Goal: Task Accomplishment & Management: Manage account settings

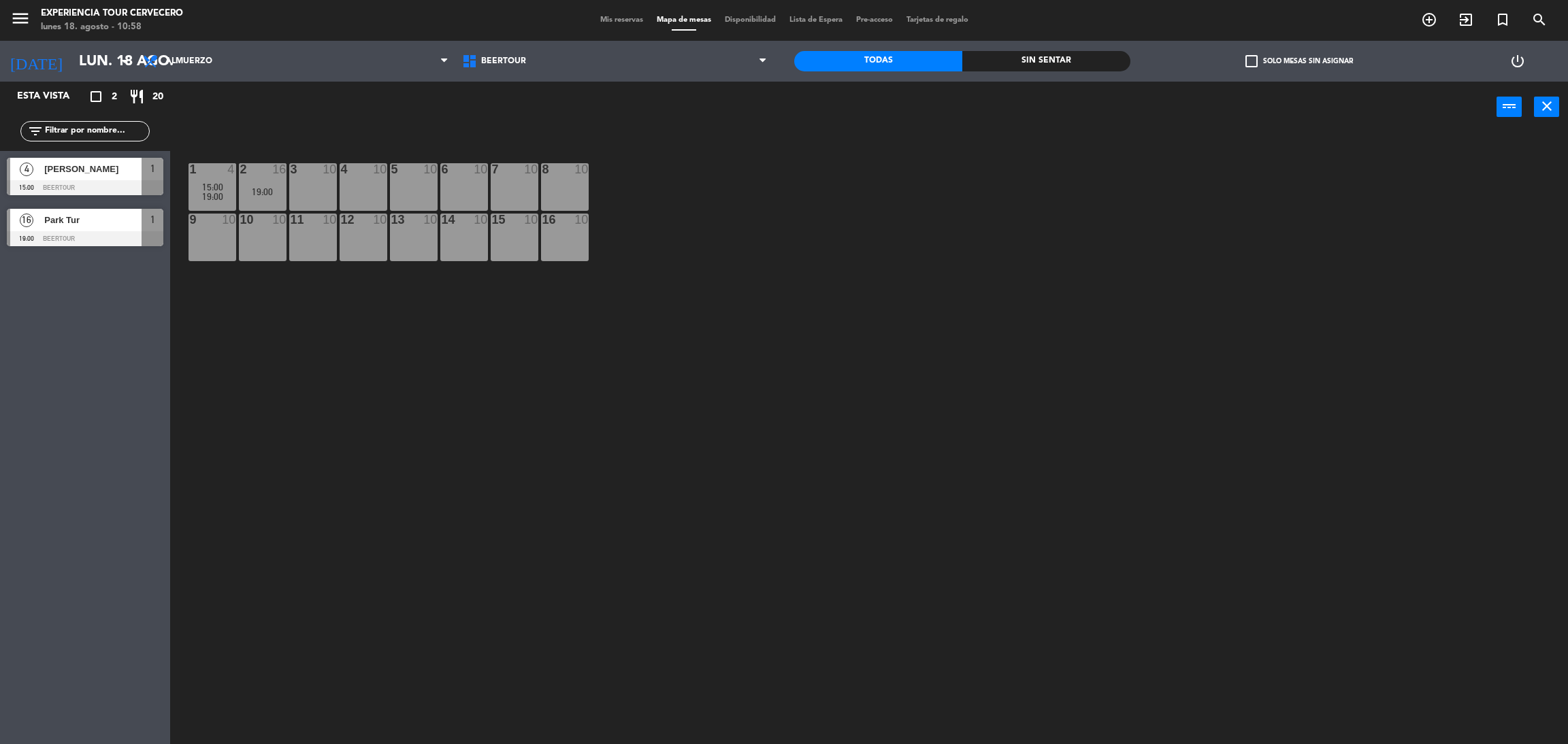
click at [593, 18] on span "Mis reservas" at bounding box center [621, 20] width 56 height 8
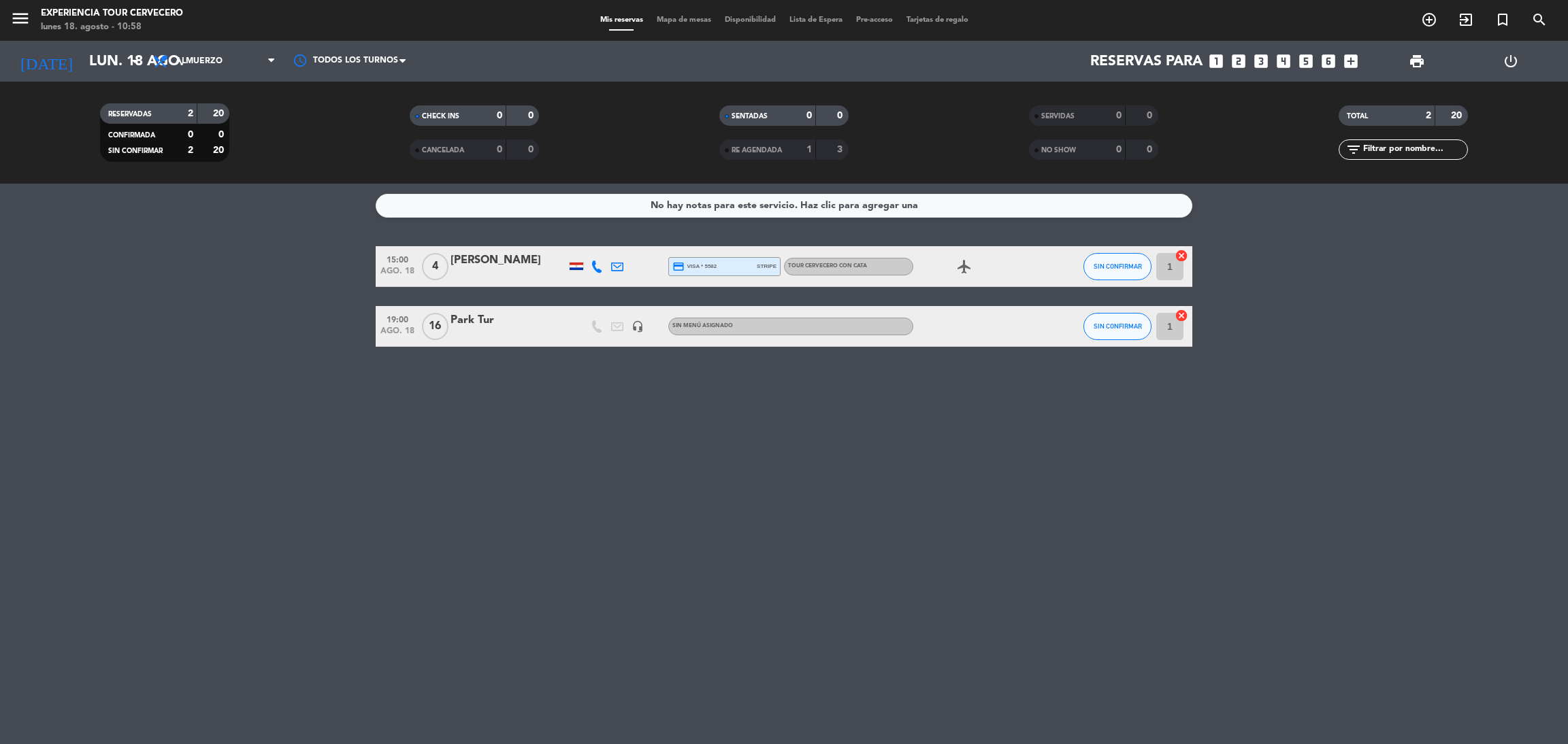
click at [3, 18] on div "menu Experiencia Tour Cervecero lunes 18. agosto - 10:58" at bounding box center [196, 21] width 392 height 32
click at [13, 18] on icon "menu" at bounding box center [20, 18] width 20 height 20
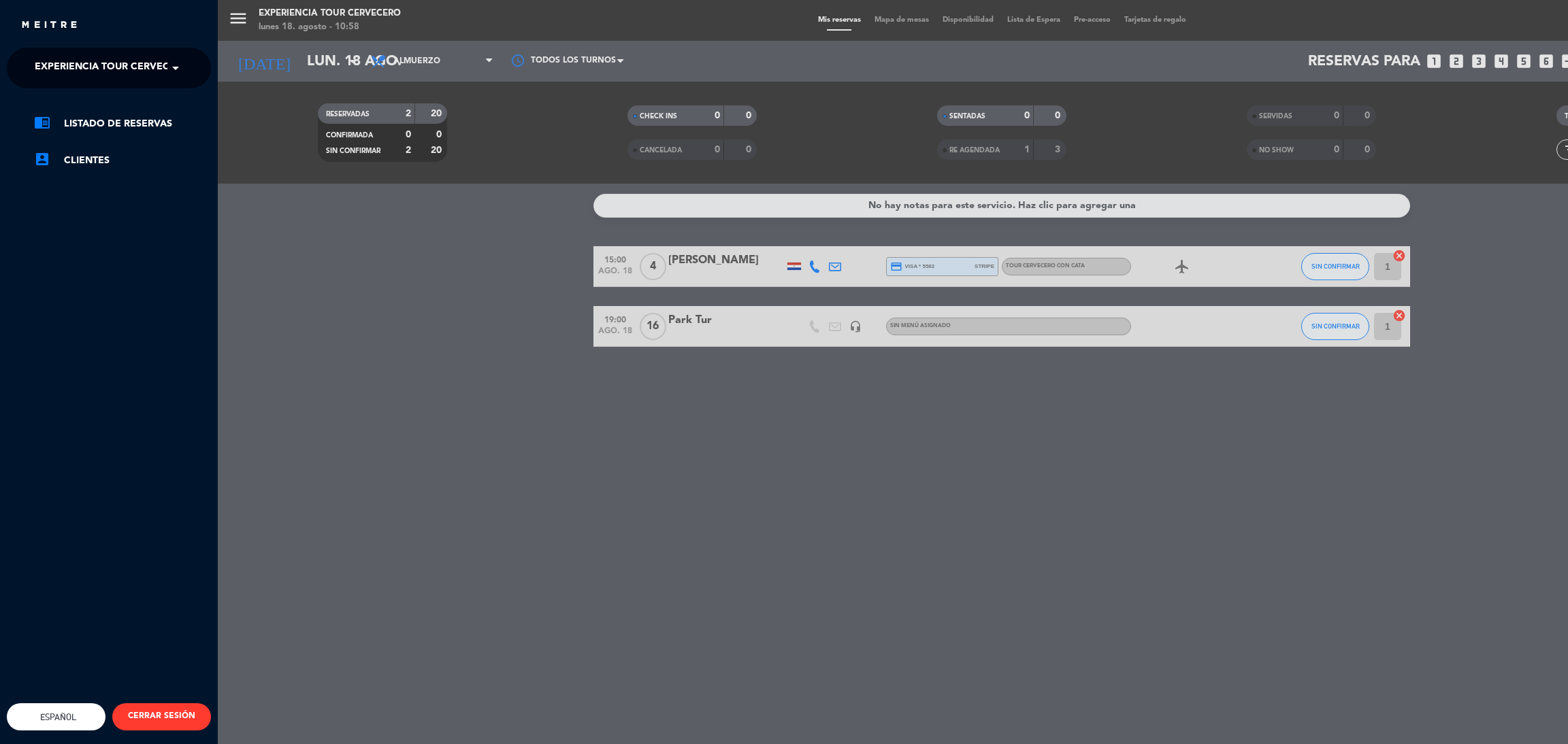
click at [109, 70] on span "Experiencia Tour Cervecero" at bounding box center [112, 68] width 155 height 29
click at [113, 122] on span "Experiencia Tour Cervecero" at bounding box center [91, 125] width 155 height 15
click at [117, 67] on span "Experiencia Tour Cervecero" at bounding box center [112, 68] width 155 height 29
click at [109, 119] on span "Experiencia Tour Cervecero" at bounding box center [91, 125] width 155 height 15
click at [136, 55] on span "Experiencia Tour Cervecero" at bounding box center [112, 68] width 155 height 29
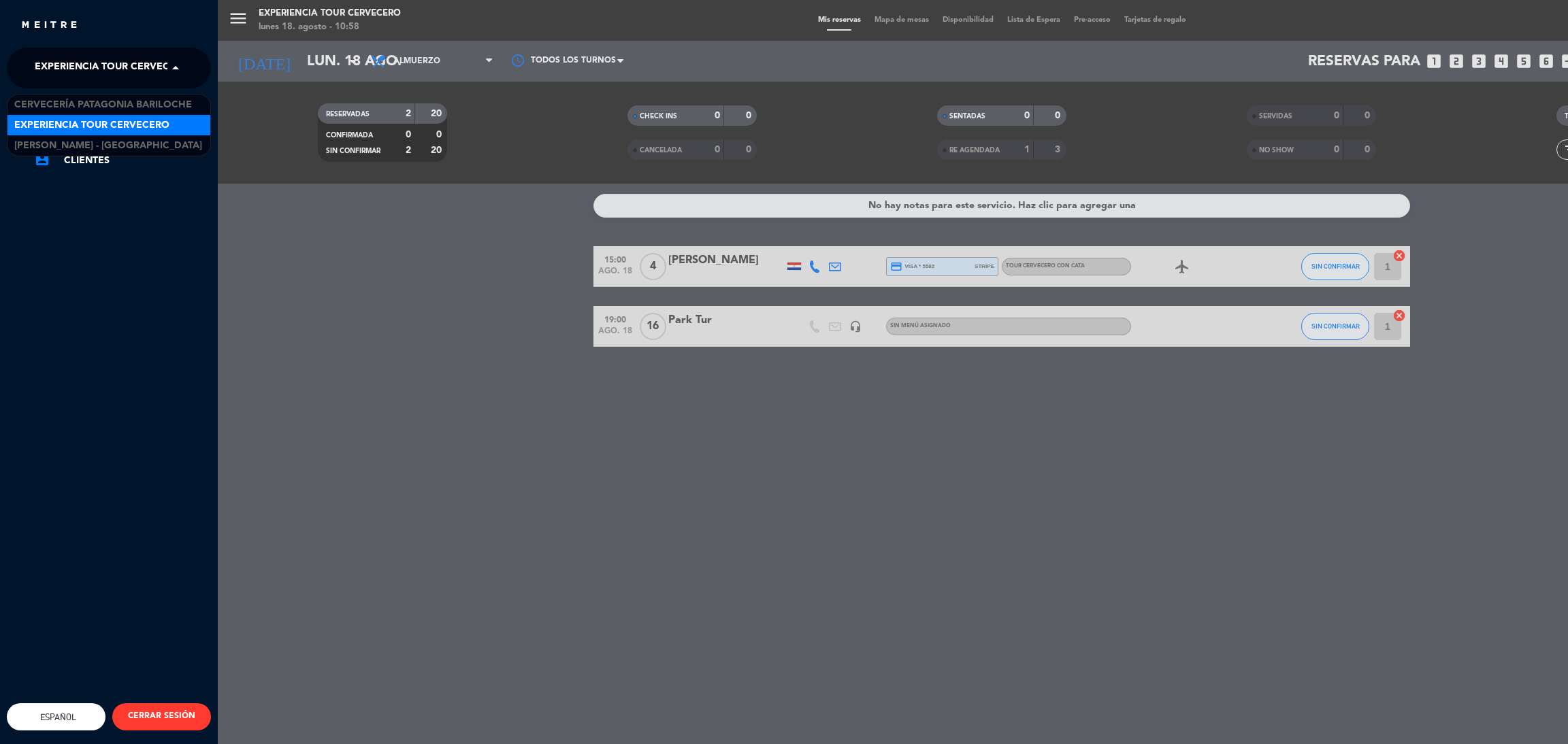
click at [162, 116] on div "Experiencia Tour Cervecero" at bounding box center [108, 124] width 202 height 20
click at [382, 224] on div "menu Experiencia Tour Cervecero lunes 18. agosto - 10:58 Mis reservas Mapa de m…" at bounding box center [1002, 372] width 1568 height 744
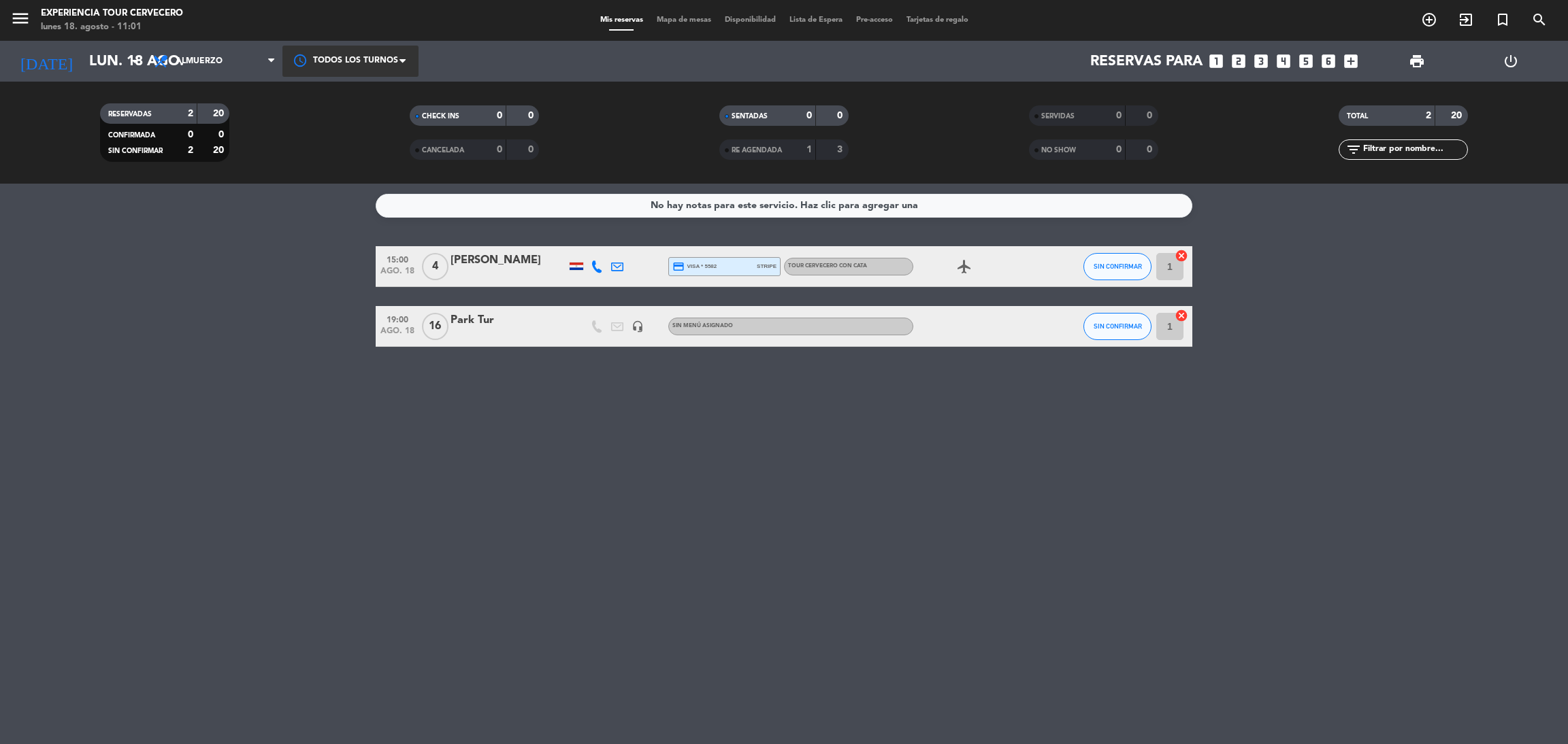
click at [296, 69] on div at bounding box center [350, 61] width 136 height 30
click at [337, 96] on span "Todos los turnos" at bounding box center [353, 93] width 74 height 15
click at [14, 25] on icon "menu" at bounding box center [20, 18] width 20 height 20
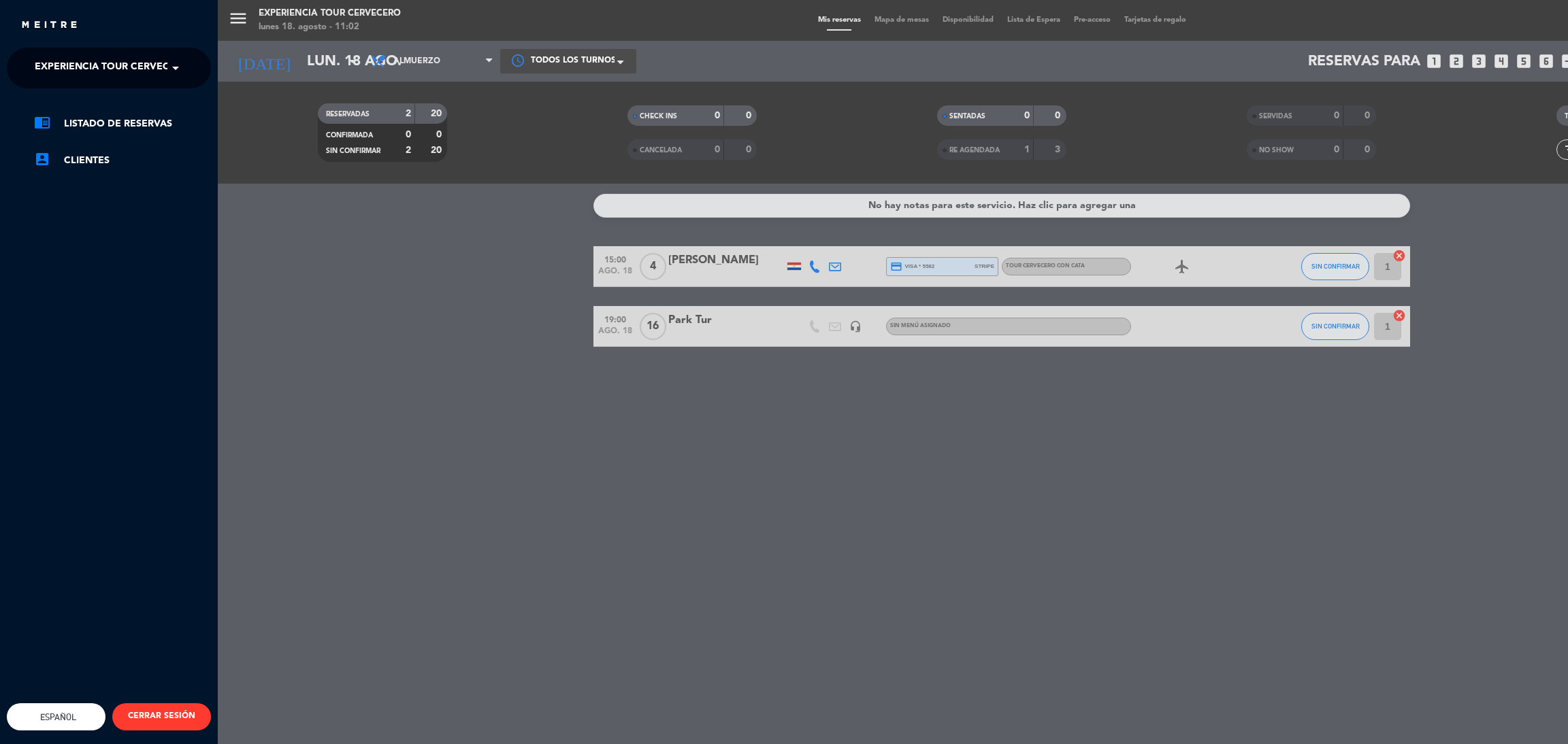
click at [116, 71] on span "Experiencia Tour Cervecero" at bounding box center [112, 68] width 155 height 29
click at [137, 128] on span "Experiencia Tour Cervecero" at bounding box center [91, 125] width 155 height 15
click at [335, 303] on div "menu Experiencia Tour Cervecero lunes 18. agosto - 11:02 Mis reservas Mapa de m…" at bounding box center [1002, 372] width 1568 height 744
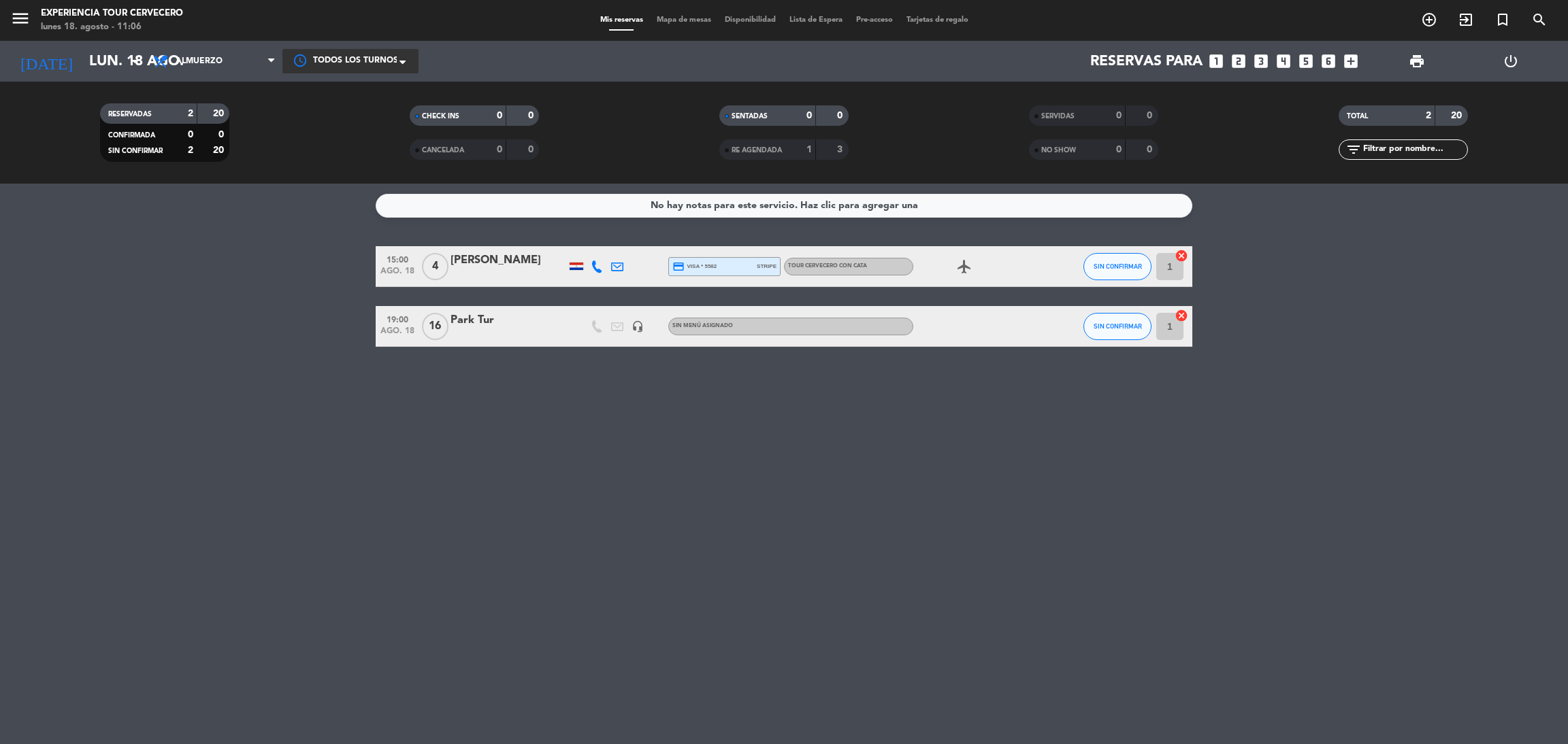
click at [656, 16] on span "Mapa de mesas" at bounding box center [684, 20] width 68 height 8
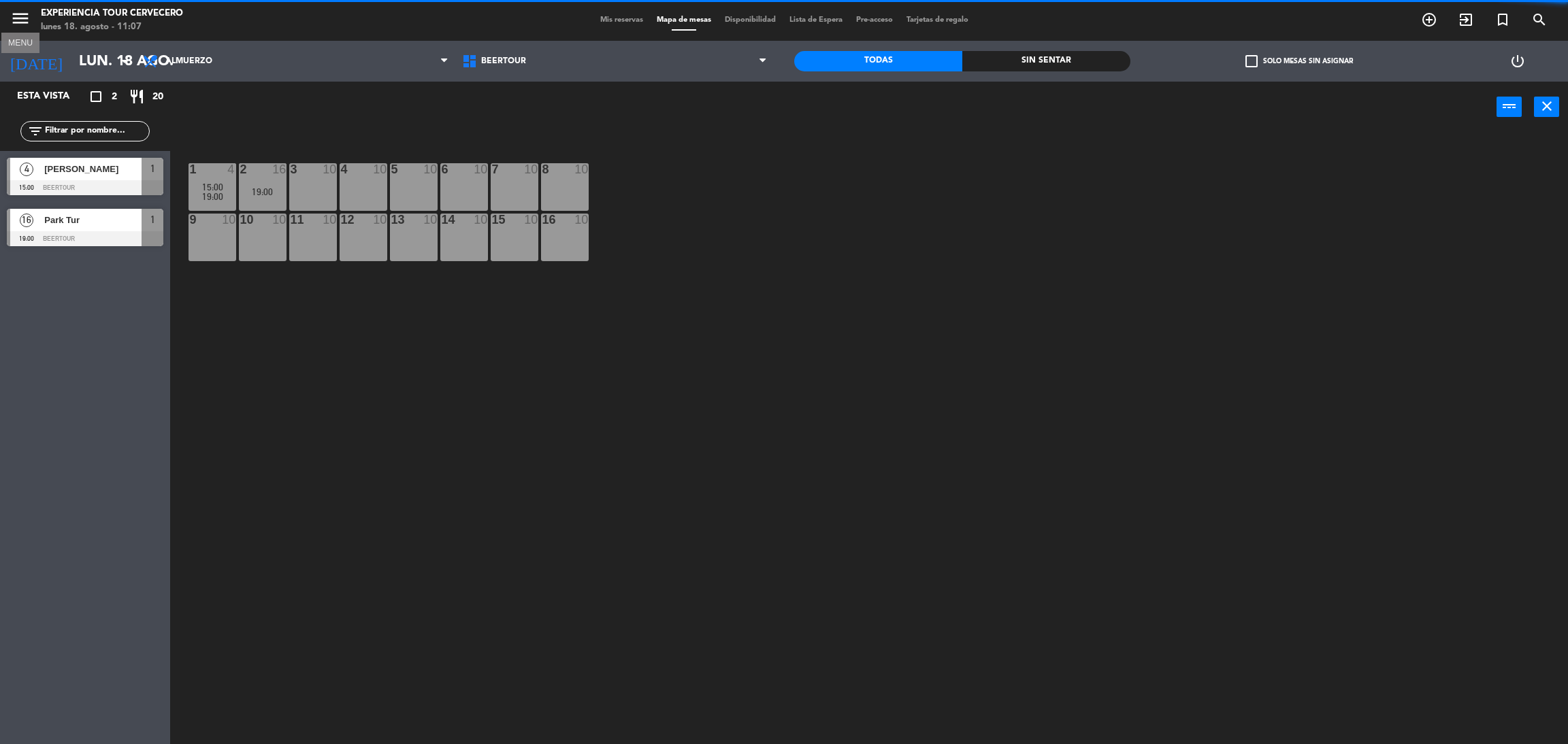
click at [15, 25] on icon "menu" at bounding box center [20, 18] width 20 height 20
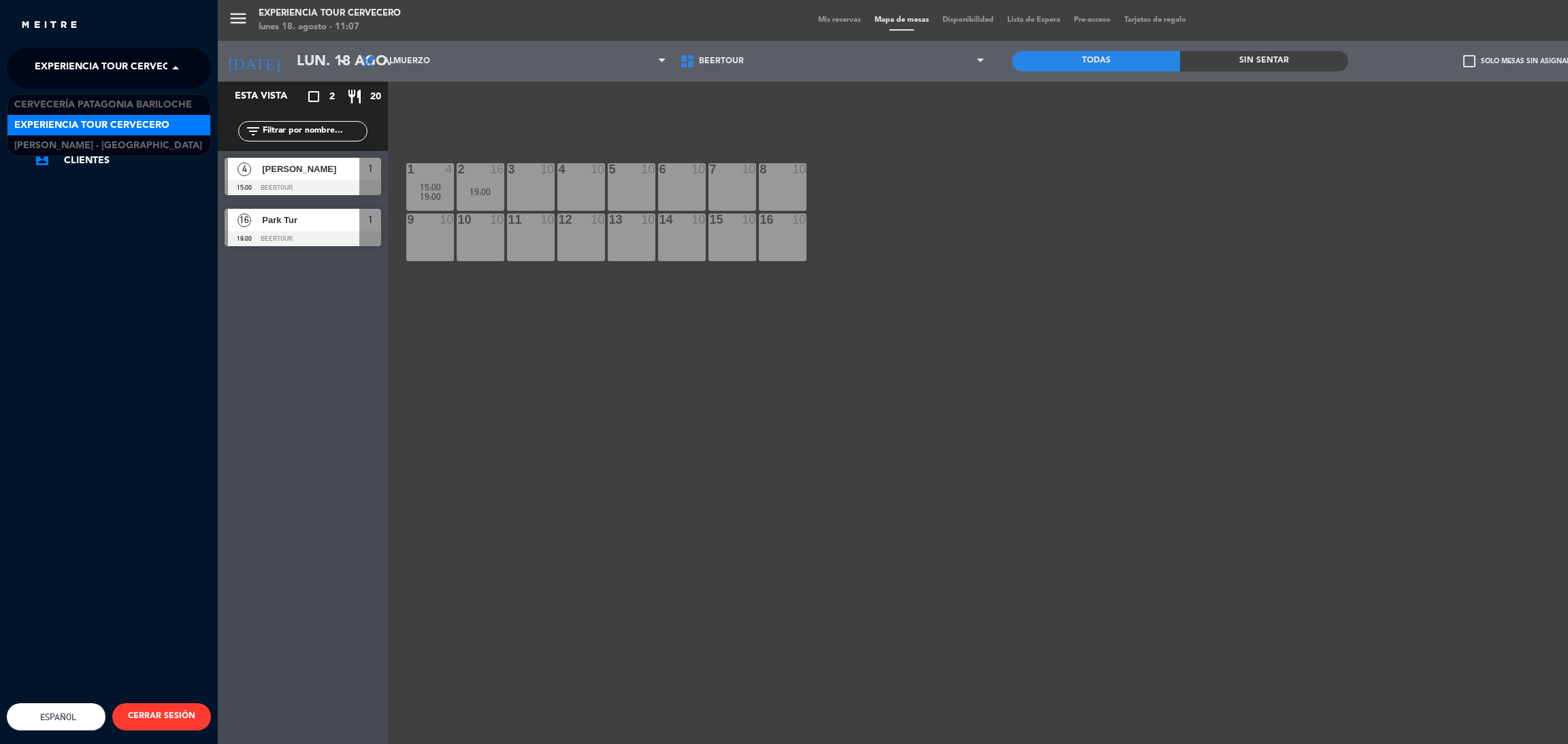
click at [56, 73] on span "Experiencia Tour Cervecero" at bounding box center [112, 68] width 155 height 29
click at [62, 103] on span "Cervecería Patagonia Bariloche" at bounding box center [103, 105] width 178 height 15
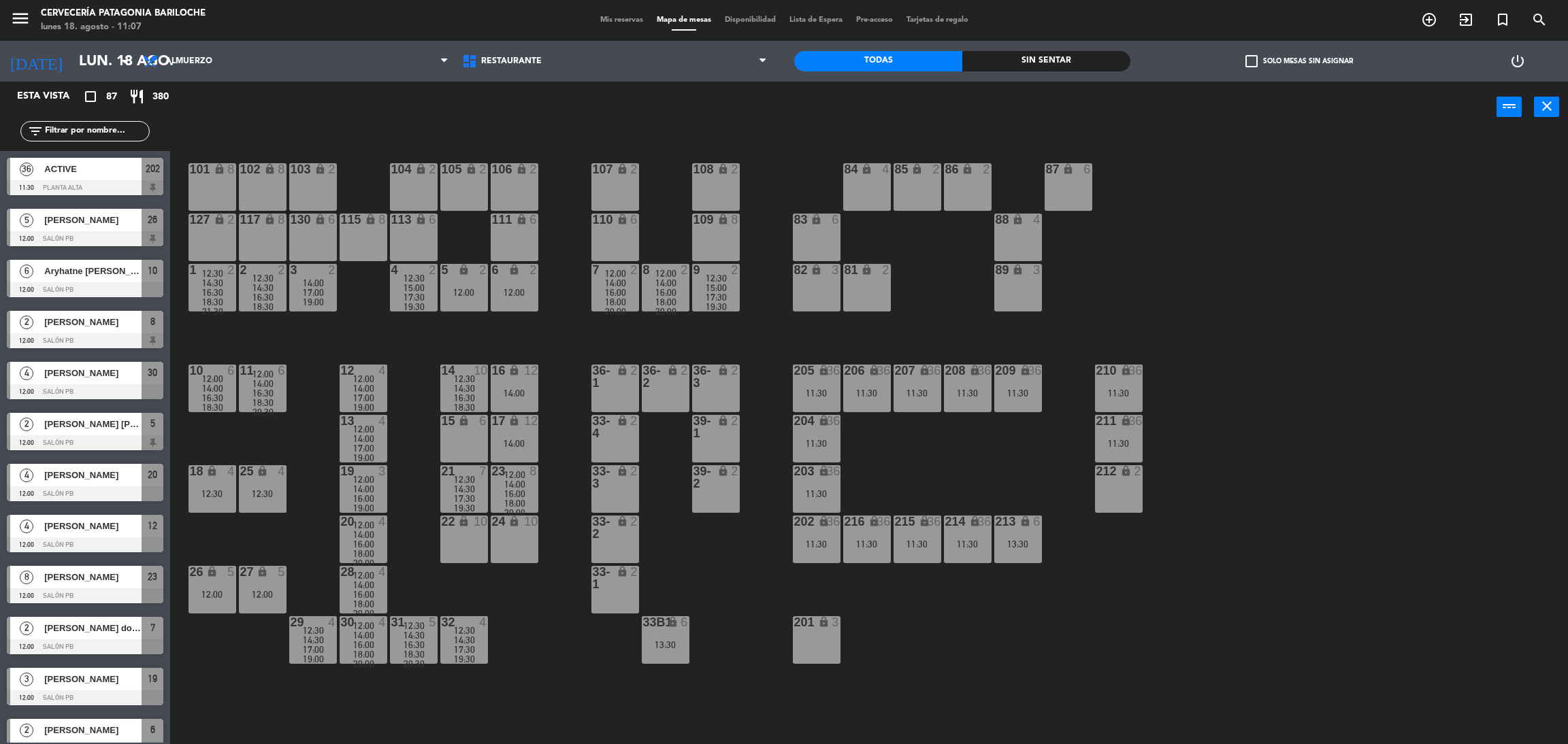
click at [74, 134] on input "text" at bounding box center [96, 131] width 105 height 15
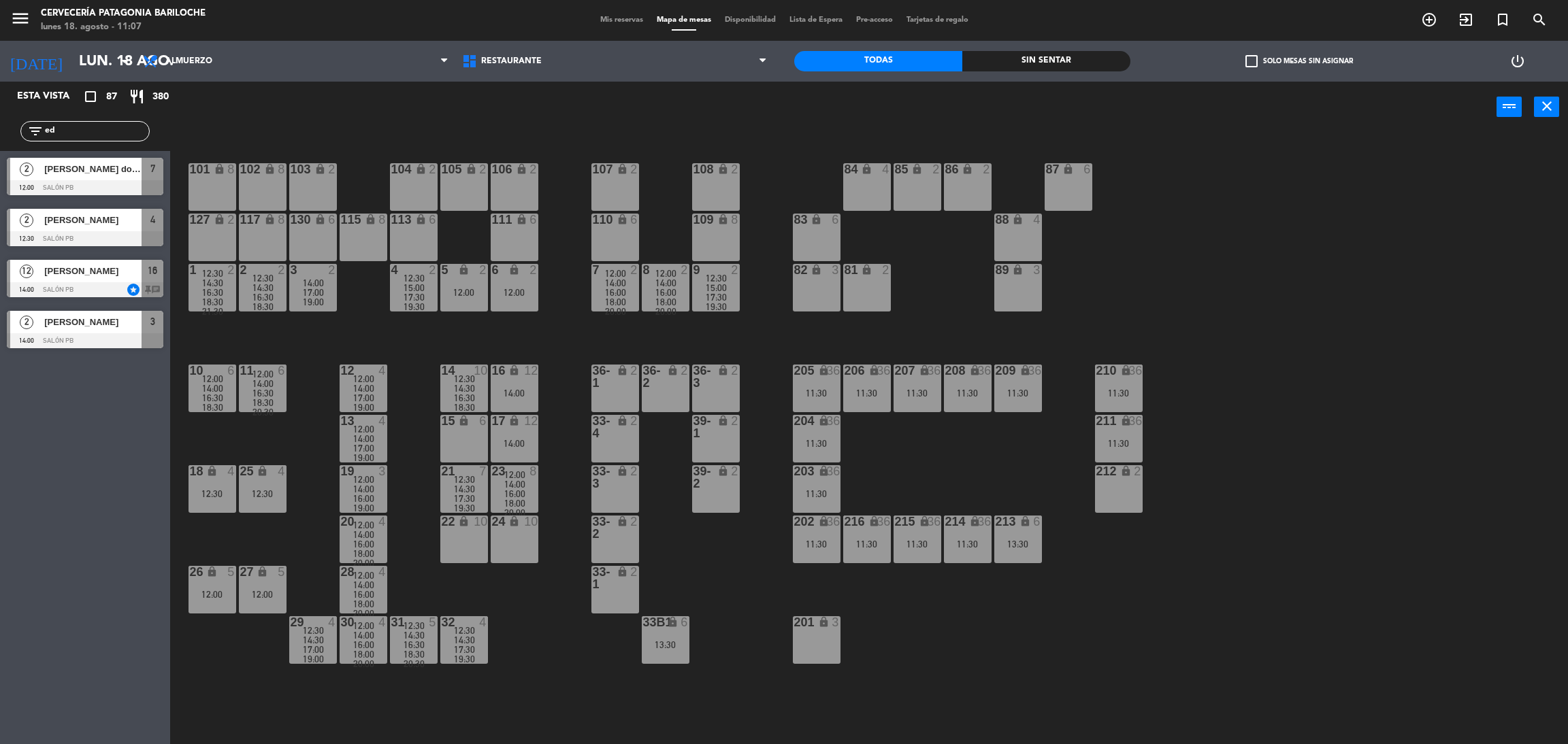
type input "ed"
click at [23, 496] on div "Esta vista crop_square 87 restaurant 380 filter_list ed 2 [PERSON_NAME] dos [PE…" at bounding box center [85, 412] width 170 height 662
click at [39, 238] on div at bounding box center [85, 238] width 157 height 15
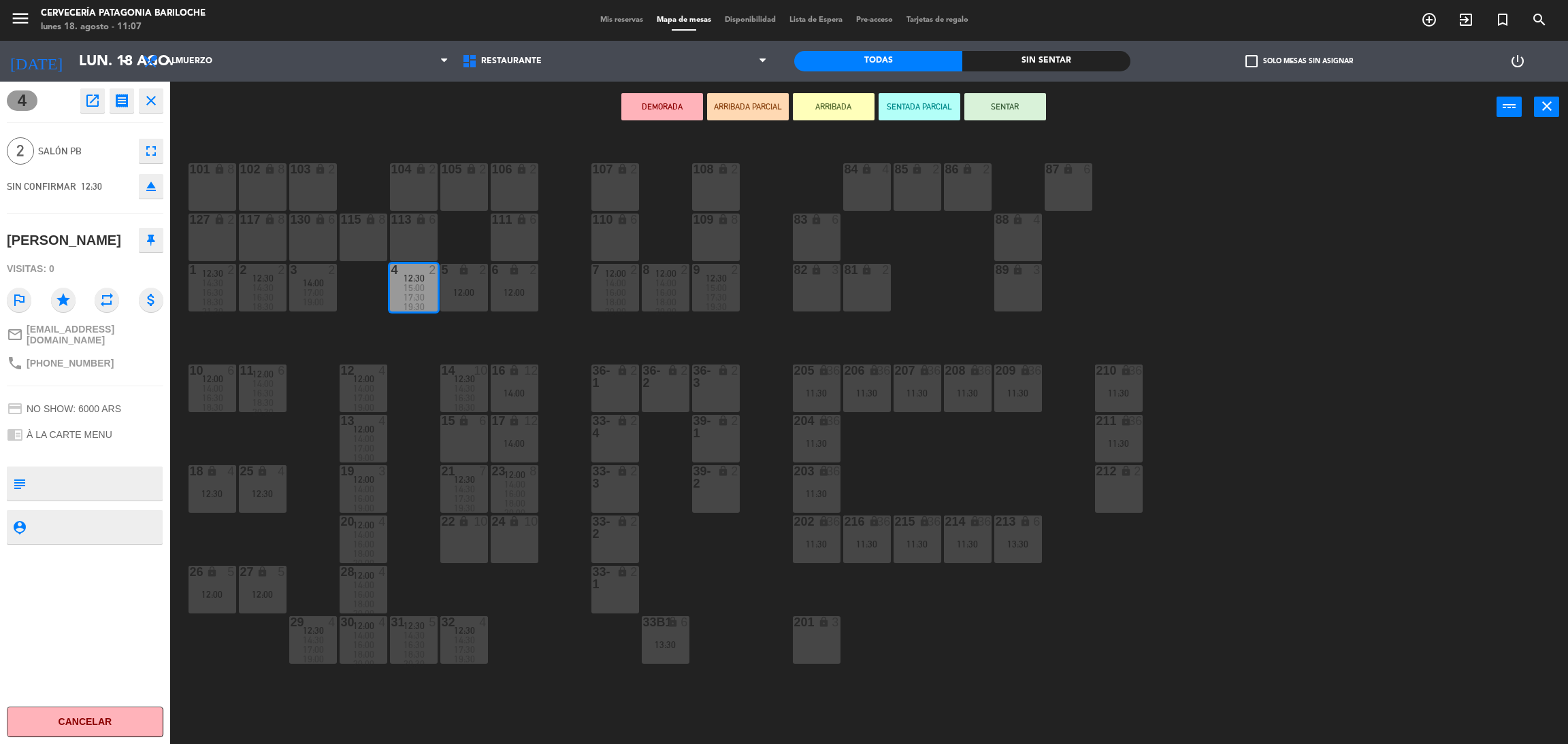
click at [843, 99] on button "ARRIBADA" at bounding box center [833, 106] width 82 height 28
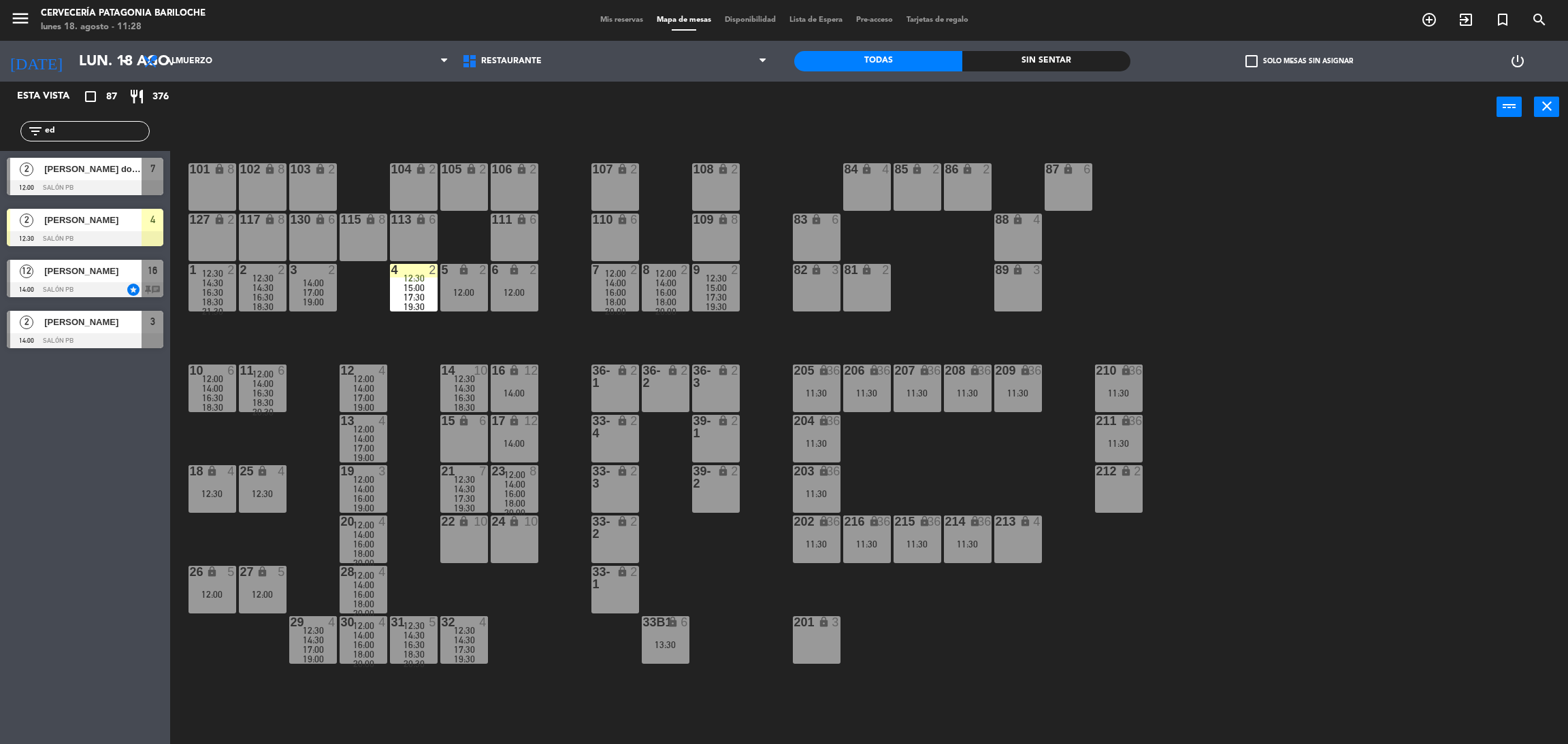
drag, startPoint x: 90, startPoint y: 135, endPoint x: 5, endPoint y: 144, distance: 85.5
click at [0, 149] on div "filter_list ed" at bounding box center [85, 131] width 170 height 40
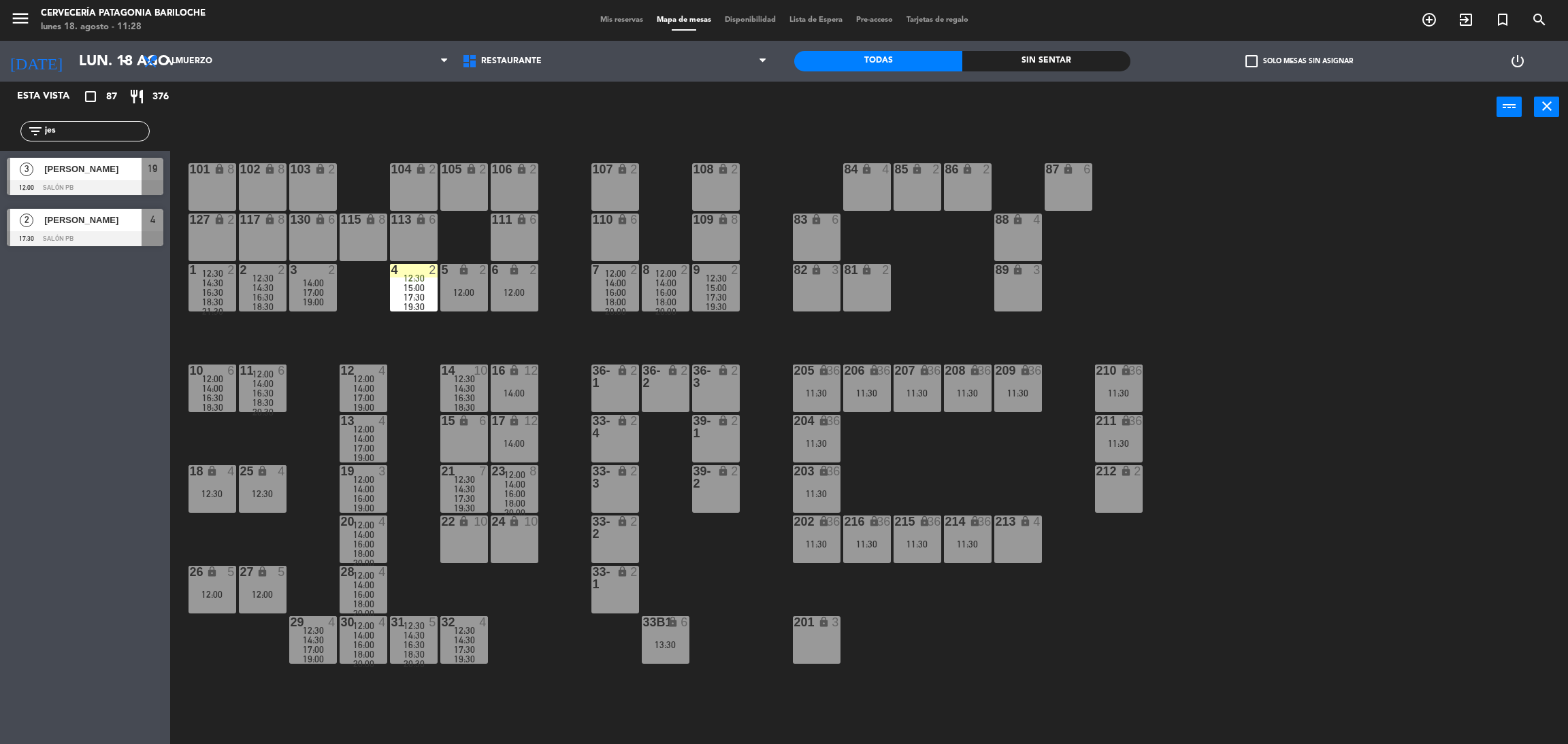
type input "jes"
click at [55, 228] on div "[PERSON_NAME]" at bounding box center [92, 220] width 99 height 23
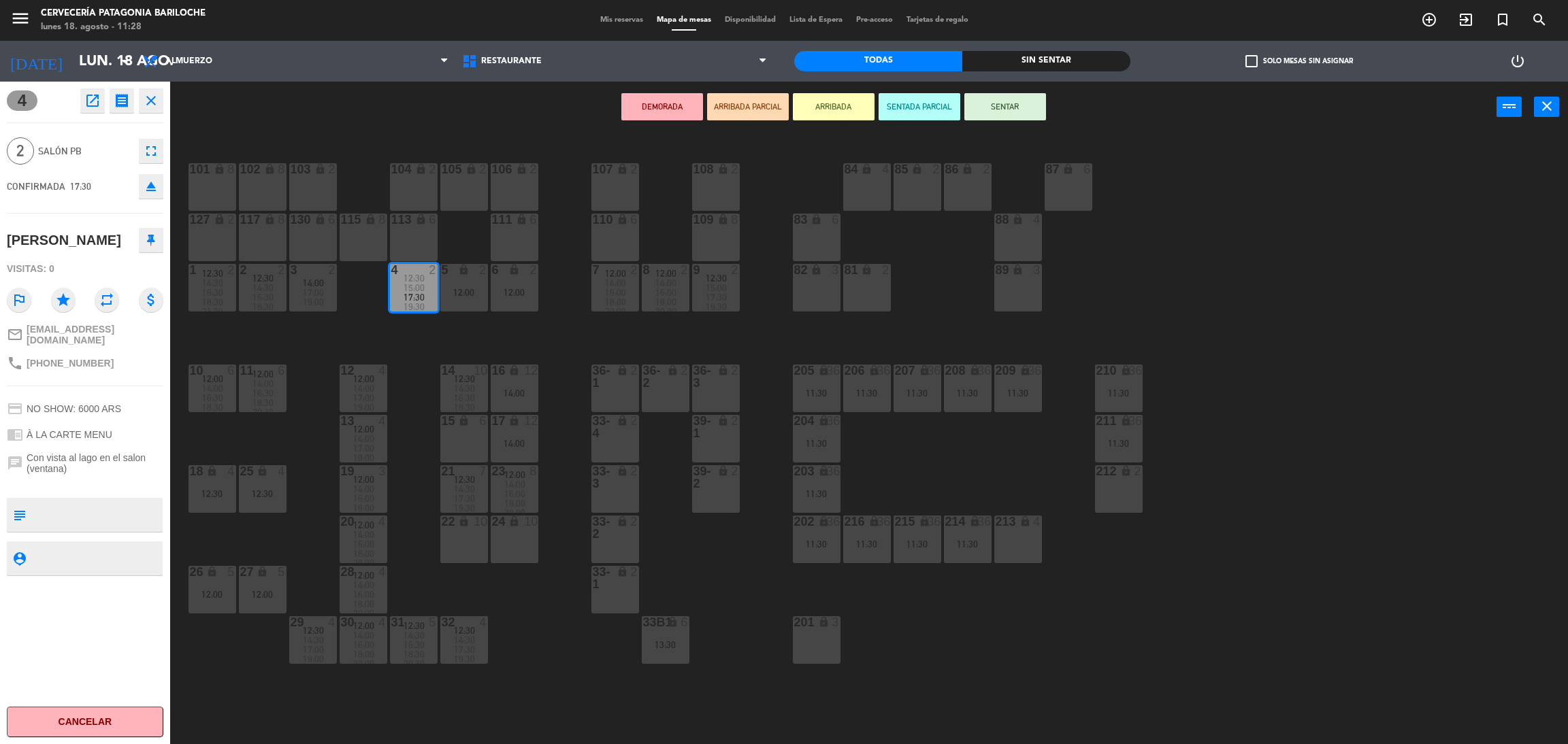
click at [181, 241] on main "101 lock 8 102 lock 8 104 lock 2 105 lock 2 106 lock 2 103 lock 2 107 lock 2 10…" at bounding box center [869, 437] width 1398 height 627
click at [156, 105] on icon "close" at bounding box center [150, 100] width 16 height 16
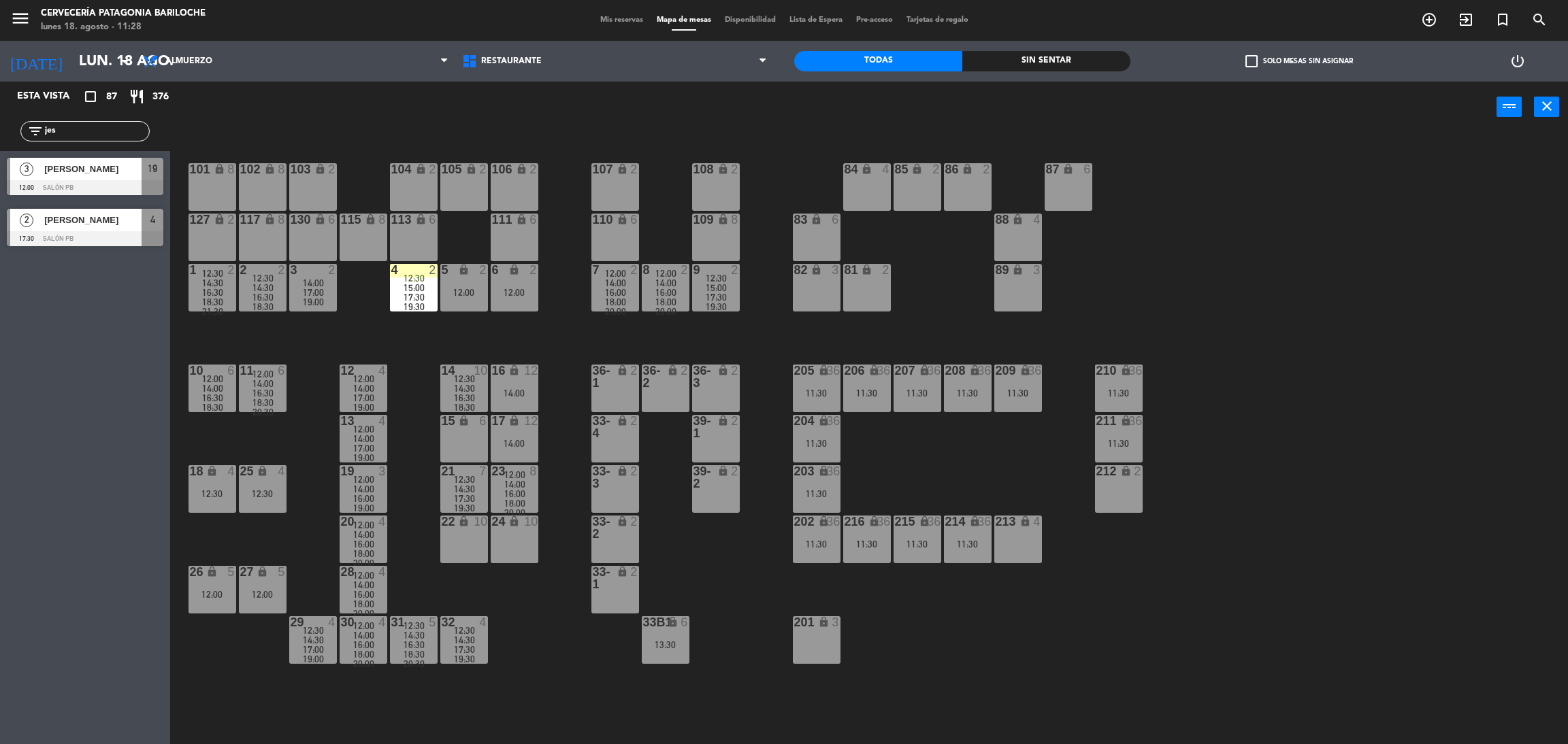
drag, startPoint x: 85, startPoint y: 124, endPoint x: 0, endPoint y: 115, distance: 85.5
click at [0, 115] on div "filter_list jes" at bounding box center [85, 131] width 170 height 40
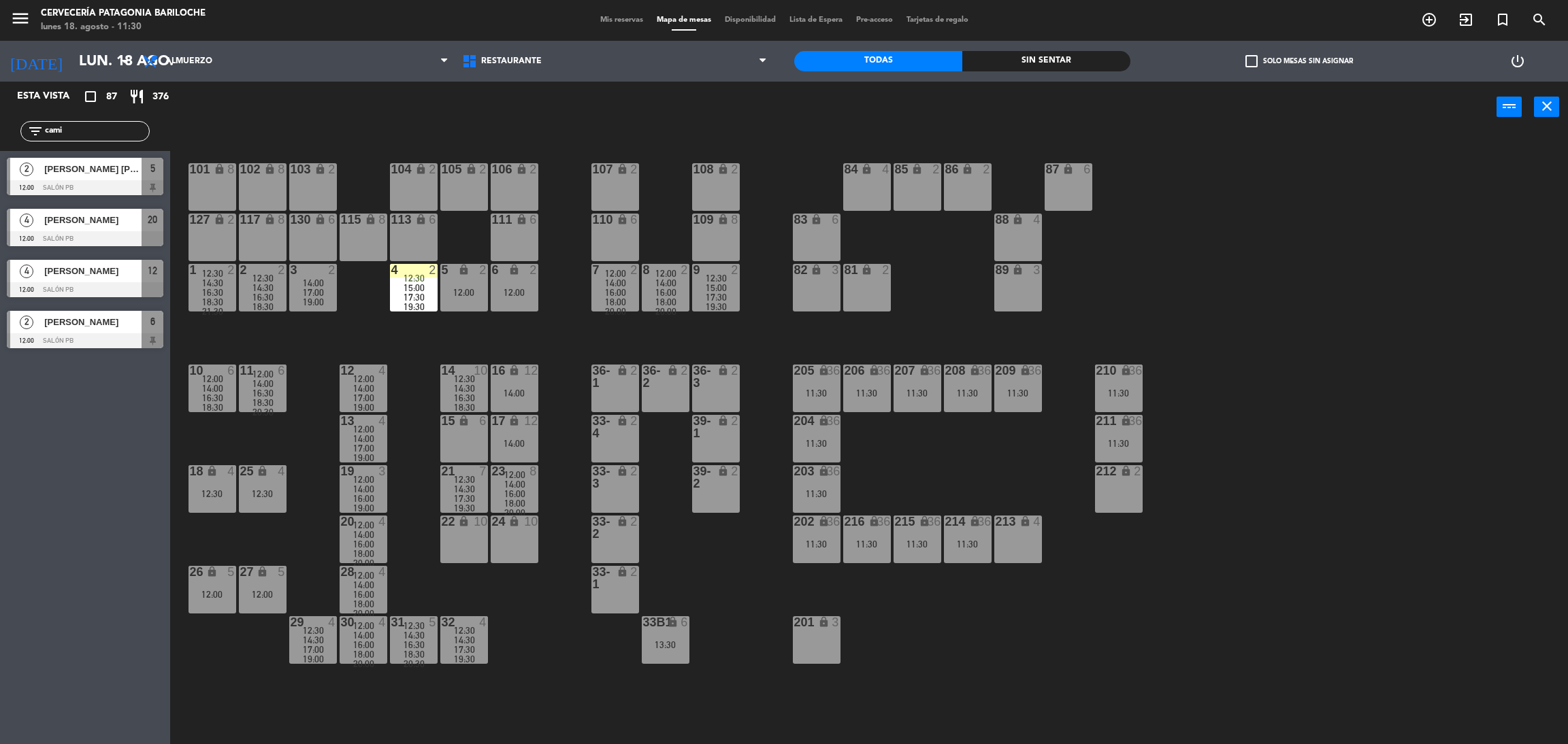
type input "cami"
click at [1, 506] on div "Esta vista crop_square 87 restaurant 376 filter_list cami 2 [PERSON_NAME] [PERS…" at bounding box center [85, 412] width 170 height 662
click at [97, 124] on input "cami" at bounding box center [96, 131] width 105 height 15
click at [56, 434] on div "Esta vista crop_square 87 restaurant 376 filter_list cami 2 [PERSON_NAME] [PERS…" at bounding box center [85, 412] width 170 height 662
click at [59, 286] on div at bounding box center [85, 290] width 157 height 15
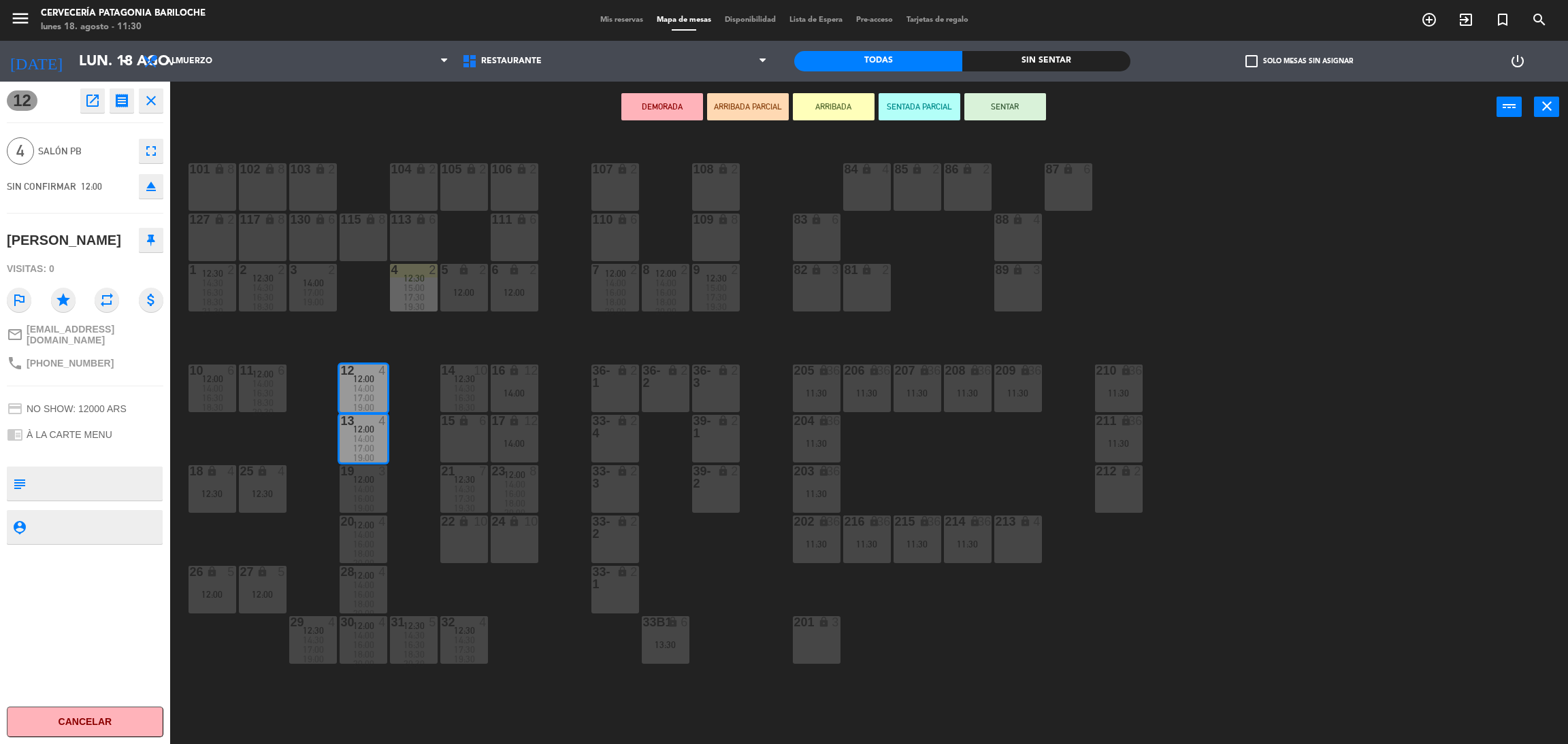
click at [831, 99] on button "ARRIBADA" at bounding box center [833, 106] width 82 height 28
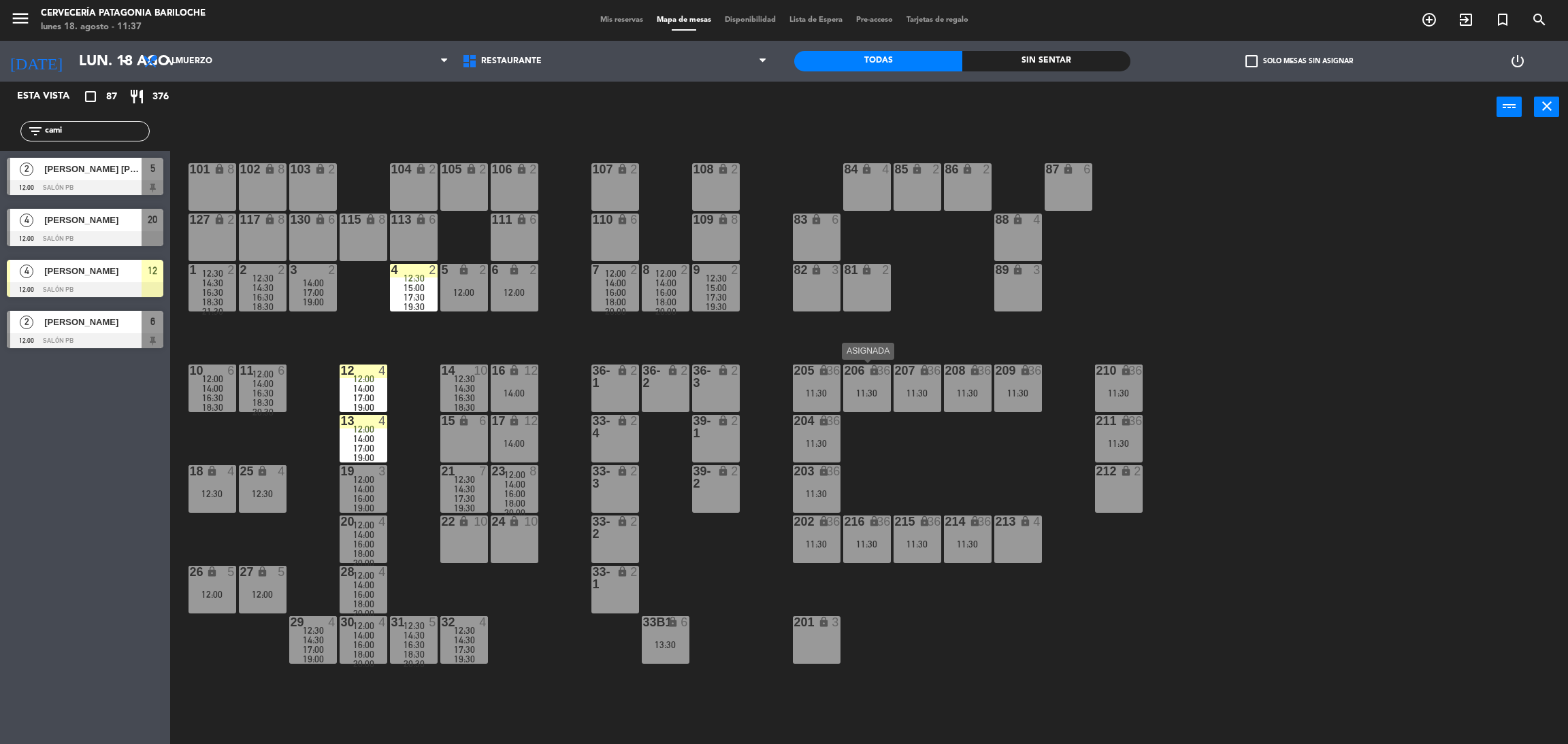
click at [876, 380] on div "206 lock 36 11:30" at bounding box center [867, 389] width 48 height 48
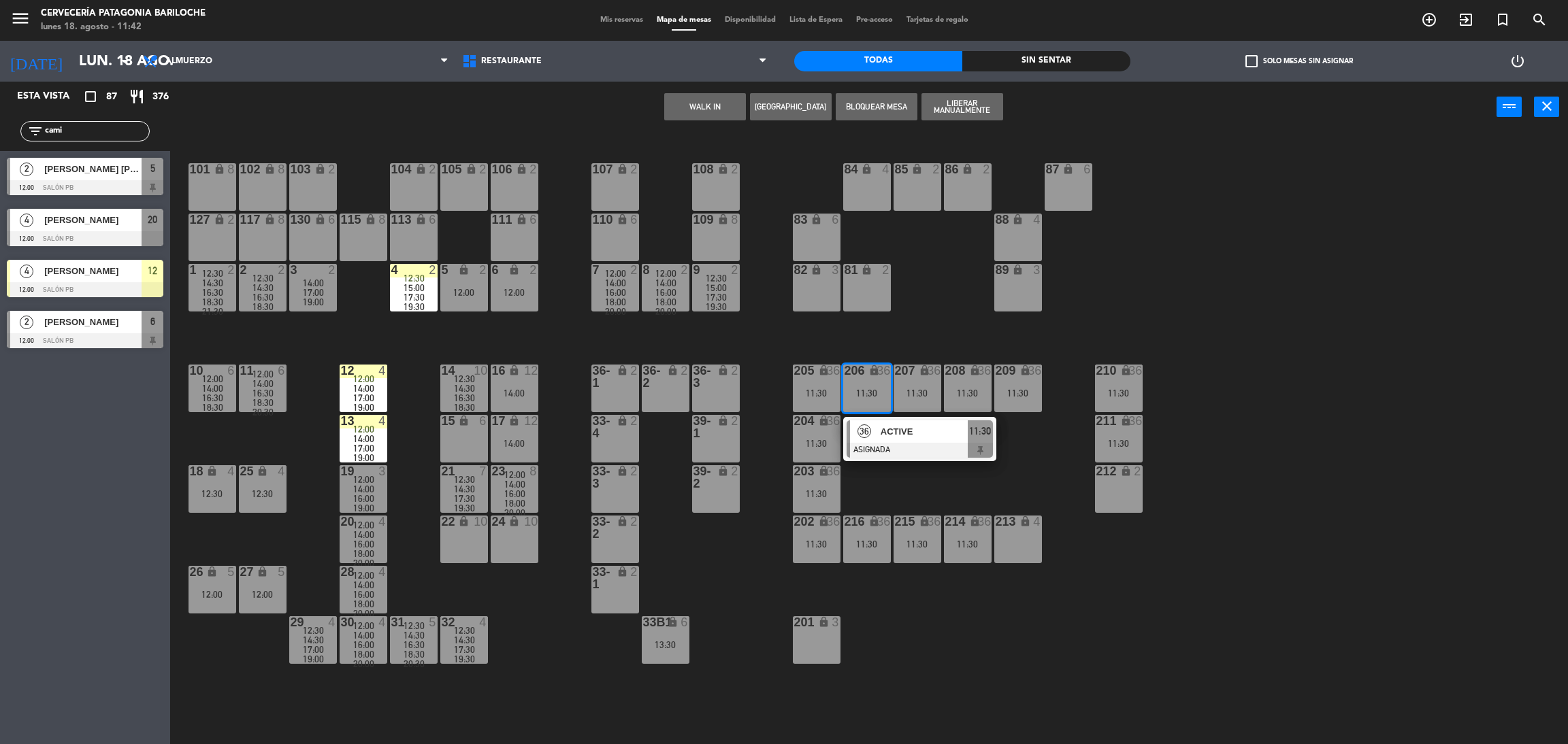
drag, startPoint x: 87, startPoint y: 125, endPoint x: 0, endPoint y: 155, distance: 92.0
click at [0, 157] on div "Esta vista crop_square 87 restaurant 376 filter_list cami 2 [PERSON_NAME] [PERS…" at bounding box center [85, 219] width 170 height 274
type input "aria"
drag, startPoint x: 64, startPoint y: 131, endPoint x: 0, endPoint y: 130, distance: 64.0
click at [0, 130] on div "filter_list aria" at bounding box center [85, 131] width 170 height 40
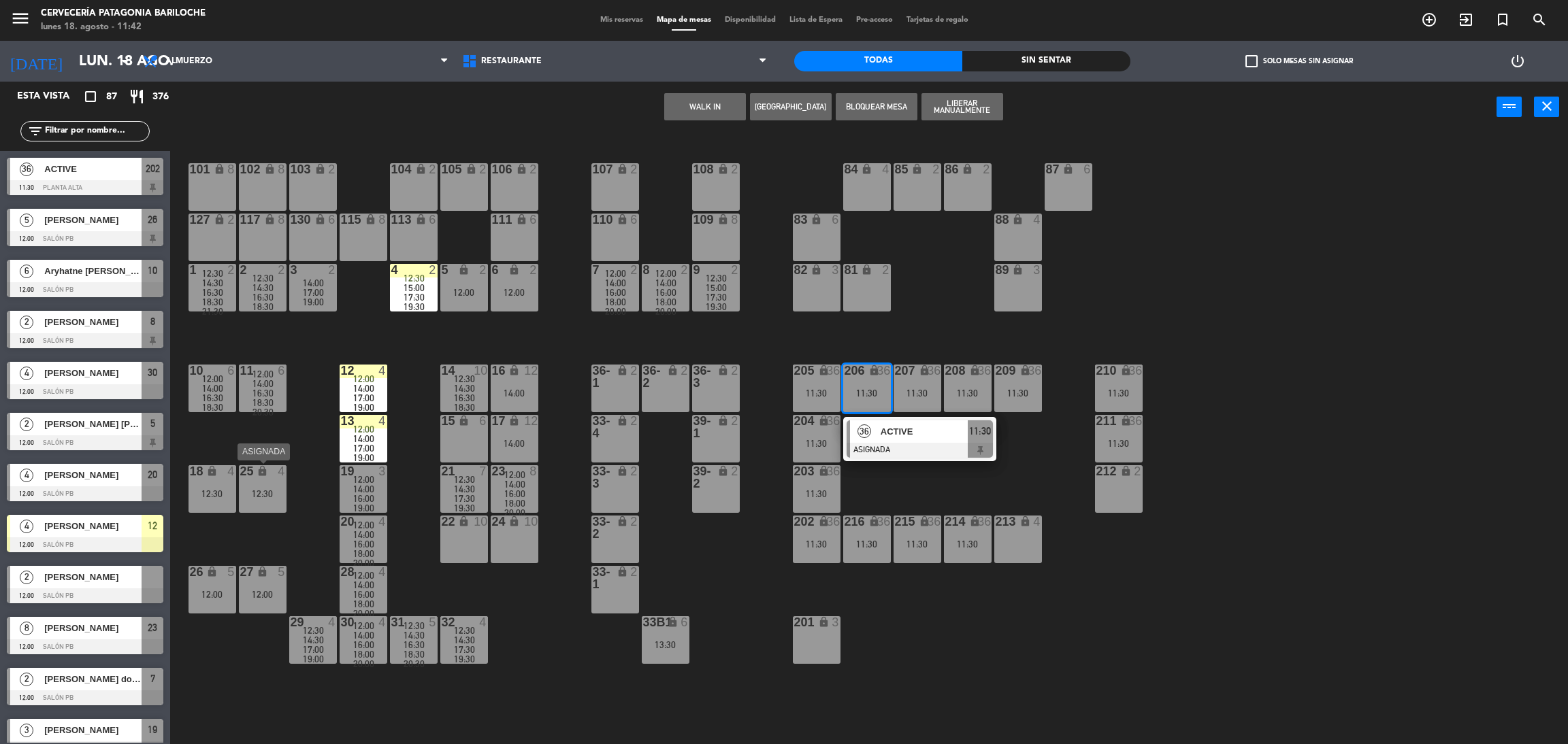
click at [280, 484] on div "25 lock 4 12:30" at bounding box center [262, 489] width 48 height 48
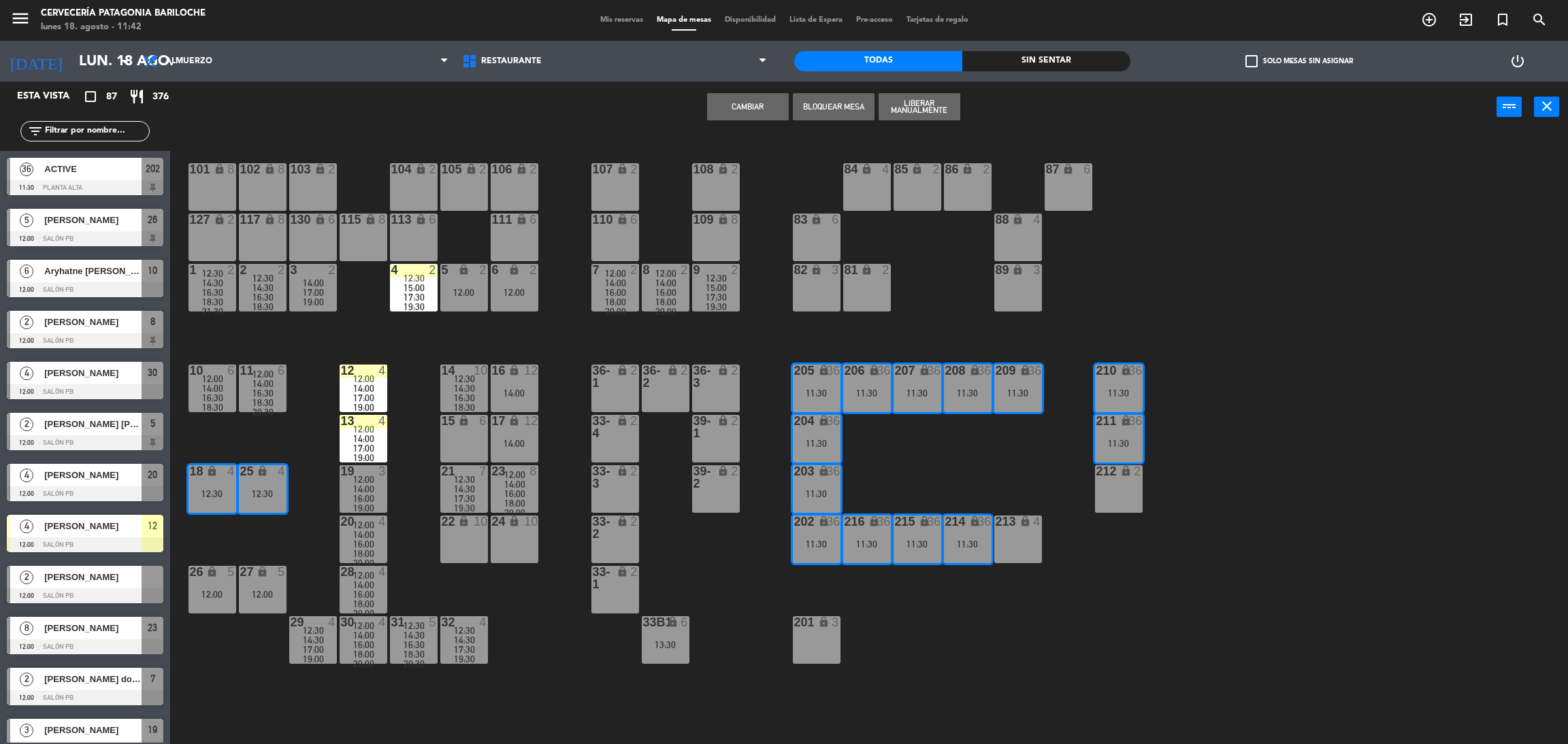
click at [256, 556] on div "101 lock 8 102 lock 8 104 lock 2 105 lock 2 106 lock 2 103 lock 2 107 lock 2 10…" at bounding box center [876, 445] width 1382 height 612
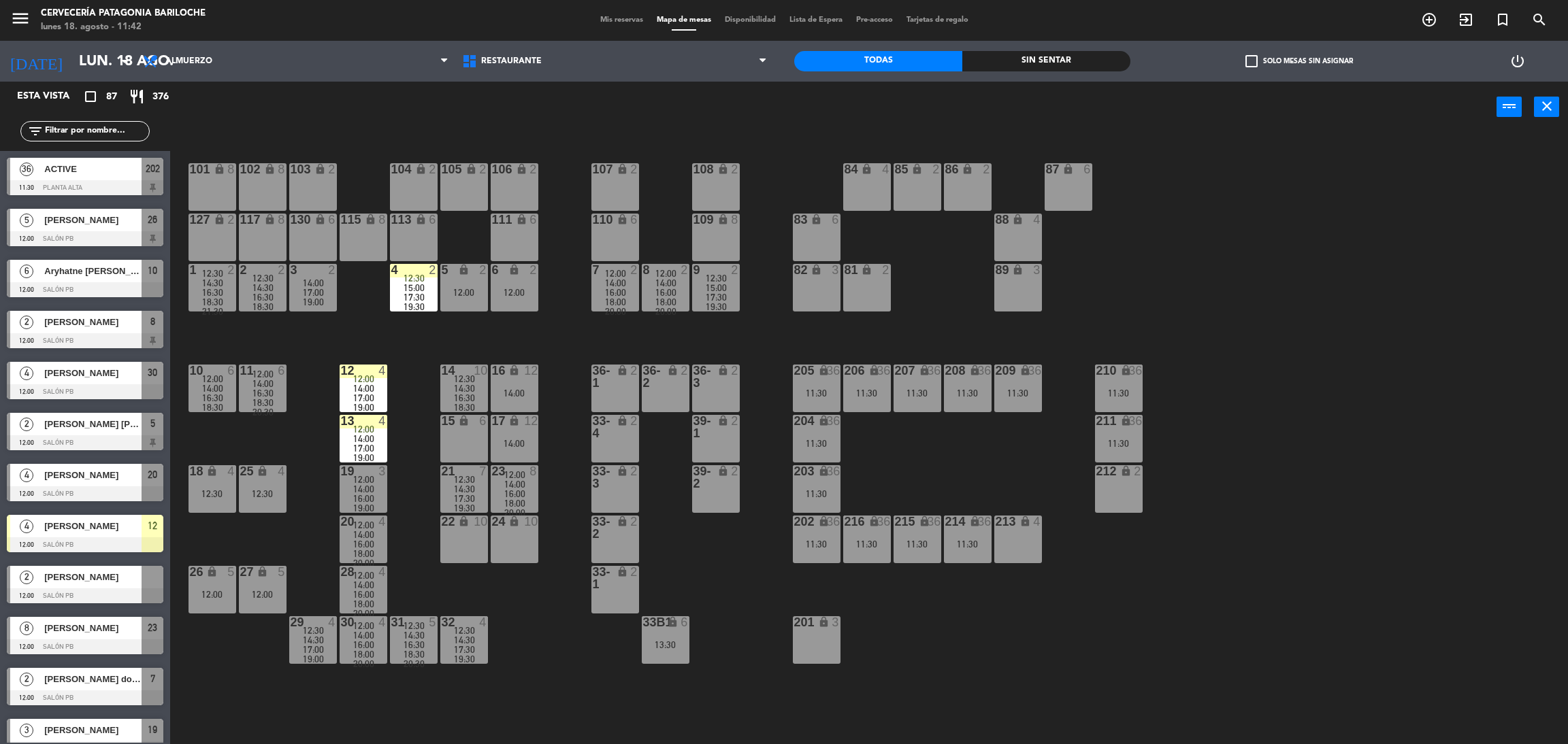
click at [226, 482] on div "18 lock 4 12:30" at bounding box center [212, 489] width 48 height 48
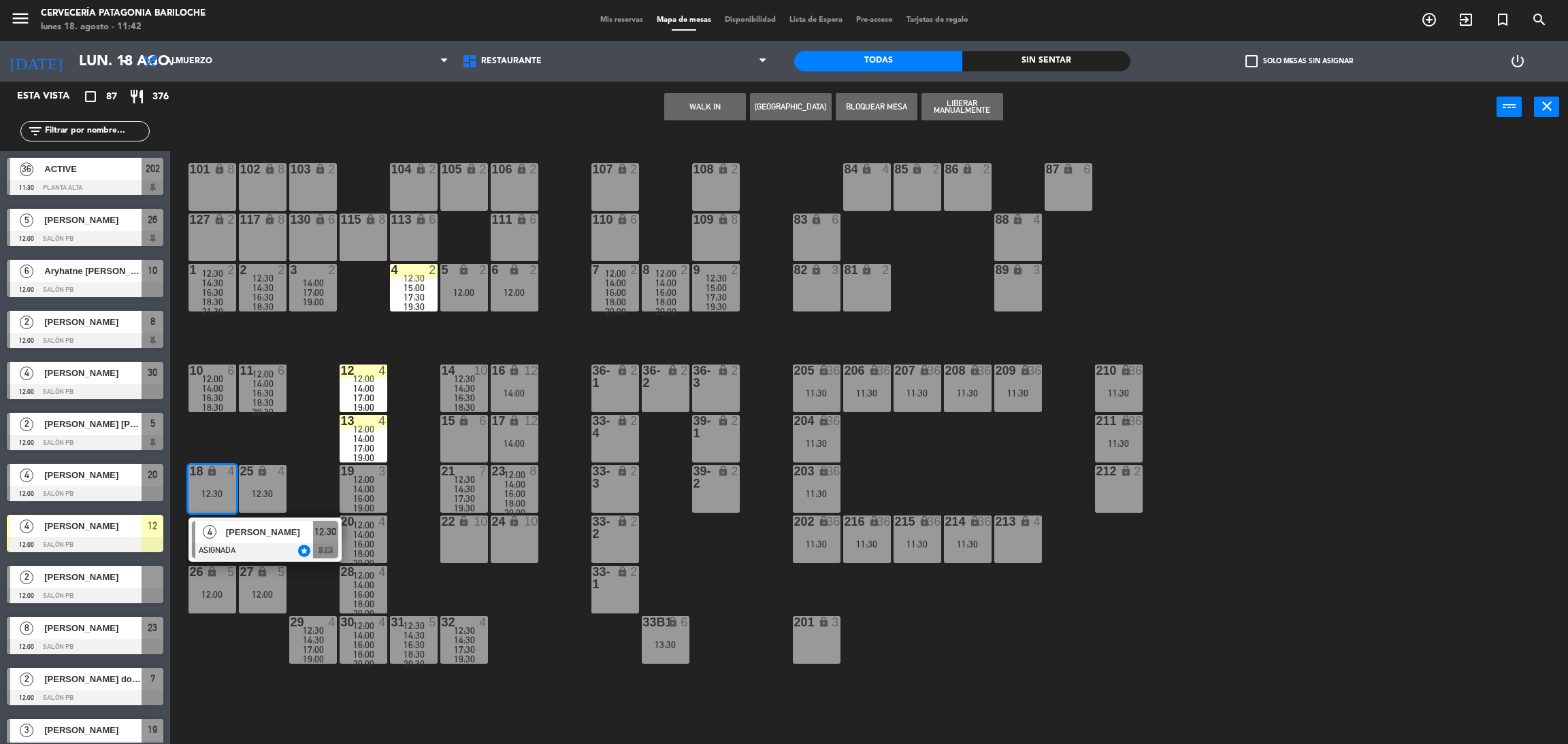
click at [220, 657] on div "101 lock 8 102 lock 8 104 lock 2 105 lock 2 106 lock 2 103 lock 2 107 lock 2 10…" at bounding box center [876, 445] width 1382 height 612
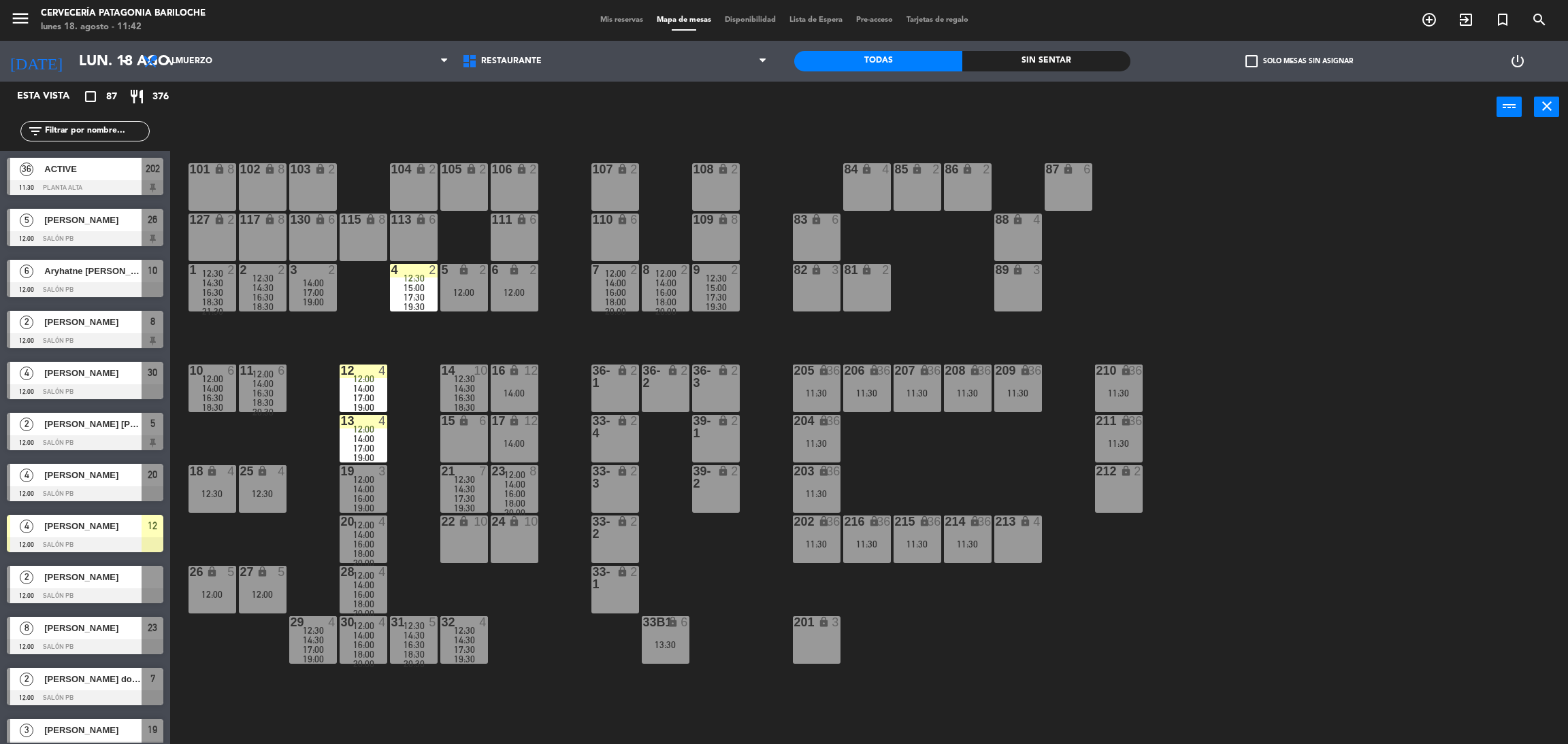
click at [216, 587] on div "26 lock 5 12:00" at bounding box center [212, 590] width 48 height 48
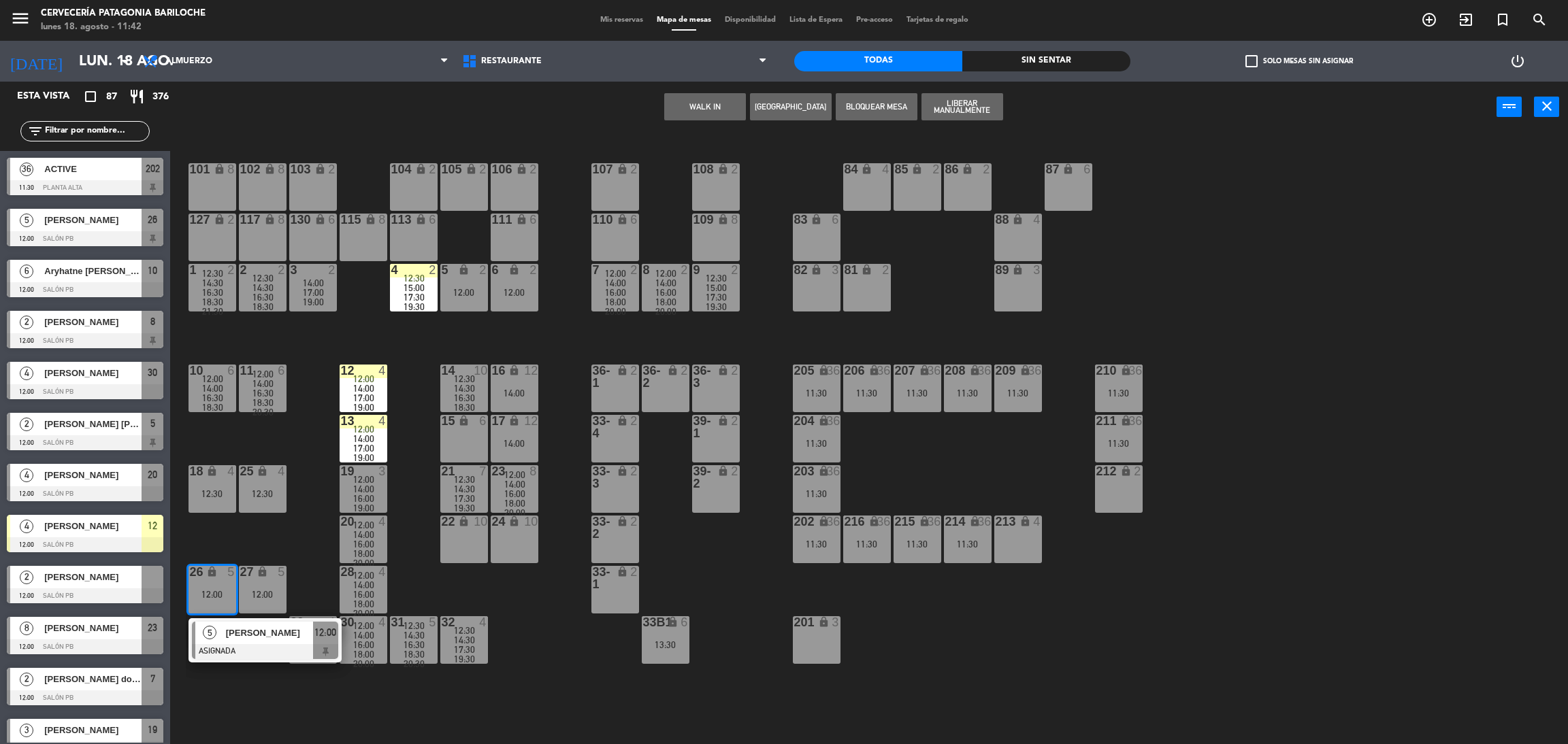
click at [260, 698] on div "101 lock 8 102 lock 8 104 lock 2 105 lock 2 106 lock 2 103 lock 2 107 lock 2 10…" at bounding box center [876, 445] width 1382 height 612
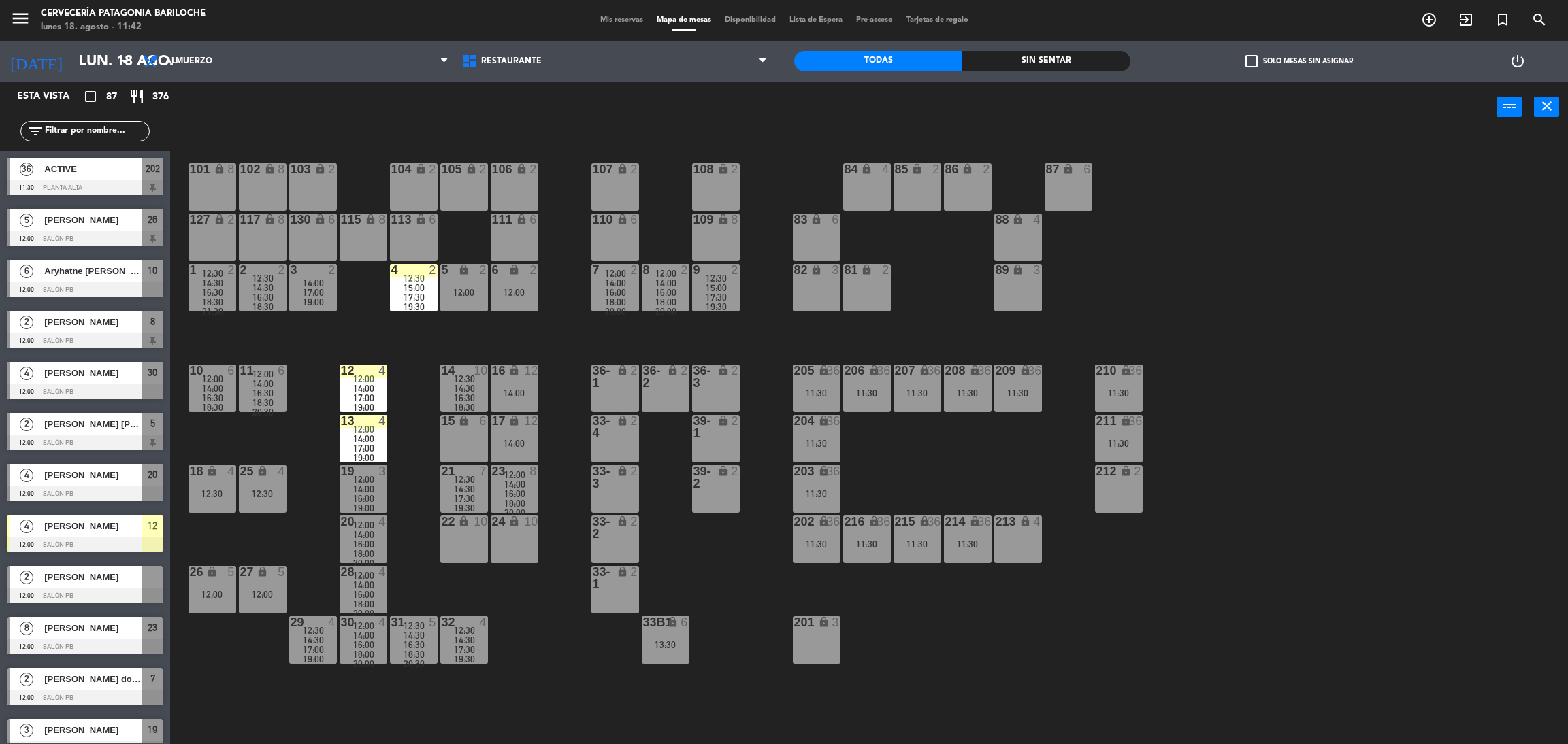
click at [364, 637] on span "14:00" at bounding box center [364, 635] width 21 height 10
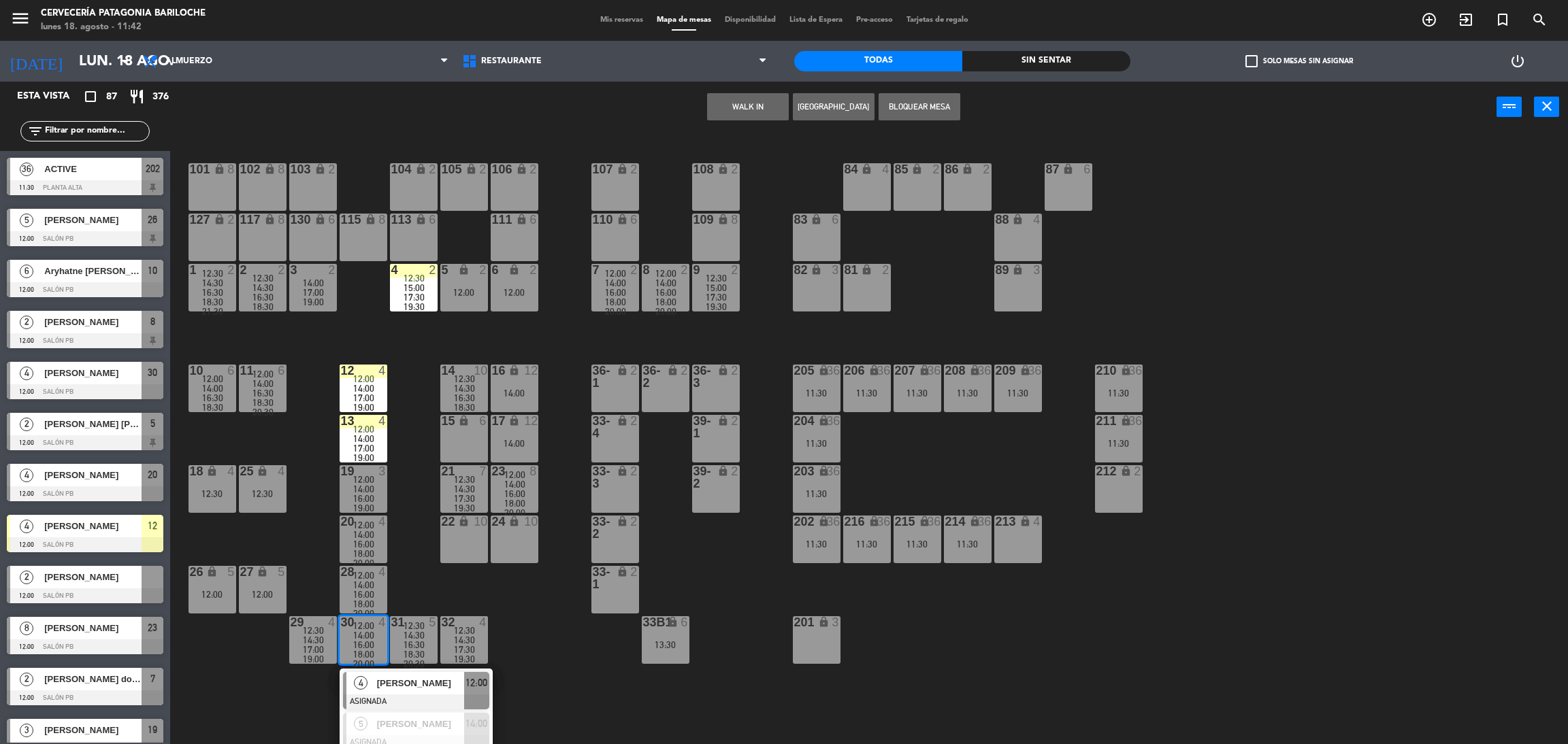
drag, startPoint x: 360, startPoint y: 687, endPoint x: 252, endPoint y: 148, distance: 549.7
click at [252, 148] on div "101 lock 8 102 lock 8 104 lock 2 105 lock 2 106 lock 2 103 lock 2 107 lock 2 10…" at bounding box center [876, 445] width 1382 height 612
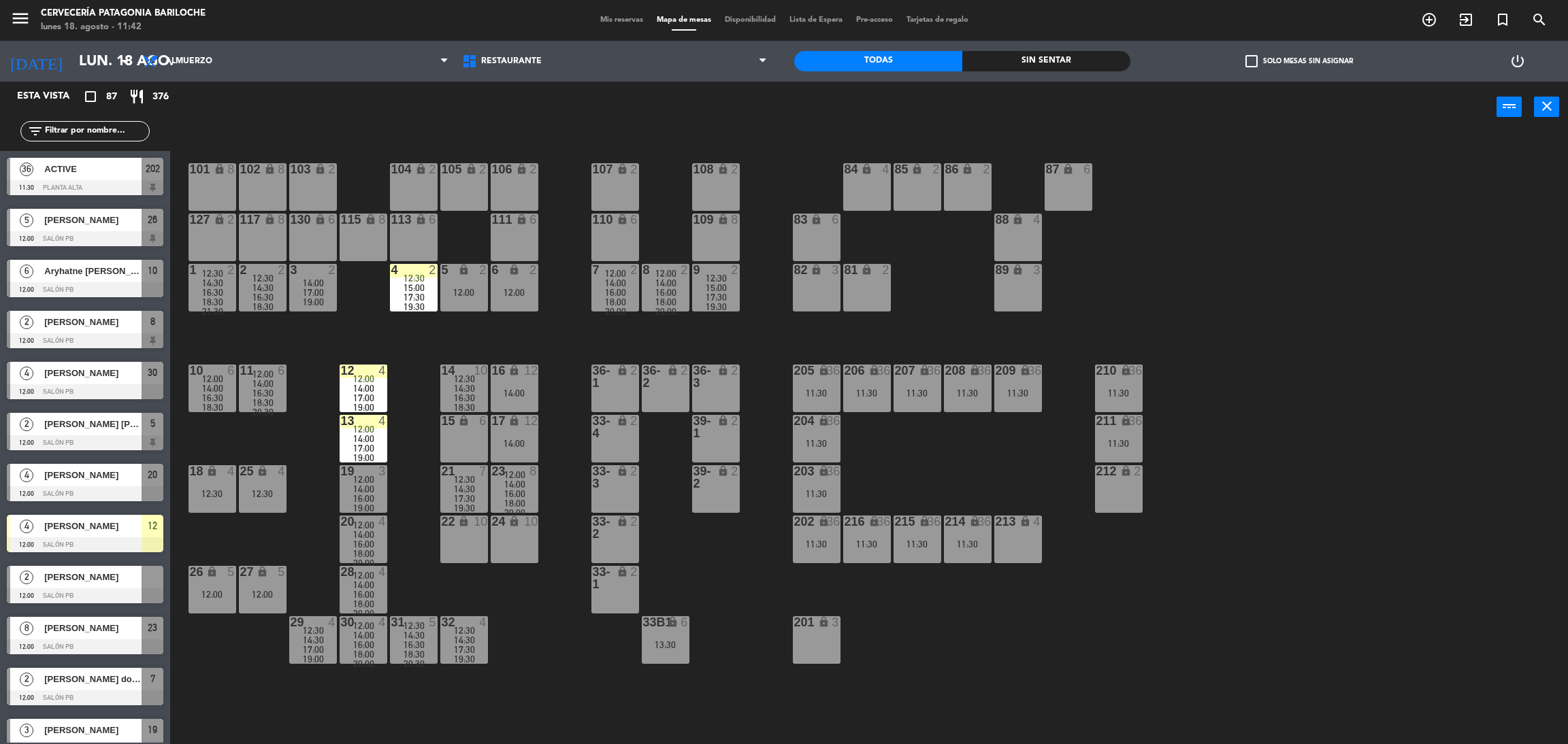
click at [90, 143] on div "filter_list" at bounding box center [85, 131] width 170 height 40
click at [84, 134] on input "text" at bounding box center [96, 131] width 105 height 15
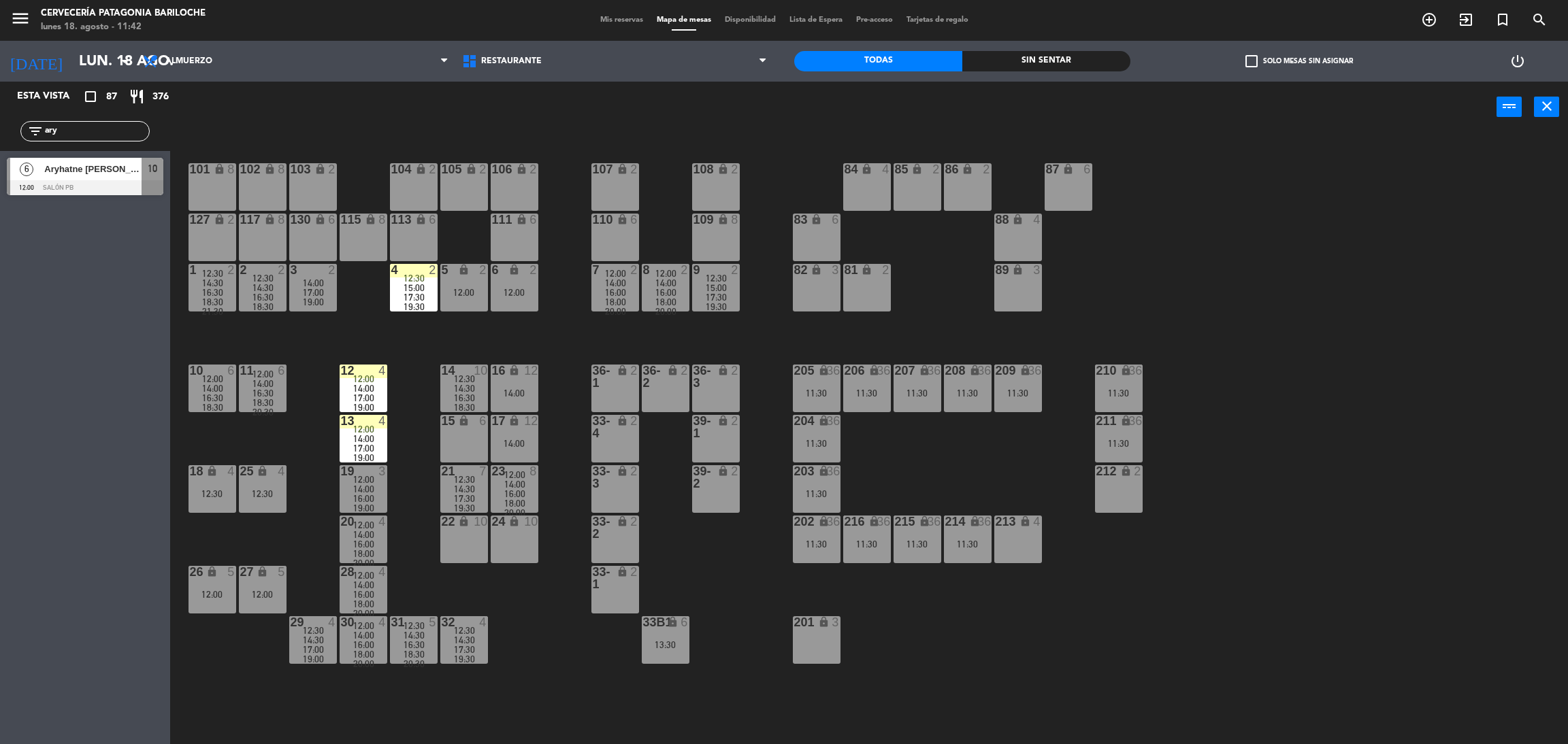
type input "ary"
click at [86, 189] on div at bounding box center [85, 188] width 157 height 15
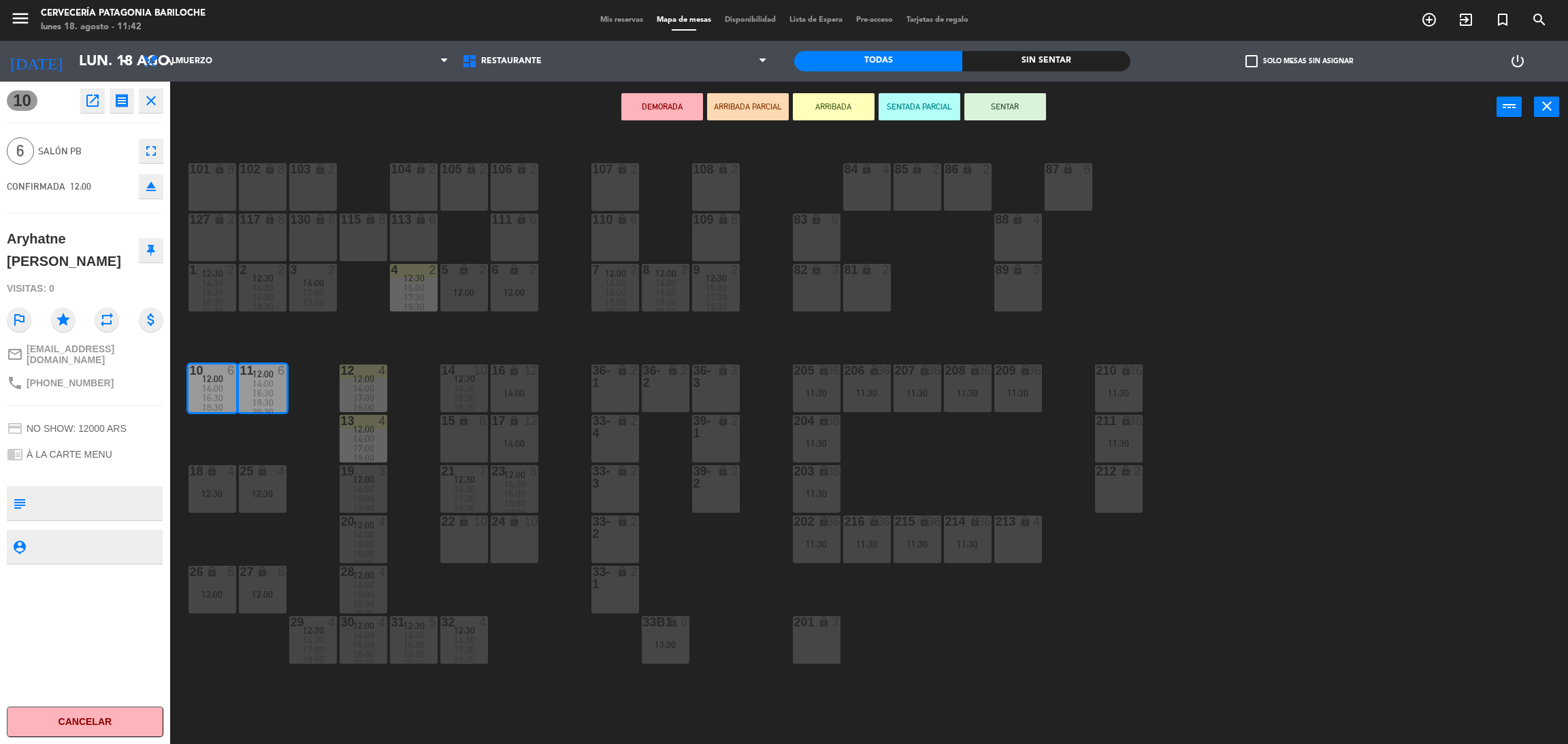
click at [831, 100] on button "ARRIBADA" at bounding box center [833, 106] width 82 height 28
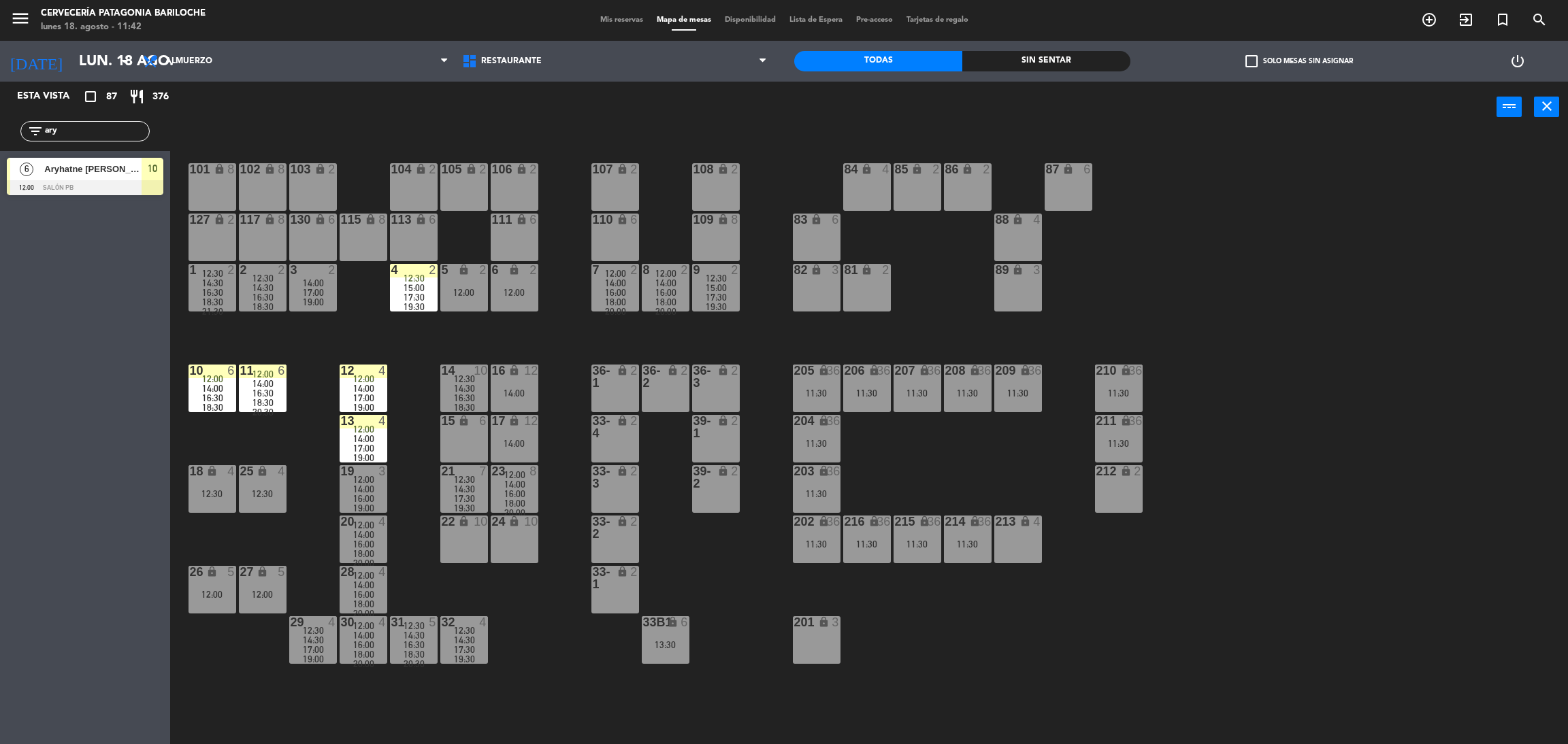
drag, startPoint x: 88, startPoint y: 132, endPoint x: 6, endPoint y: 132, distance: 82.0
click at [0, 132] on div "filter_list ary" at bounding box center [85, 131] width 170 height 40
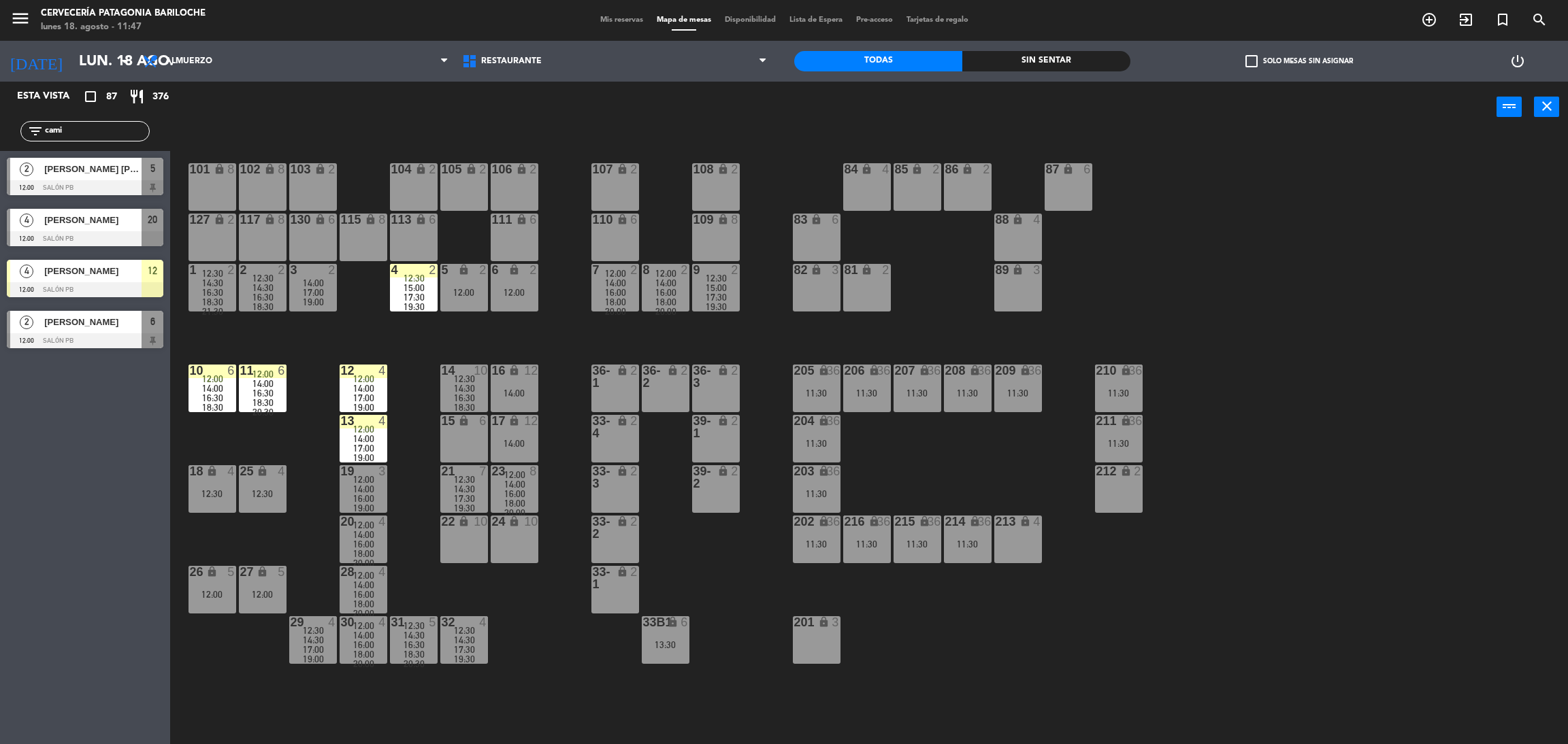
type input "cami"
click at [0, 478] on div "Esta vista crop_square 87 restaurant 376 filter_list cami 2 [PERSON_NAME] [PERS…" at bounding box center [85, 412] width 170 height 662
click at [128, 165] on span "[PERSON_NAME] [PERSON_NAME]" at bounding box center [93, 168] width 97 height 14
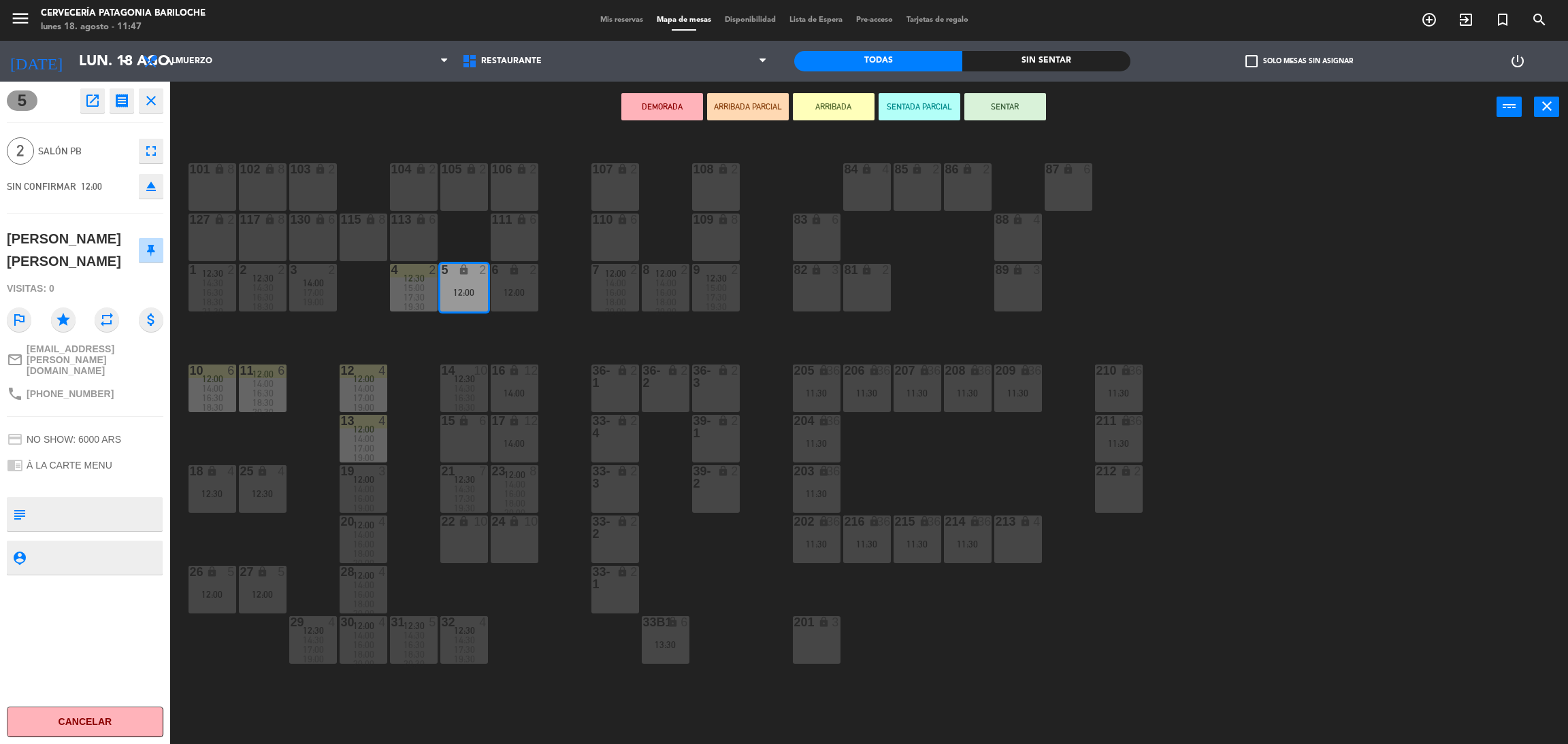
click at [806, 108] on button "ARRIBADA" at bounding box center [833, 106] width 82 height 28
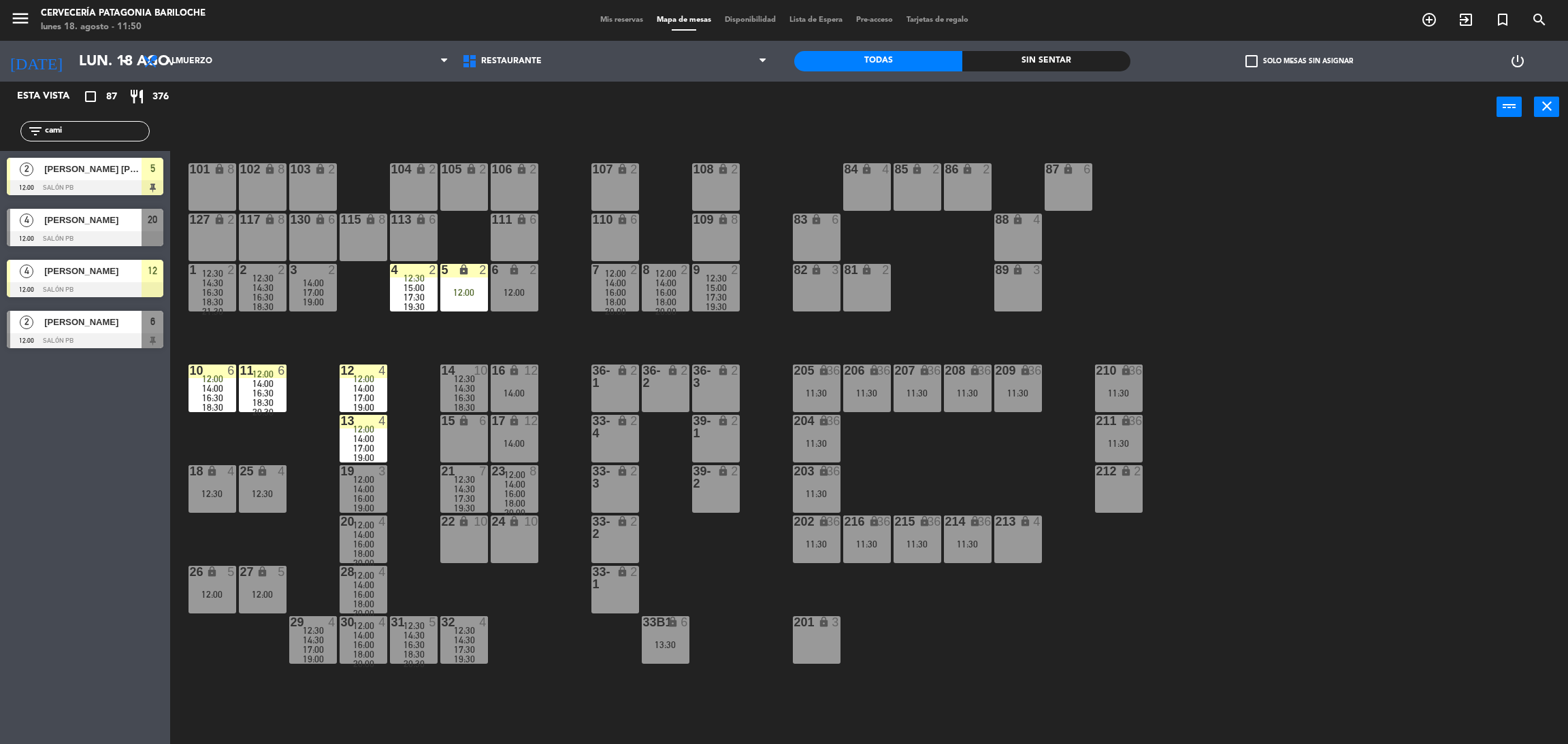
drag, startPoint x: 88, startPoint y: 138, endPoint x: 0, endPoint y: 139, distance: 88.0
click at [0, 139] on div "filter_list cami" at bounding box center [85, 131] width 170 height 40
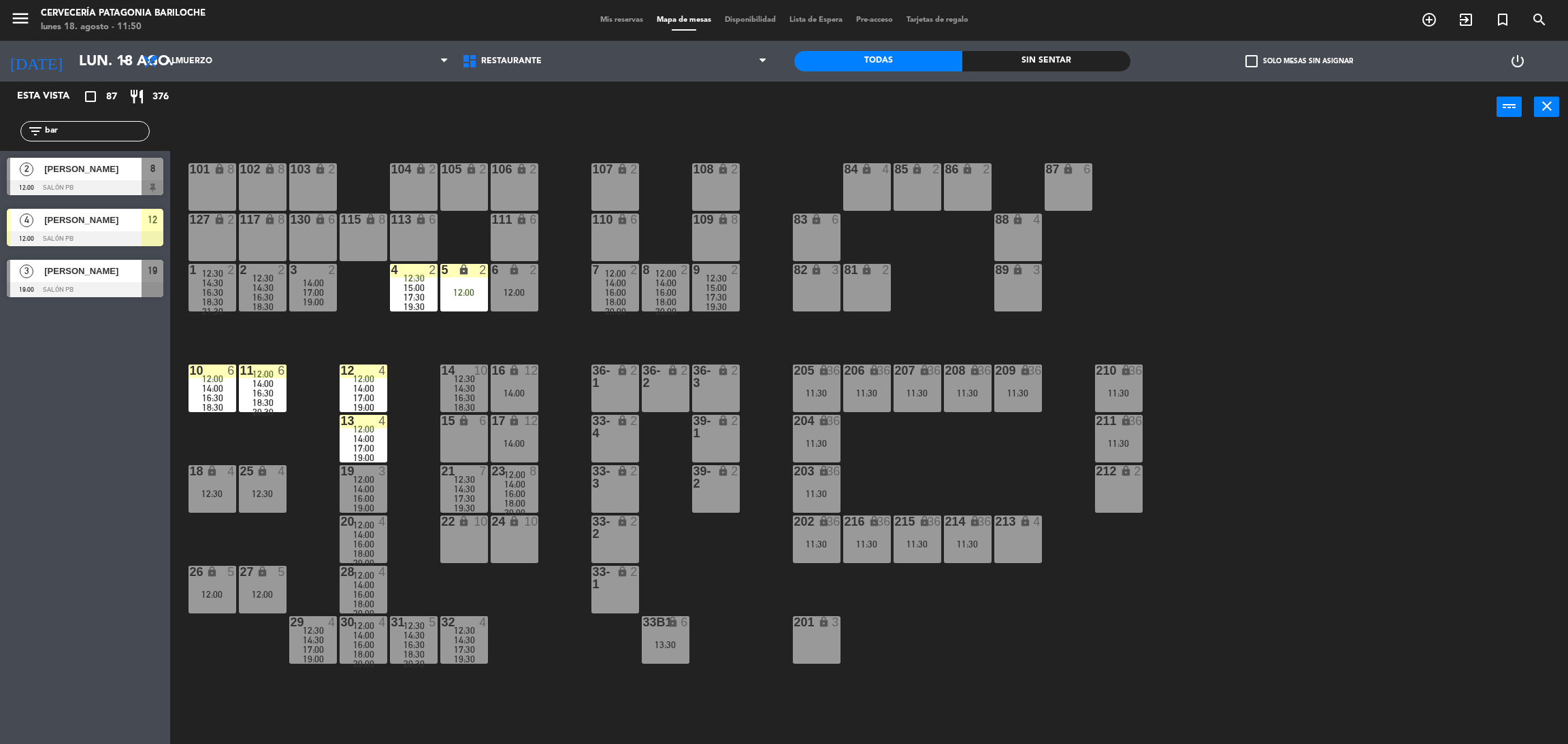
type input "bar"
click at [68, 428] on div "Esta vista crop_square 87 restaurant 376 filter_list bar 2 [PERSON_NAME] 12:00 …" at bounding box center [85, 412] width 170 height 662
click at [80, 164] on span "[PERSON_NAME]" at bounding box center [93, 168] width 97 height 14
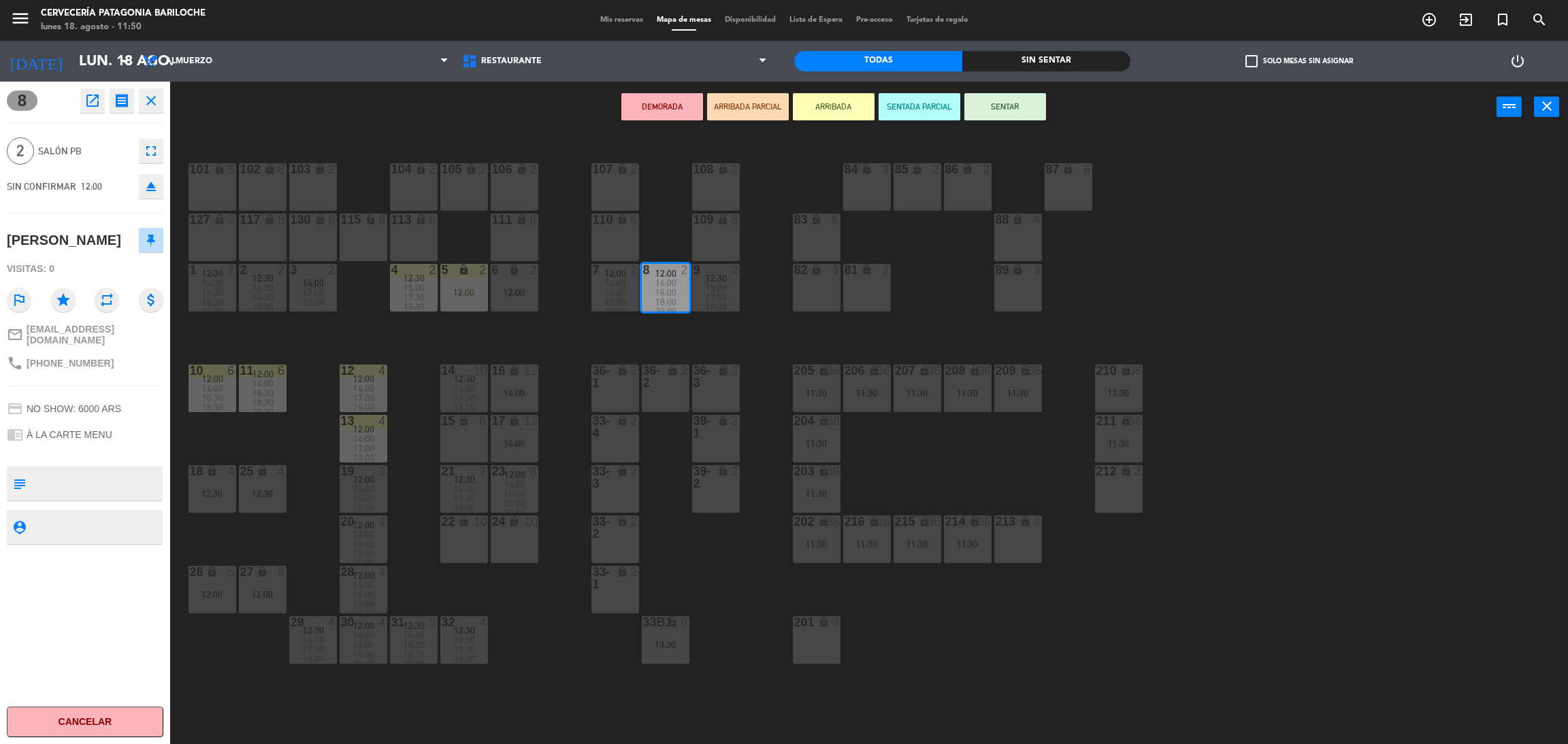
click at [847, 109] on button "ARRIBADA" at bounding box center [833, 106] width 82 height 28
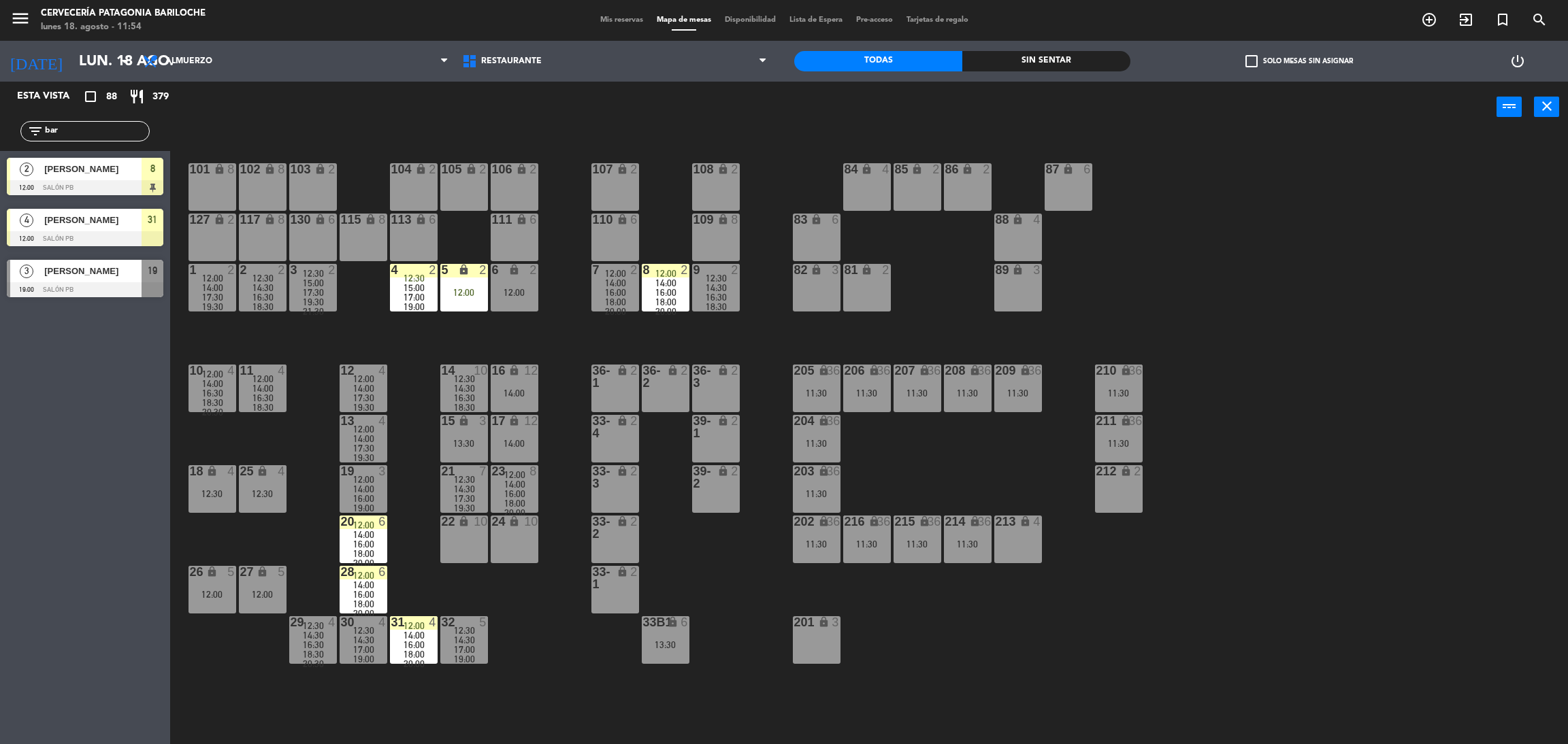
drag, startPoint x: 70, startPoint y: 126, endPoint x: 0, endPoint y: 126, distance: 70.0
click at [0, 126] on div "filter_list bar" at bounding box center [85, 131] width 170 height 40
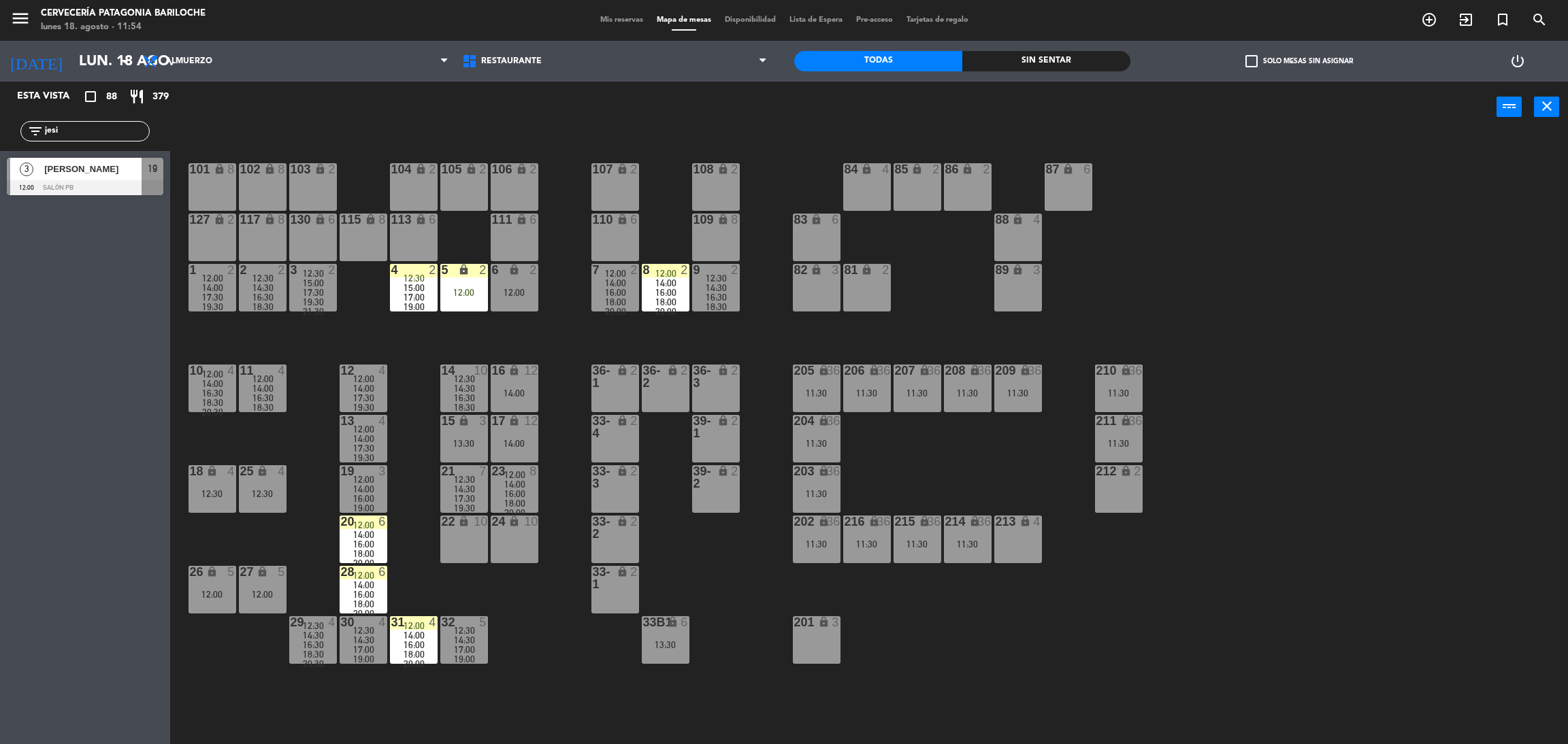
type input "jesi"
click at [32, 156] on div "3 [PERSON_NAME] 12:00 SALÓN PB 19" at bounding box center [85, 177] width 170 height 51
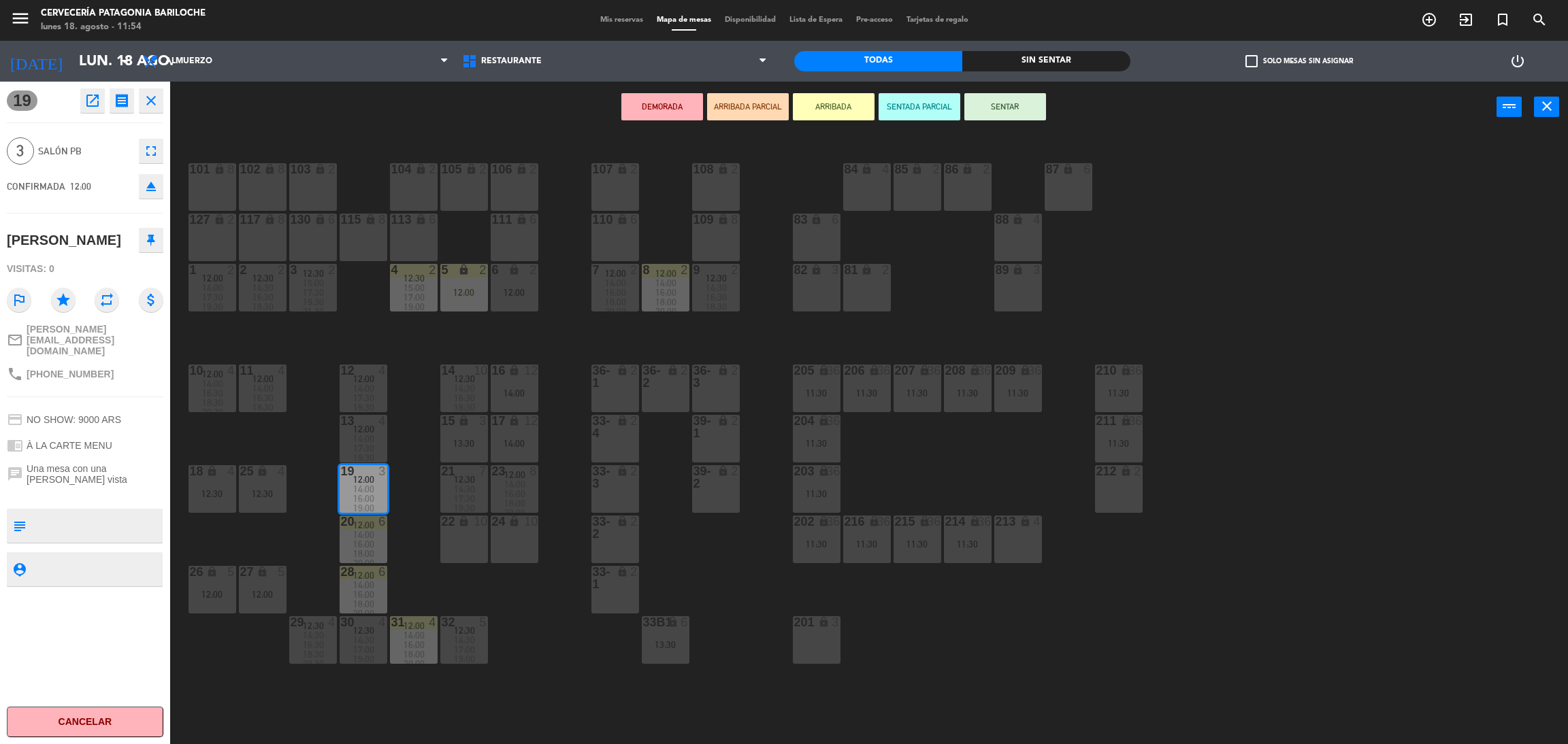
click at [842, 99] on button "ARRIBADA" at bounding box center [833, 106] width 82 height 28
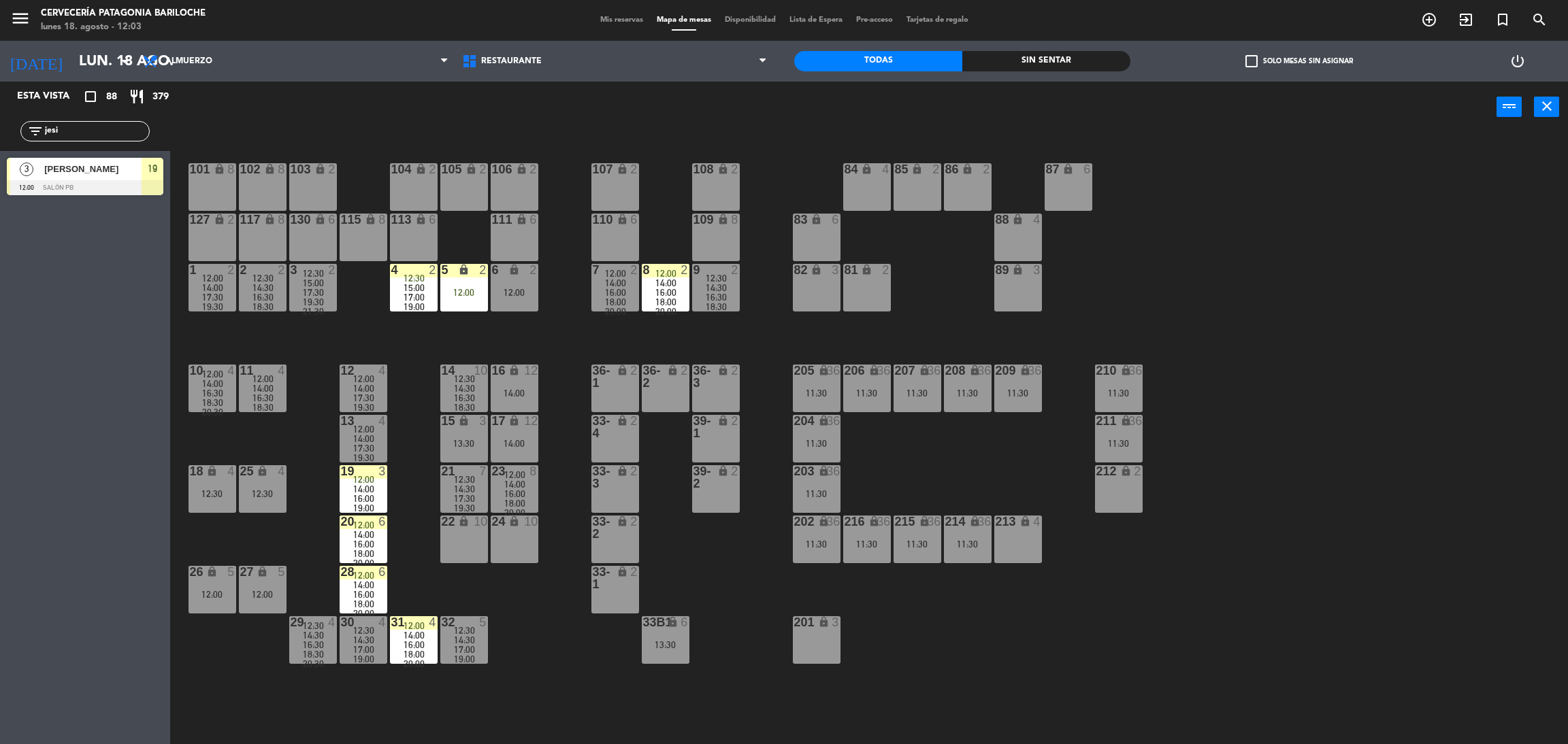
drag, startPoint x: 93, startPoint y: 130, endPoint x: 0, endPoint y: 115, distance: 94.2
click at [0, 121] on div "filter_list jesi" at bounding box center [85, 131] width 170 height 40
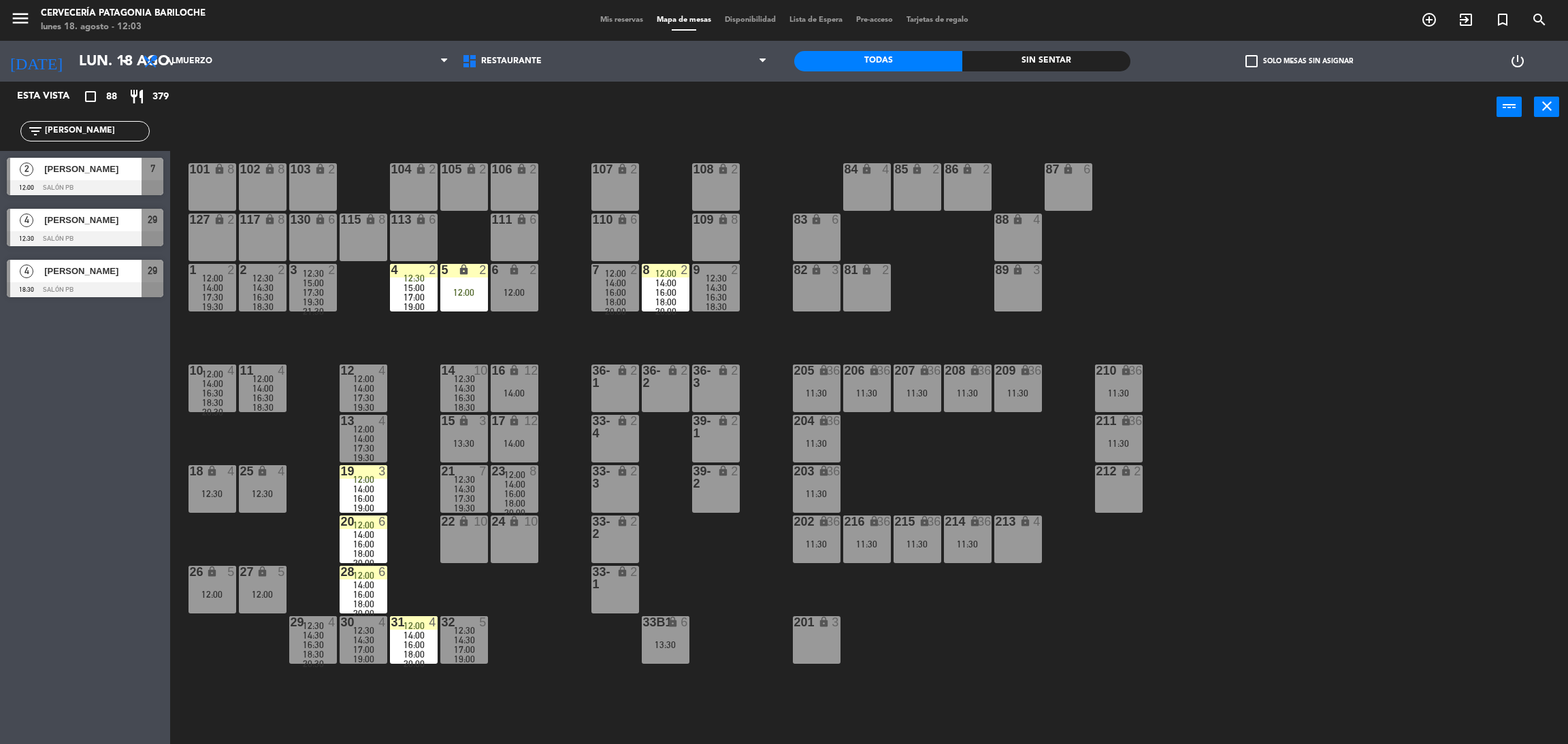
type input "[PERSON_NAME]"
click at [35, 544] on div "Esta vista crop_square 88 restaurant 379 filter_list [PERSON_NAME] 2 [PERSON_NA…" at bounding box center [85, 412] width 170 height 662
click at [92, 185] on div at bounding box center [85, 188] width 157 height 15
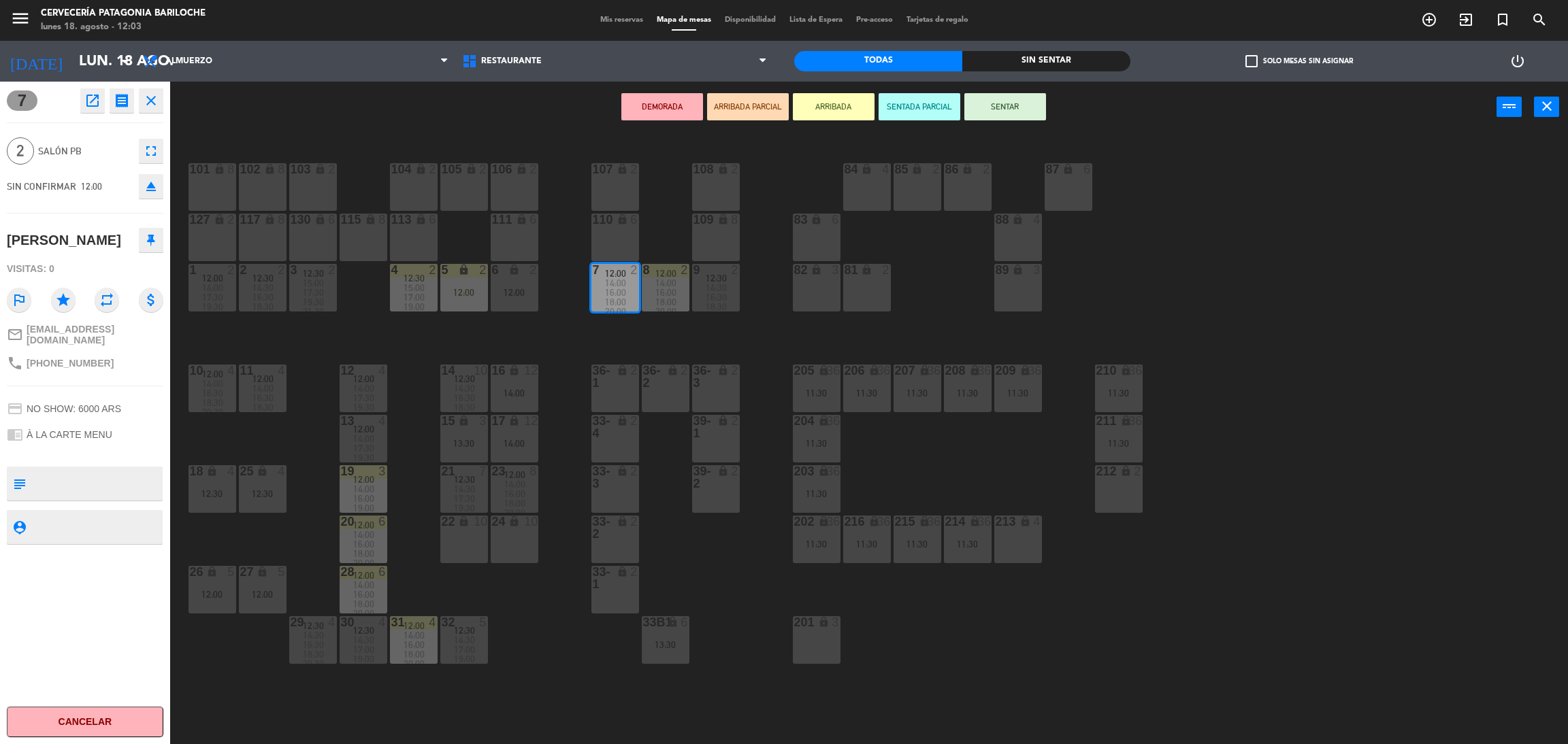
click at [830, 105] on button "ARRIBADA" at bounding box center [833, 106] width 82 height 28
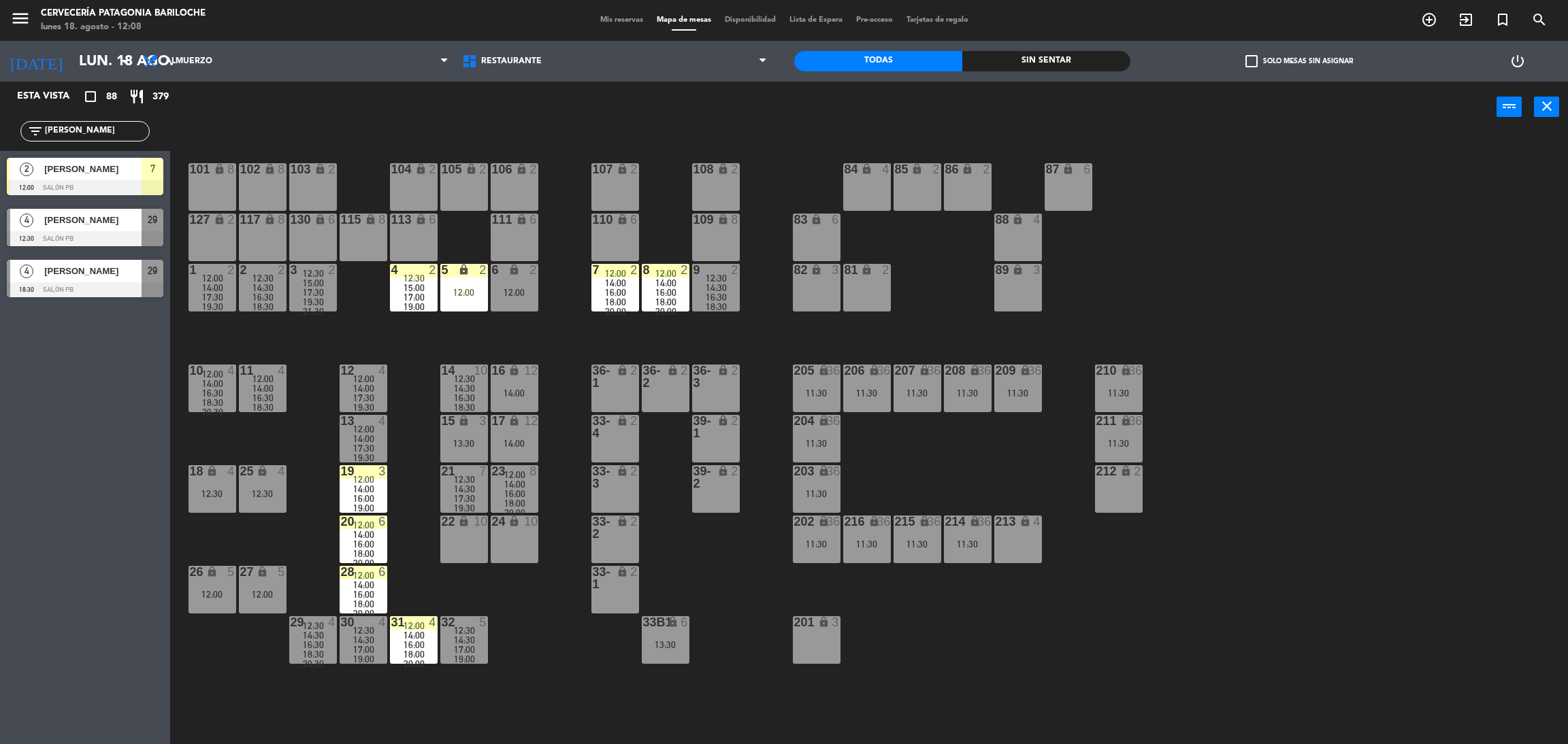
click at [79, 126] on input "[PERSON_NAME]" at bounding box center [96, 131] width 105 height 15
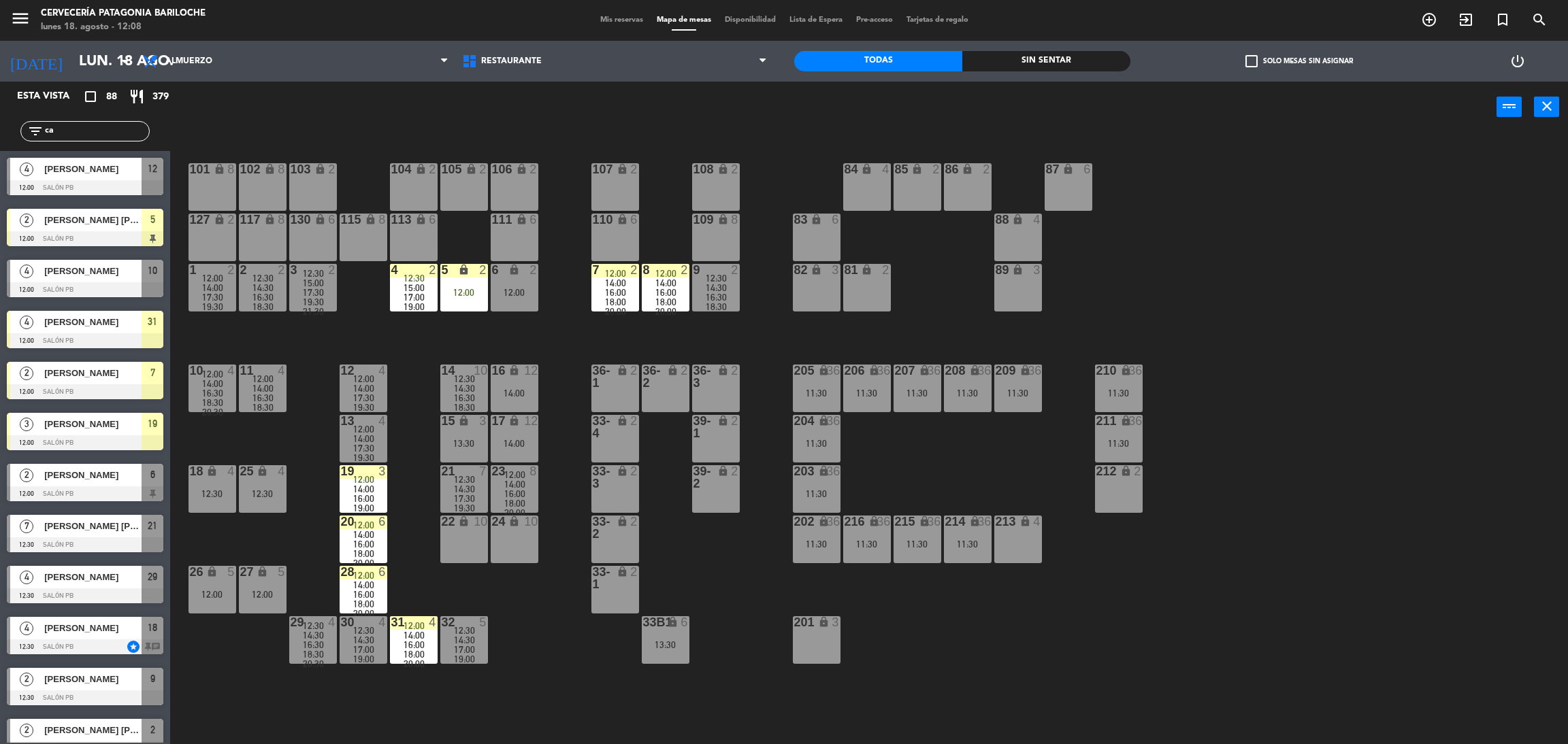
type input "c"
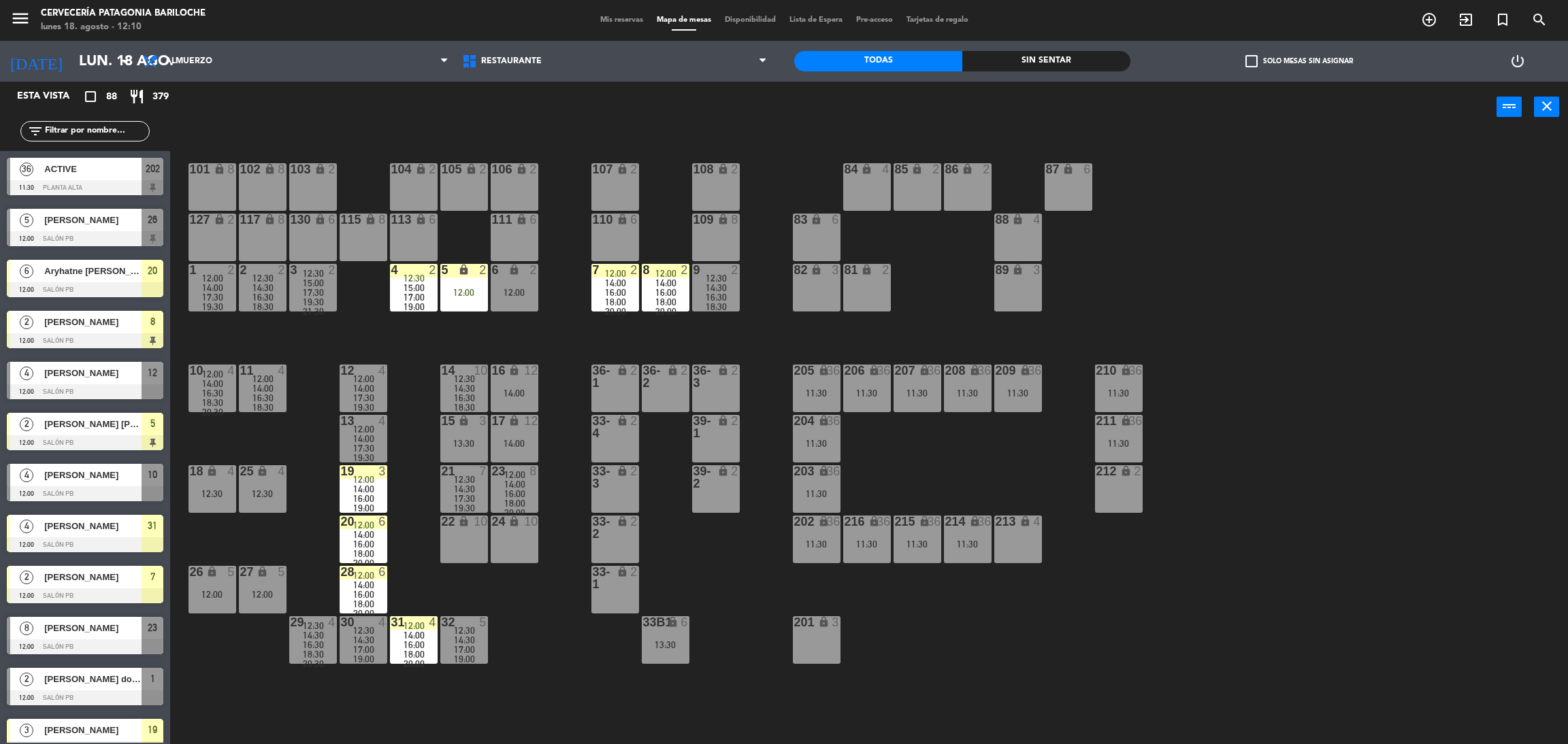
click at [80, 131] on input "text" at bounding box center [96, 131] width 105 height 15
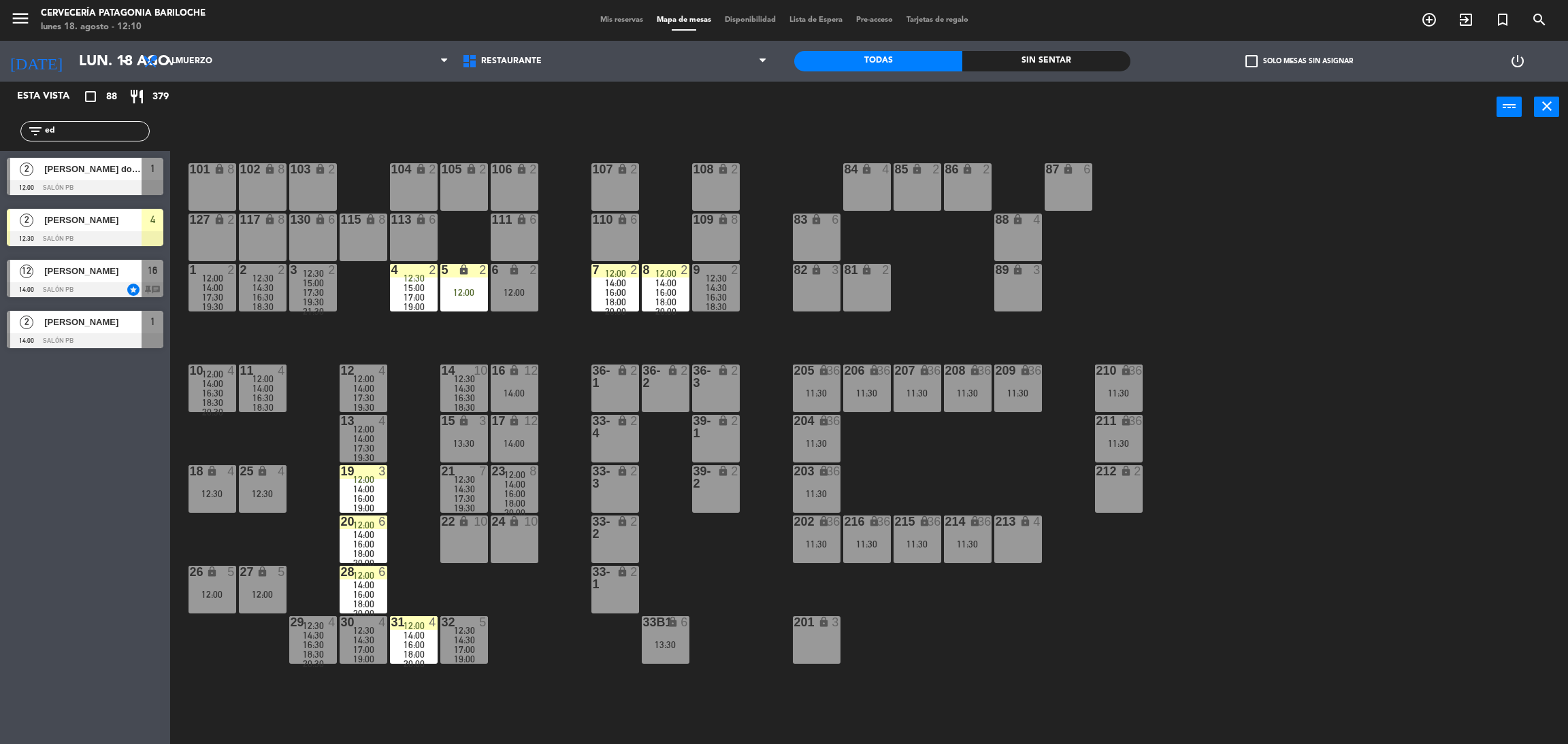
type input "ed"
click at [85, 461] on div "Esta vista crop_square 88 restaurant 379 filter_list ed 2 [PERSON_NAME] dos [PE…" at bounding box center [85, 412] width 170 height 662
click at [95, 156] on div "2 [PERSON_NAME] dos [PERSON_NAME] 12:00 SALÓN PB 1" at bounding box center [85, 177] width 170 height 51
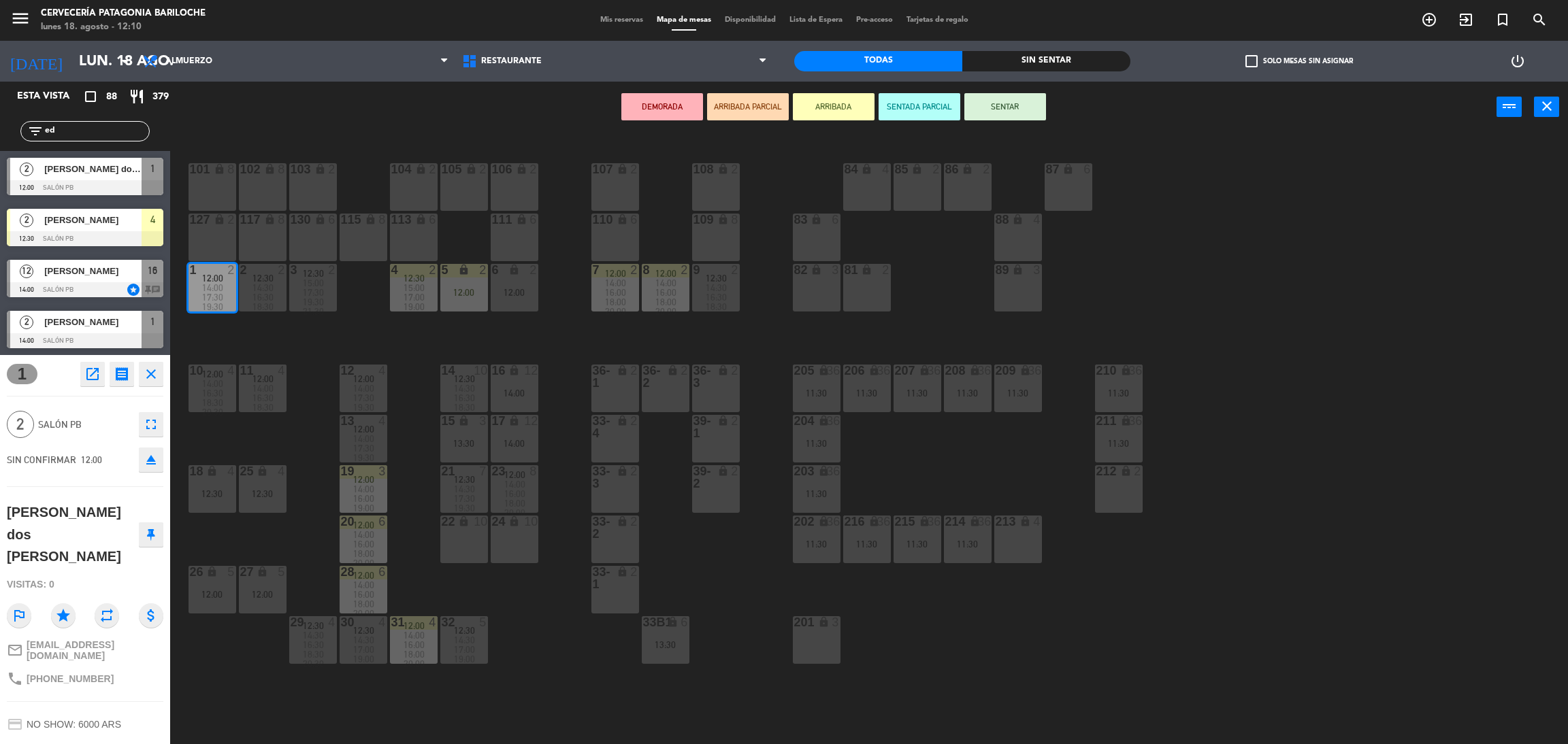
click at [96, 443] on div "SIN CONFIRMAR 12:00 eject" at bounding box center [85, 460] width 157 height 34
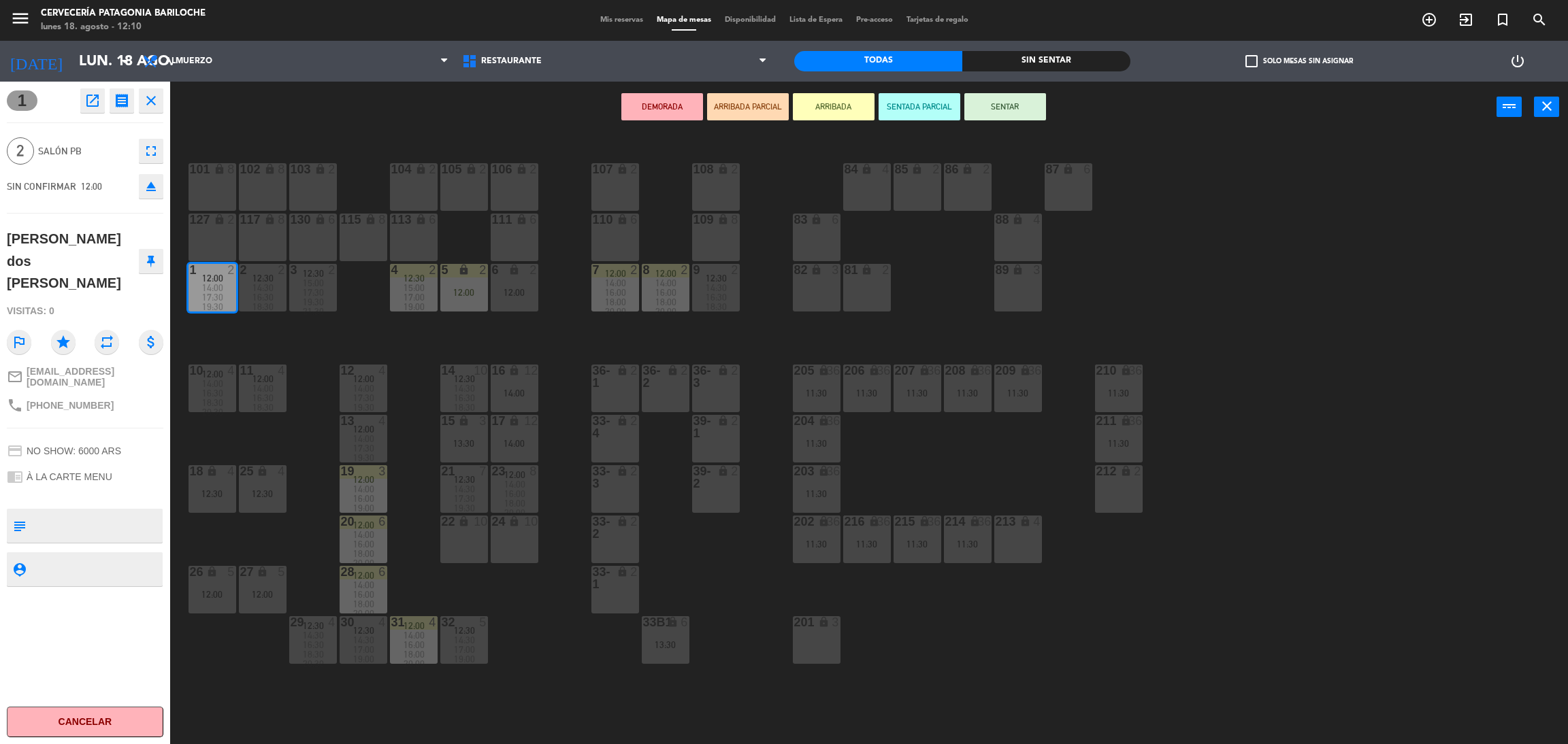
click at [839, 121] on div "DEMORADA ARRIBADA PARCIAL ARRIBADA SENTADA PARCIAL SENTAR power_input close" at bounding box center [833, 107] width 1327 height 51
click at [837, 102] on button "ARRIBADA" at bounding box center [833, 106] width 82 height 28
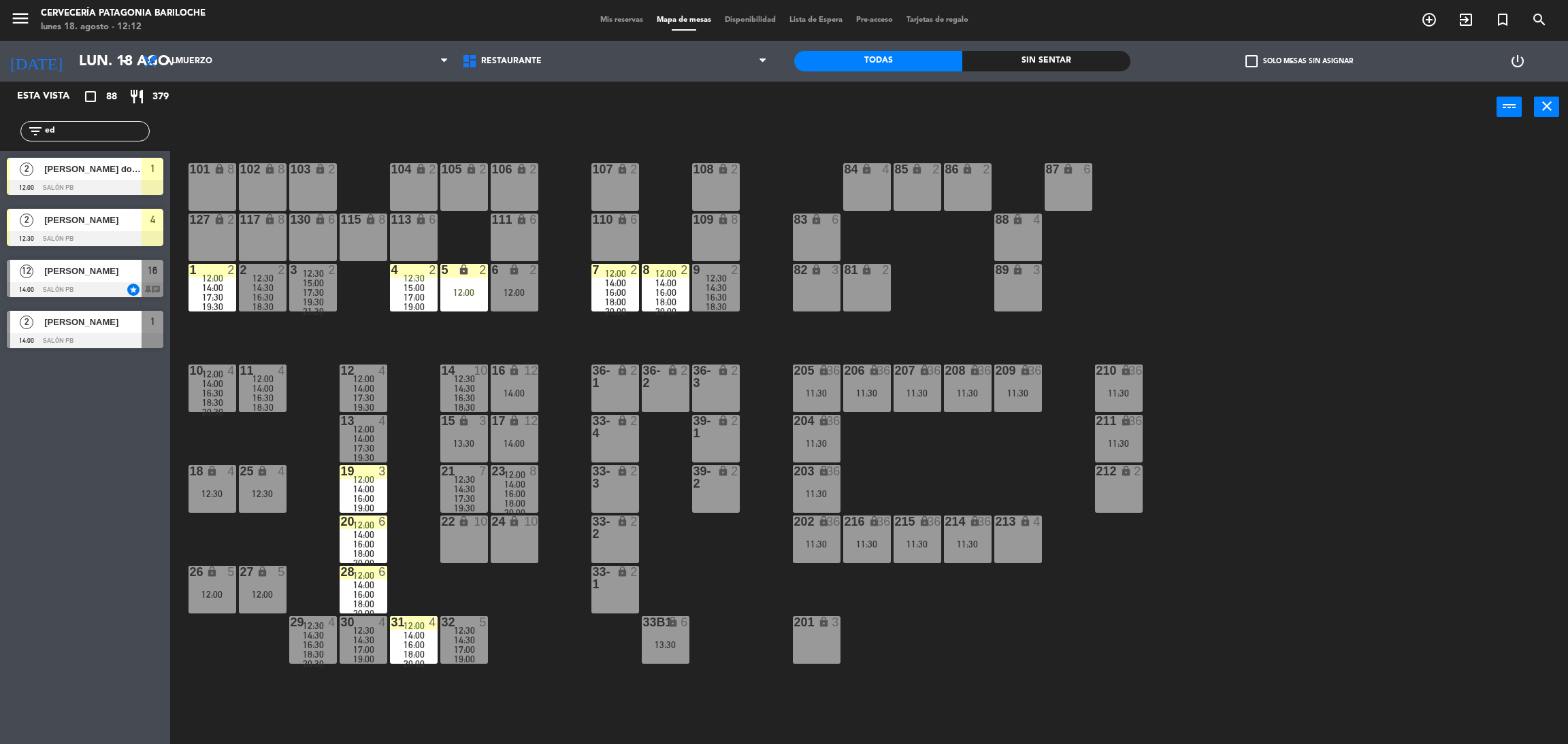
drag, startPoint x: 71, startPoint y: 128, endPoint x: 7, endPoint y: 127, distance: 64.0
click at [7, 127] on div "filter_list ed" at bounding box center [85, 131] width 170 height 40
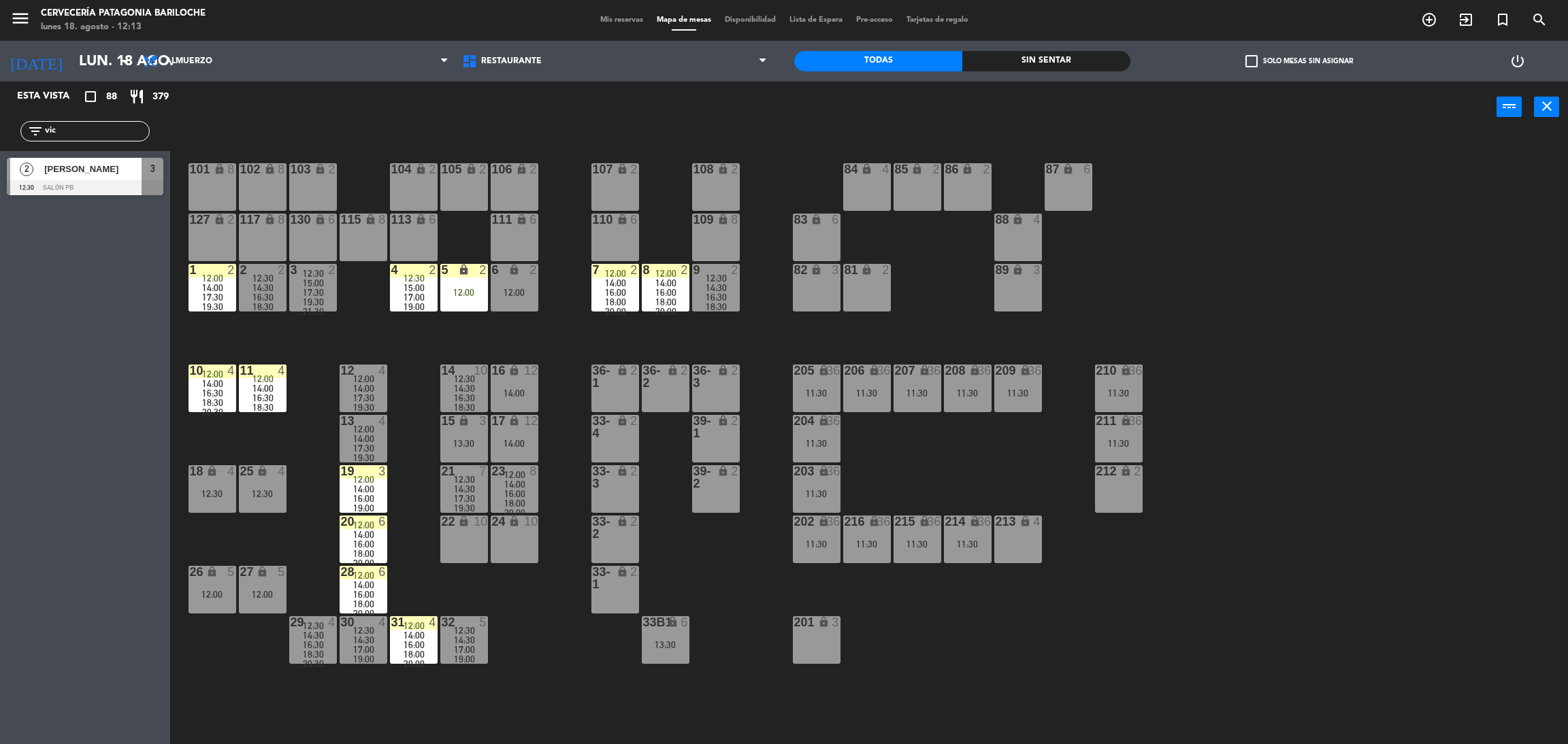
type input "vic"
click at [1, 184] on div "2 [PERSON_NAME] 12:30 SALÓN PB 3" at bounding box center [85, 177] width 170 height 51
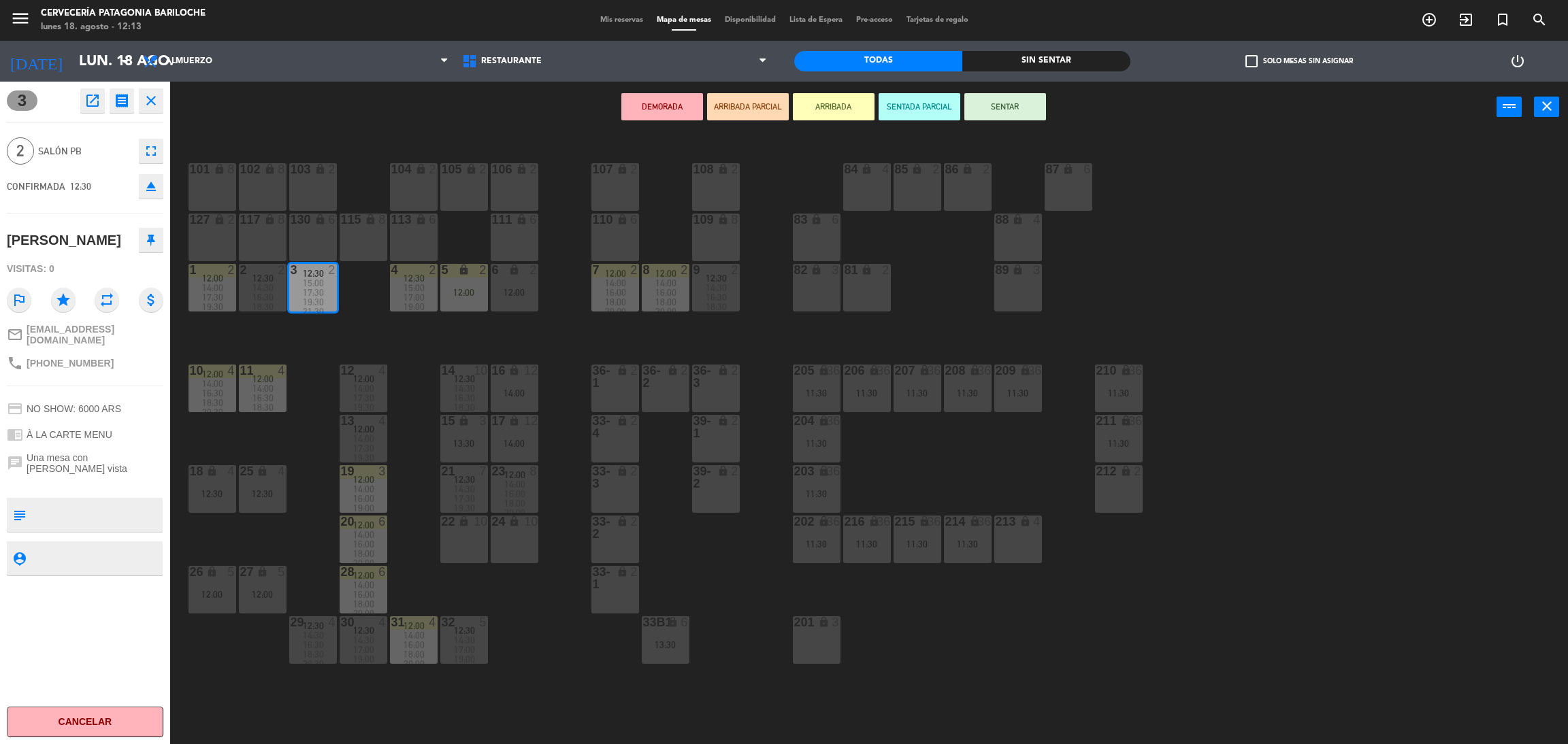
click at [808, 105] on button "ARRIBADA" at bounding box center [833, 106] width 82 height 28
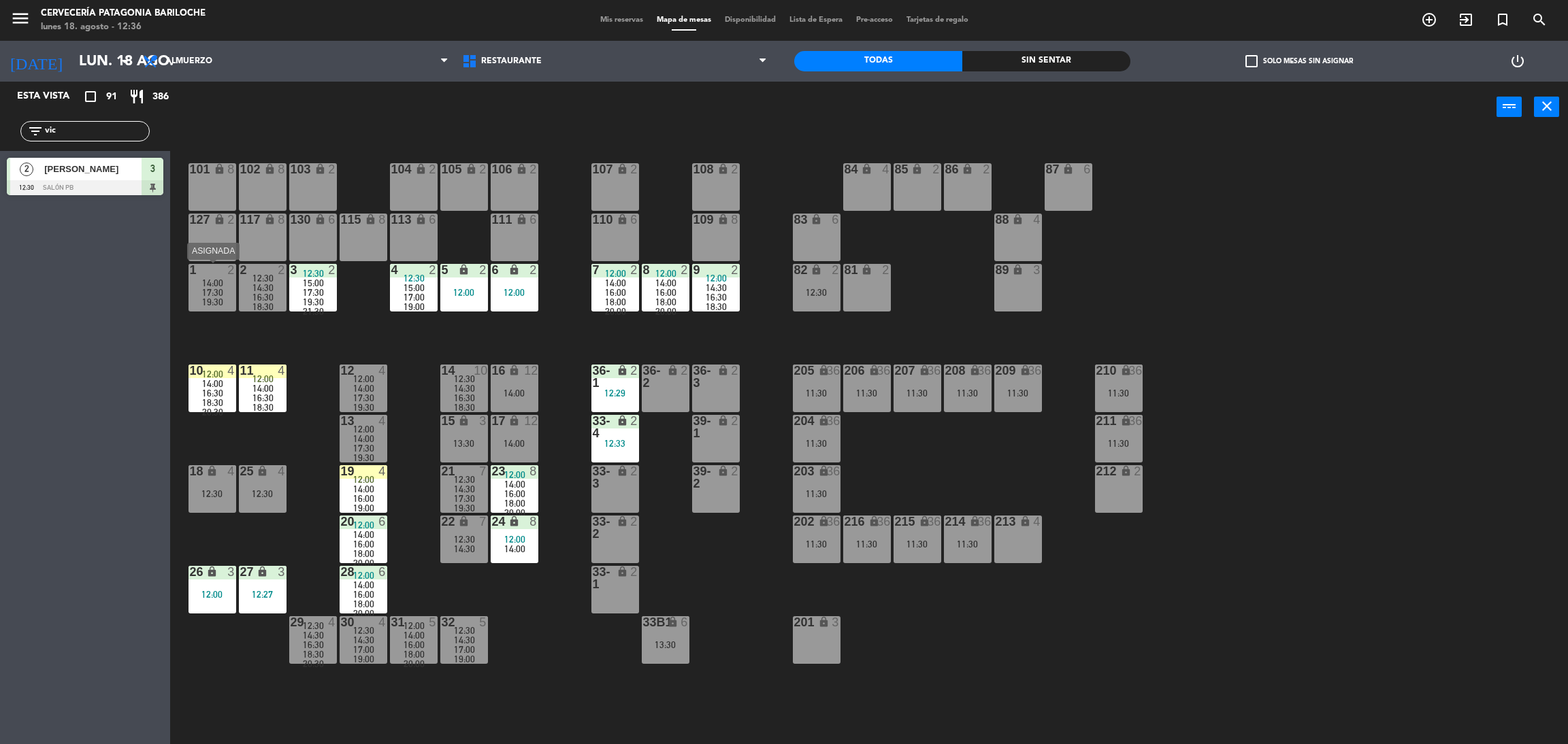
click at [211, 270] on div at bounding box center [212, 270] width 23 height 12
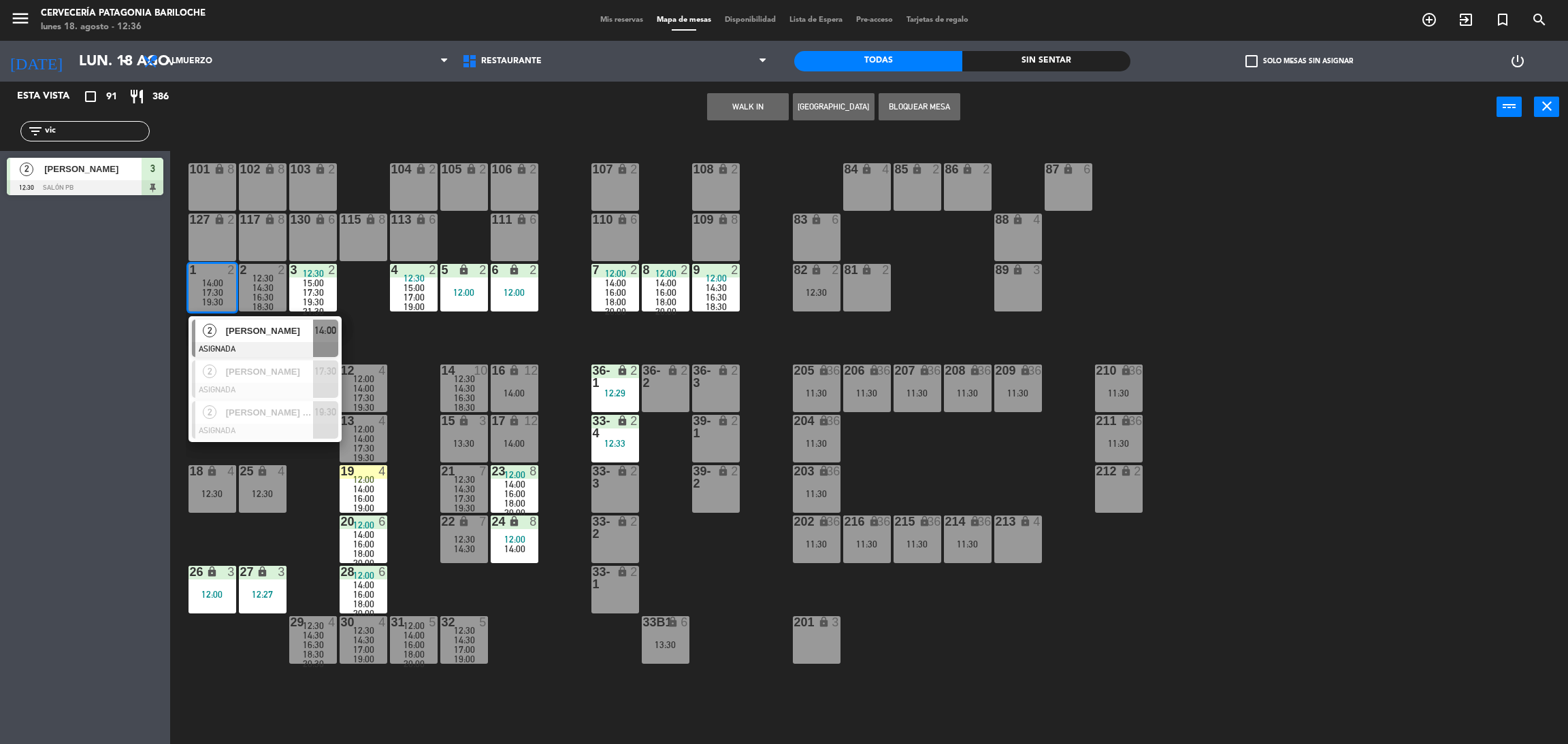
click at [744, 116] on button "WALK IN" at bounding box center [748, 106] width 82 height 28
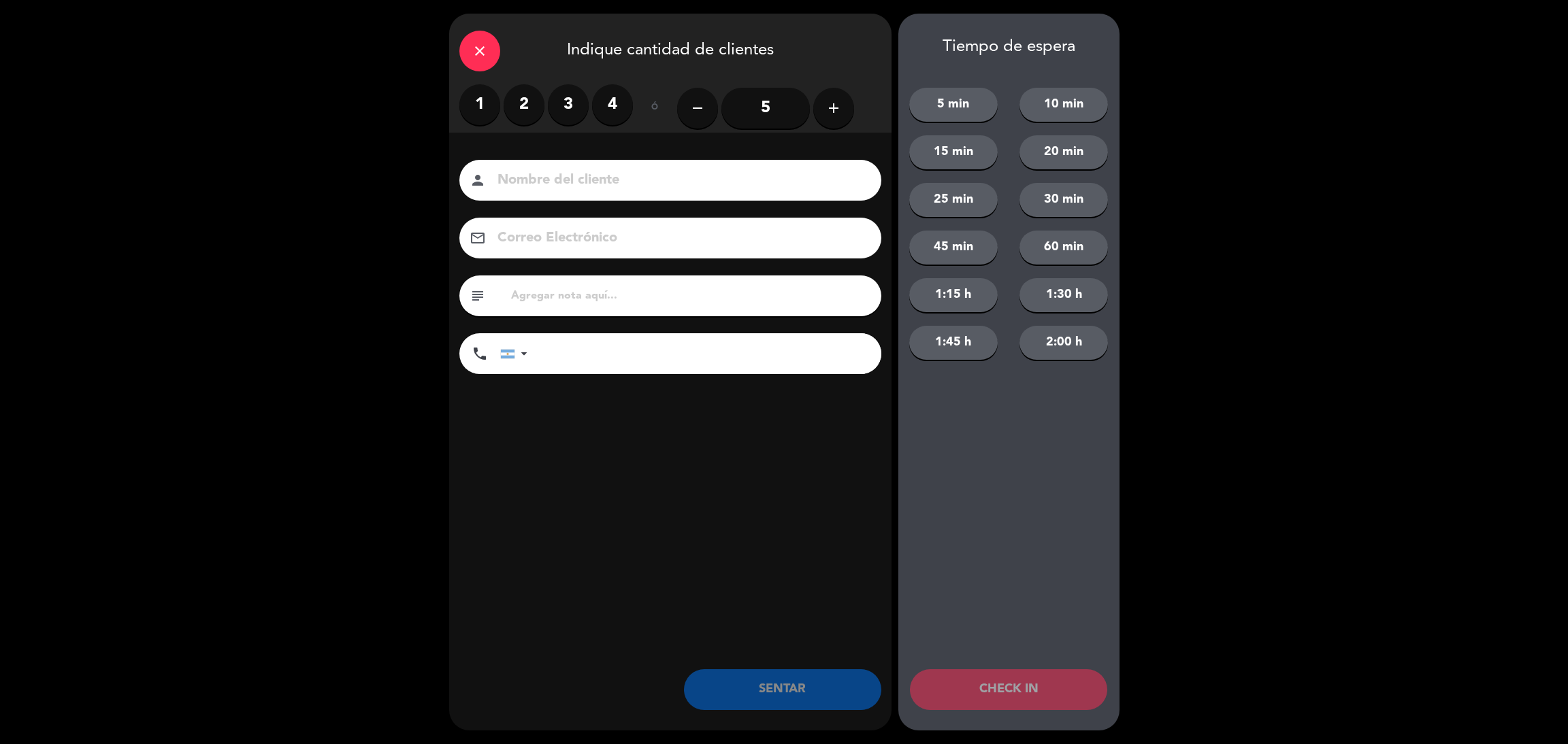
click at [541, 180] on input at bounding box center [679, 181] width 368 height 24
click at [524, 100] on label "2" at bounding box center [524, 105] width 41 height 41
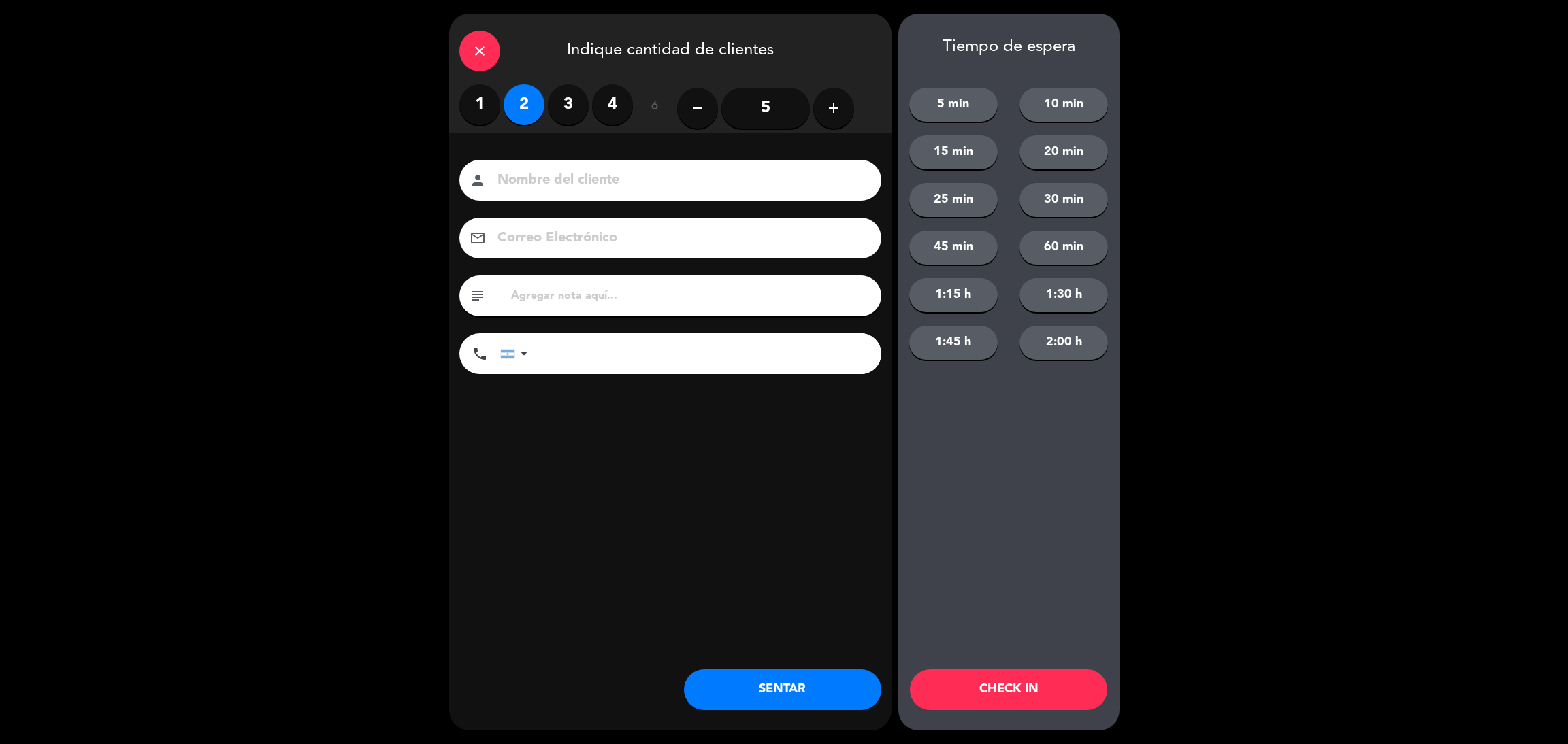
click at [531, 196] on div "person" at bounding box center [670, 180] width 422 height 41
click at [541, 181] on input at bounding box center [679, 181] width 368 height 24
type input "[PERSON_NAME]"
click at [511, 349] on div at bounding box center [516, 354] width 31 height 40
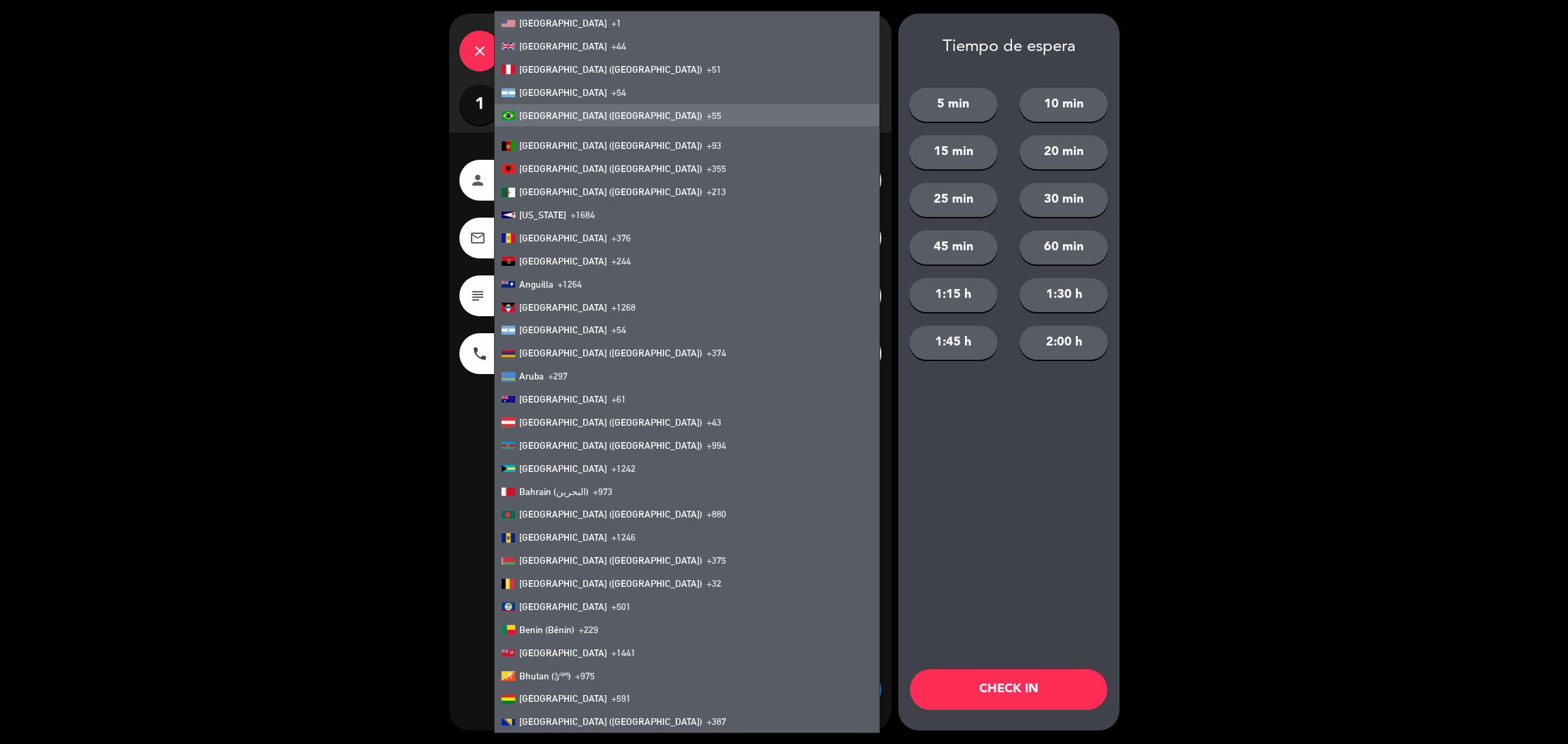
click at [528, 120] on li "[GEOGRAPHIC_DATA] ([GEOGRAPHIC_DATA]) +55" at bounding box center [687, 116] width 385 height 23
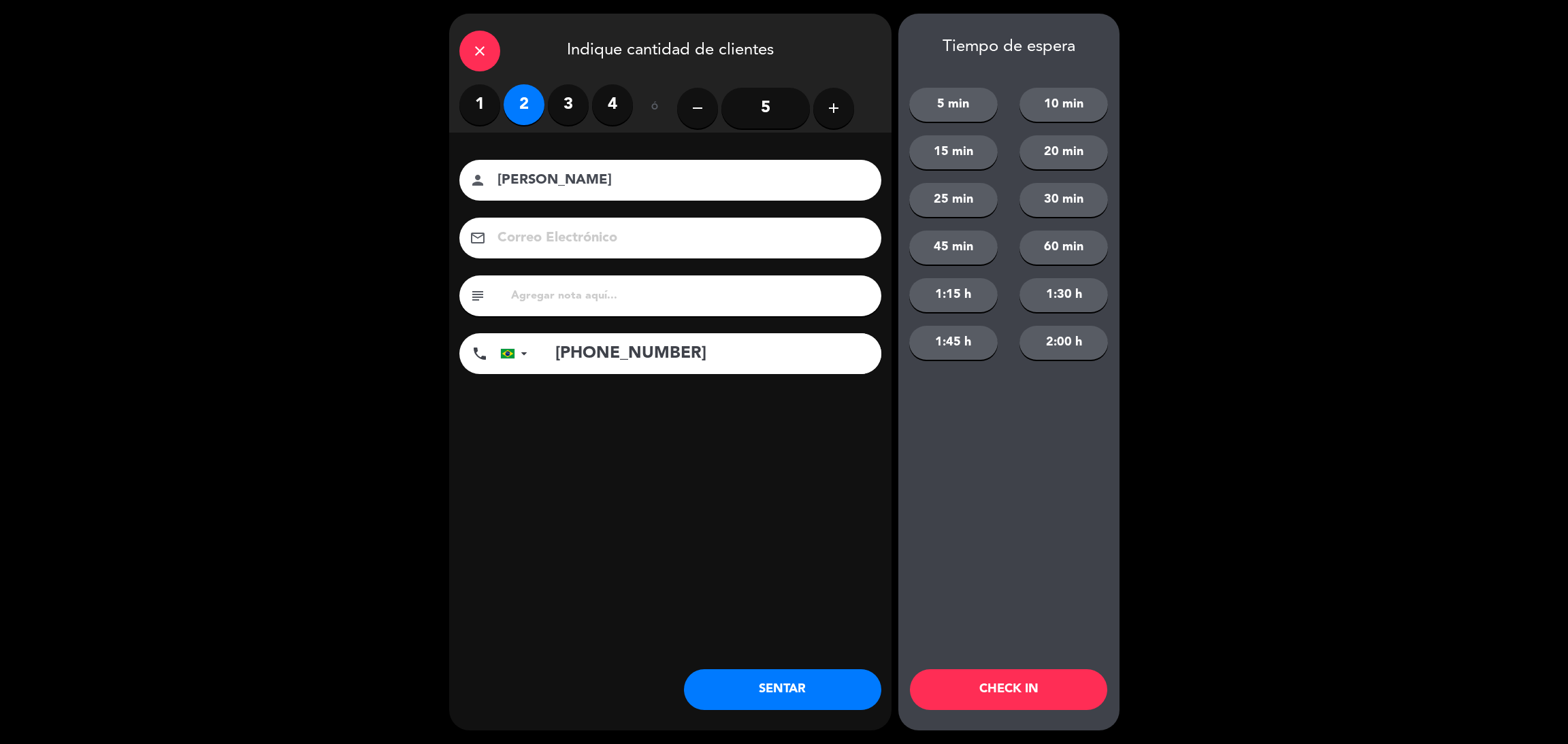
type input "[PHONE_NUMBER]"
click at [952, 105] on button "5 min" at bounding box center [953, 105] width 88 height 34
click at [1012, 691] on button "CHECK IN" at bounding box center [1008, 690] width 198 height 41
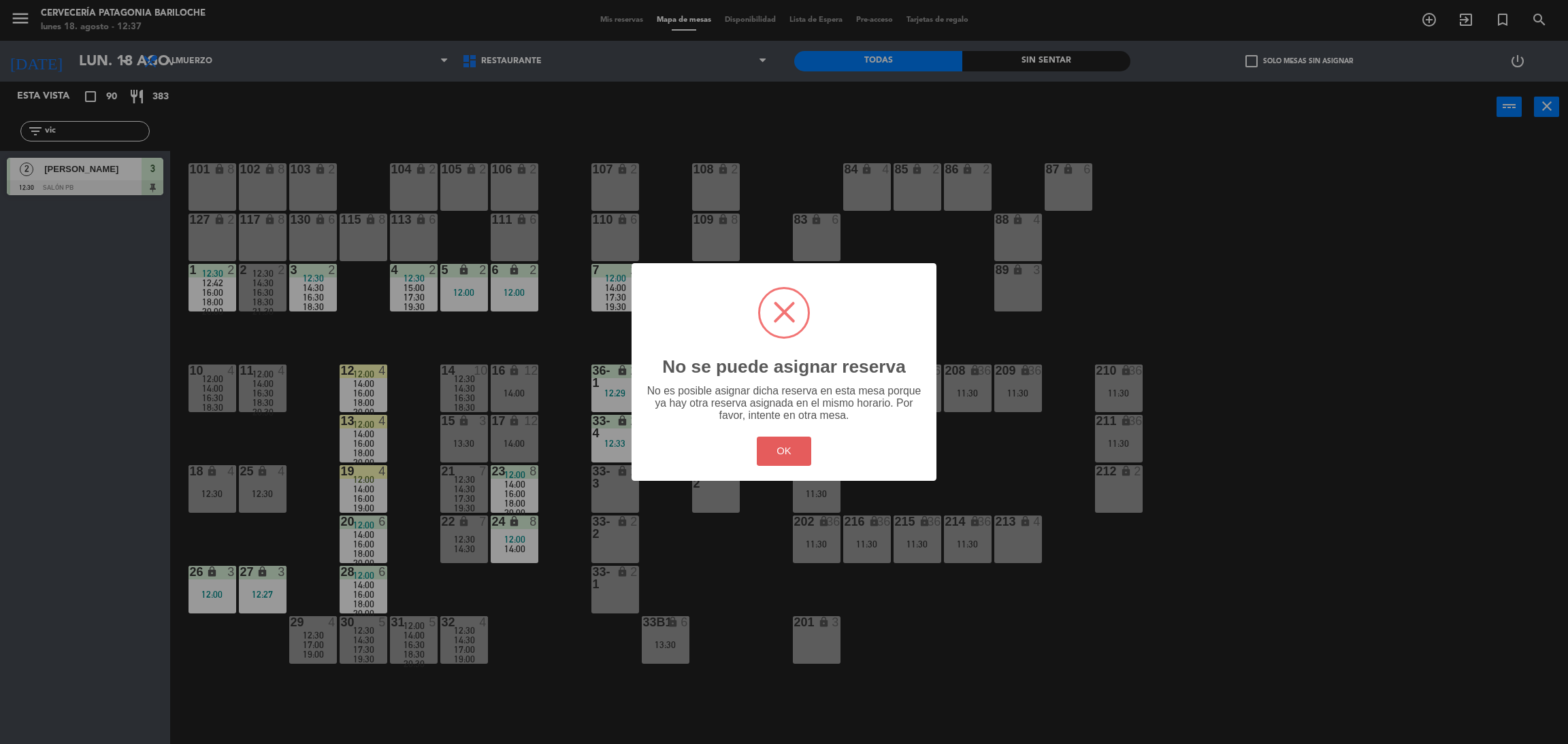
click at [770, 447] on button "OK" at bounding box center [784, 451] width 55 height 29
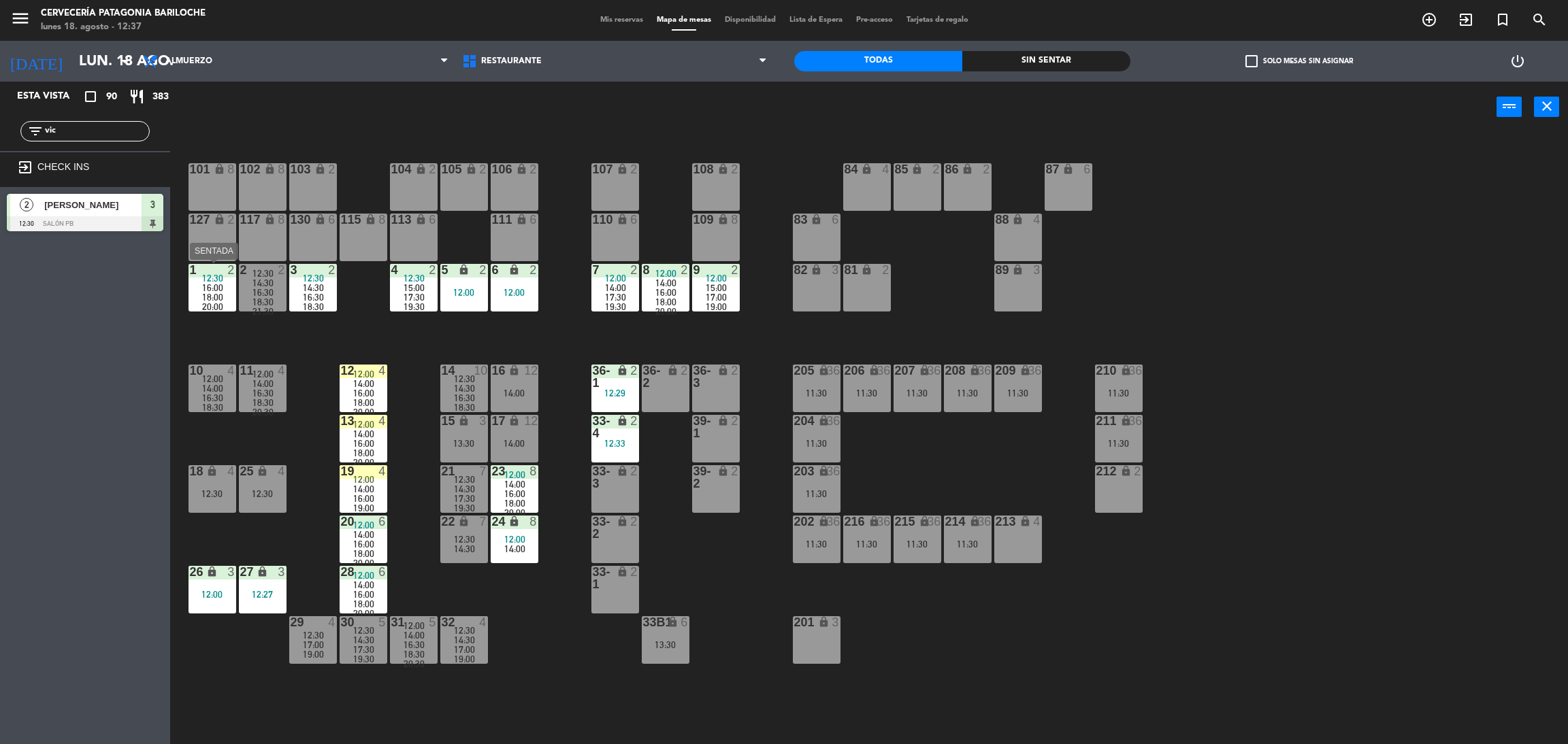
click at [202, 273] on span "12:30" at bounding box center [213, 277] width 21 height 10
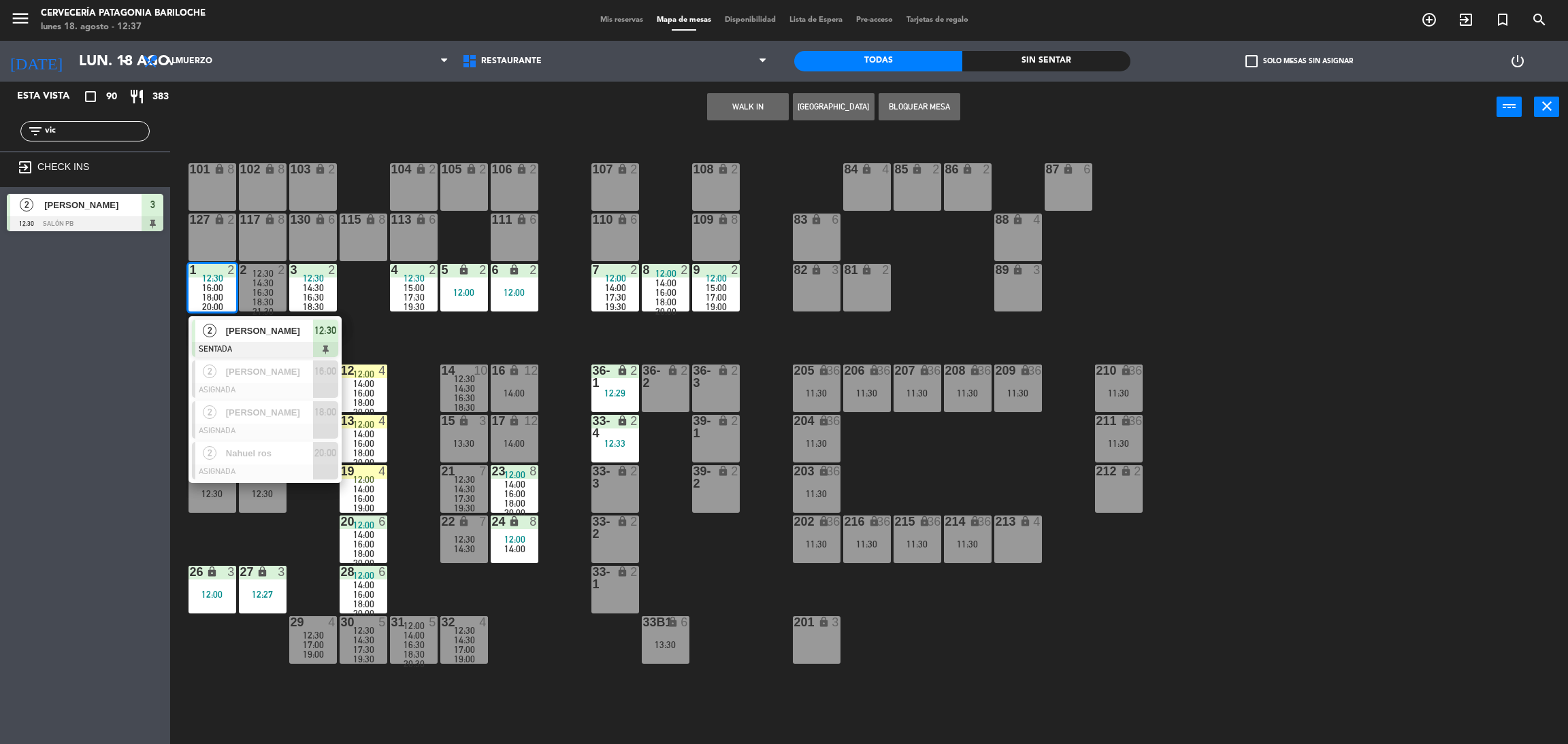
click at [63, 385] on div "Esta vista crop_square 90 restaurant 383 filter_list vic exit_to_app CHECK INS …" at bounding box center [85, 412] width 170 height 662
click at [35, 515] on div "Esta vista crop_square 90 restaurant 383 filter_list vic exit_to_app CHECK INS …" at bounding box center [85, 412] width 170 height 662
click at [371, 340] on div "101 lock 8 102 lock 8 104 lock 2 105 lock 2 106 lock 2 103 lock 2 107 lock 2 10…" at bounding box center [876, 445] width 1382 height 612
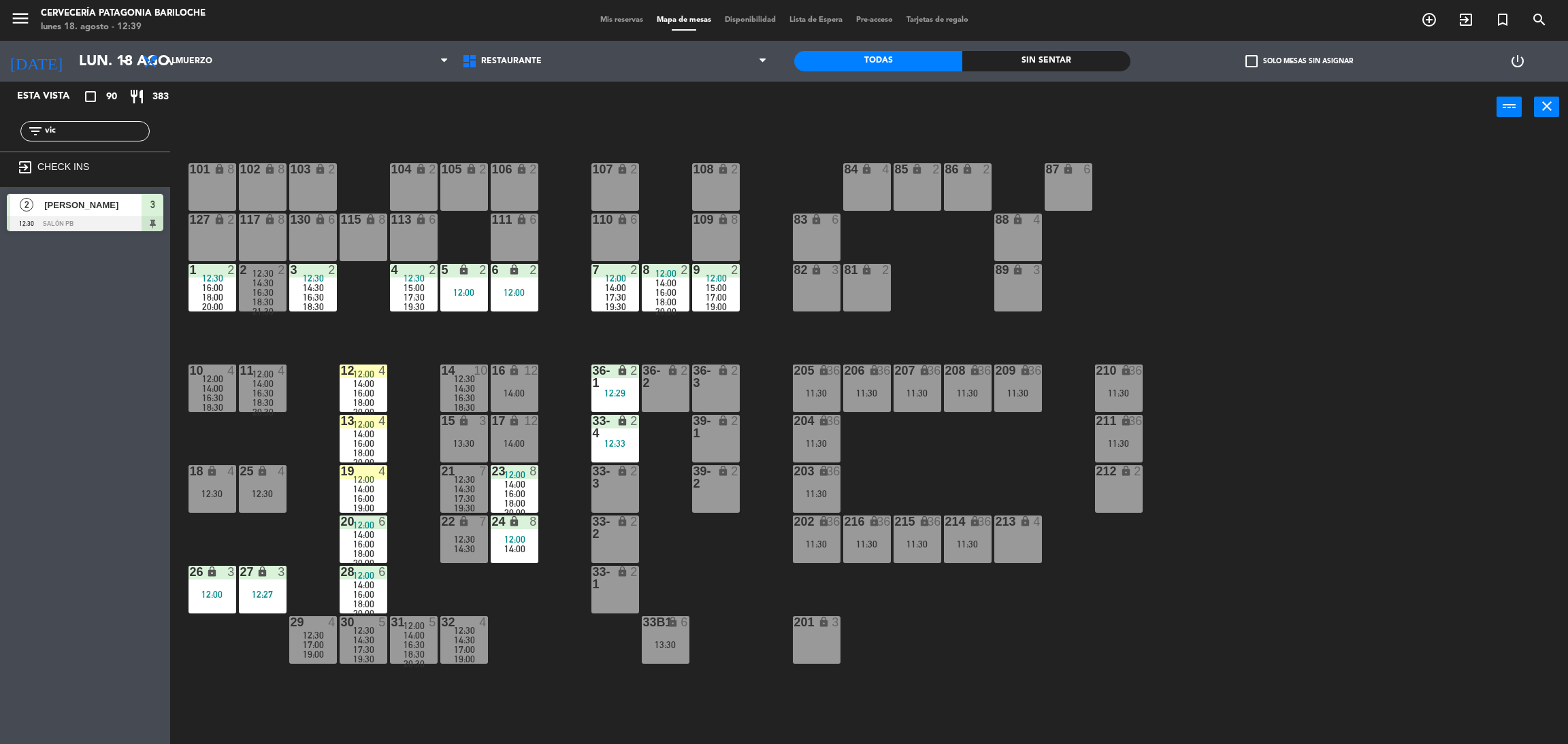
click at [87, 135] on input "vic" at bounding box center [96, 131] width 105 height 15
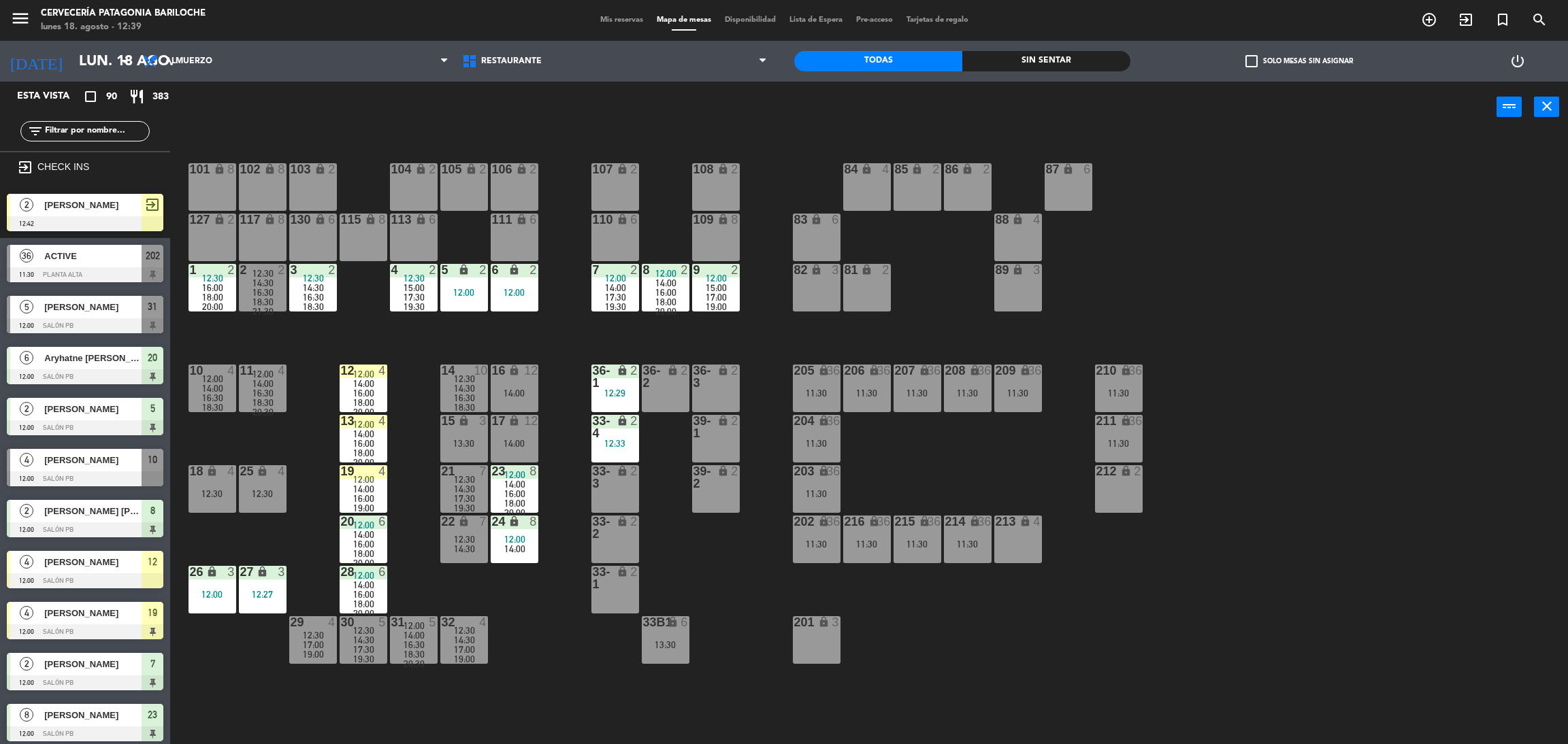
click at [497, 106] on div "power_input close" at bounding box center [833, 107] width 1327 height 51
click at [1069, 54] on div "Sin sentar" at bounding box center [1045, 61] width 168 height 20
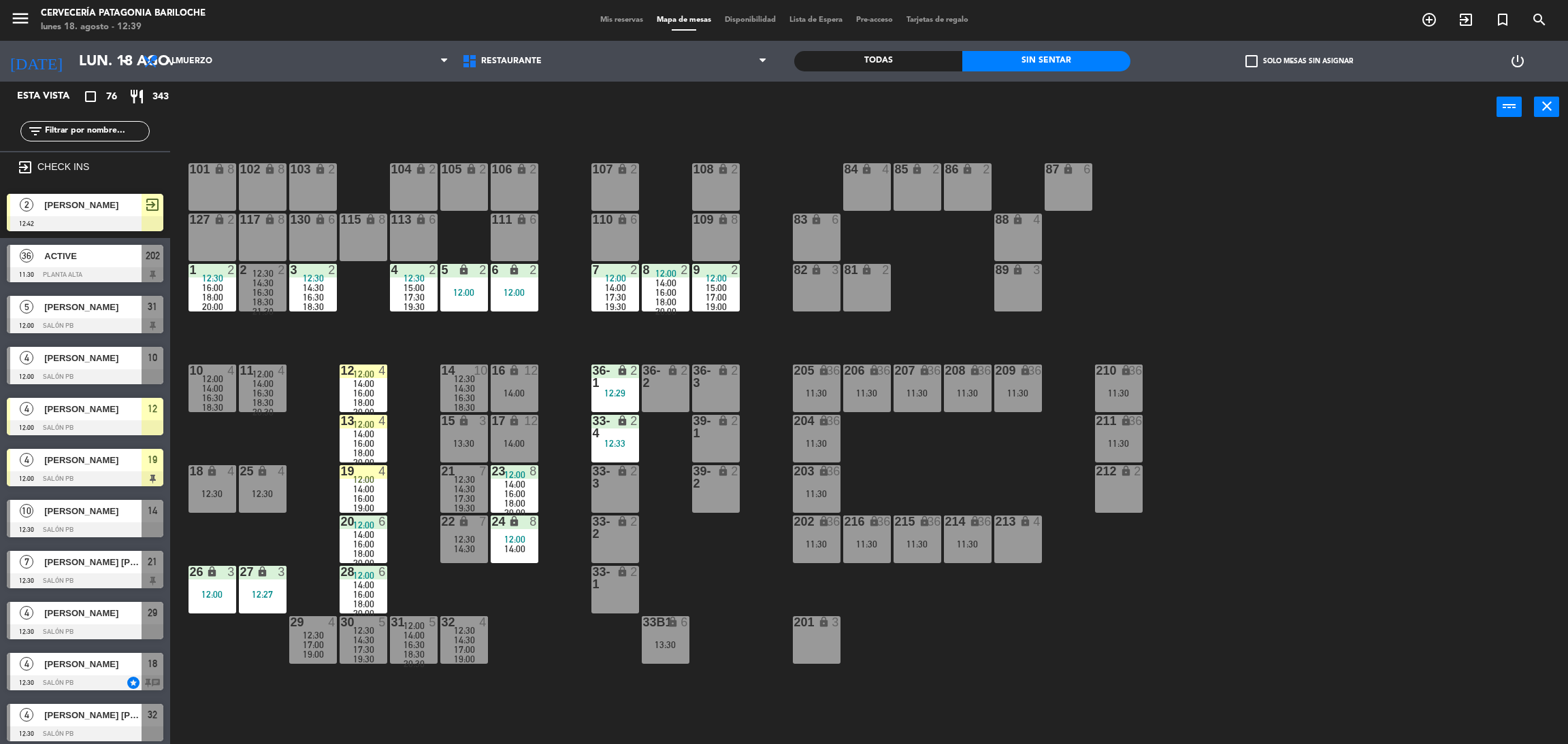
click at [109, 127] on input "text" at bounding box center [96, 131] width 105 height 15
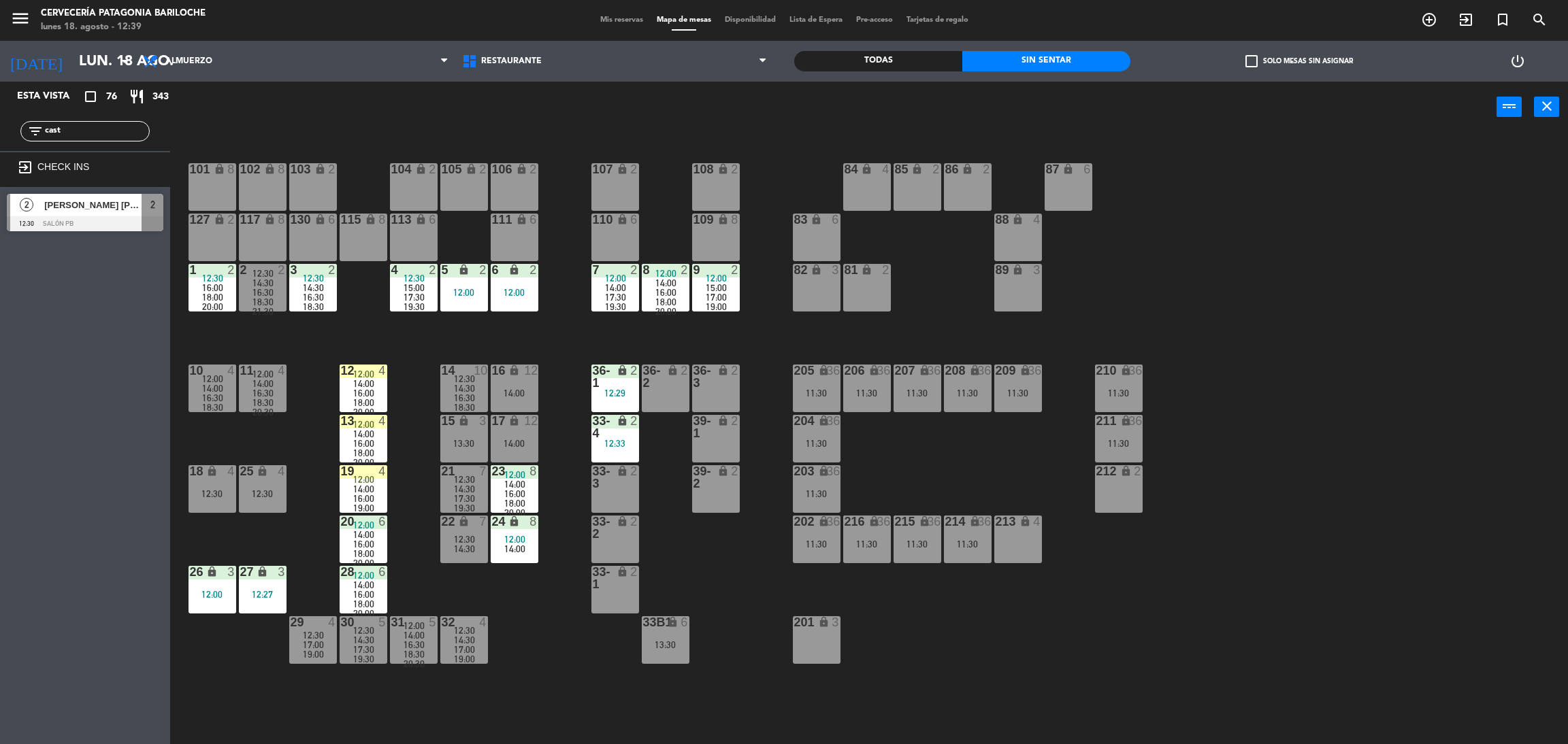
type input "cast"
click at [112, 210] on div "2 [PERSON_NAME] [PERSON_NAME] [PERSON_NAME] [PERSON_NAME] 12:30 SALÓN PB 2" at bounding box center [85, 213] width 170 height 51
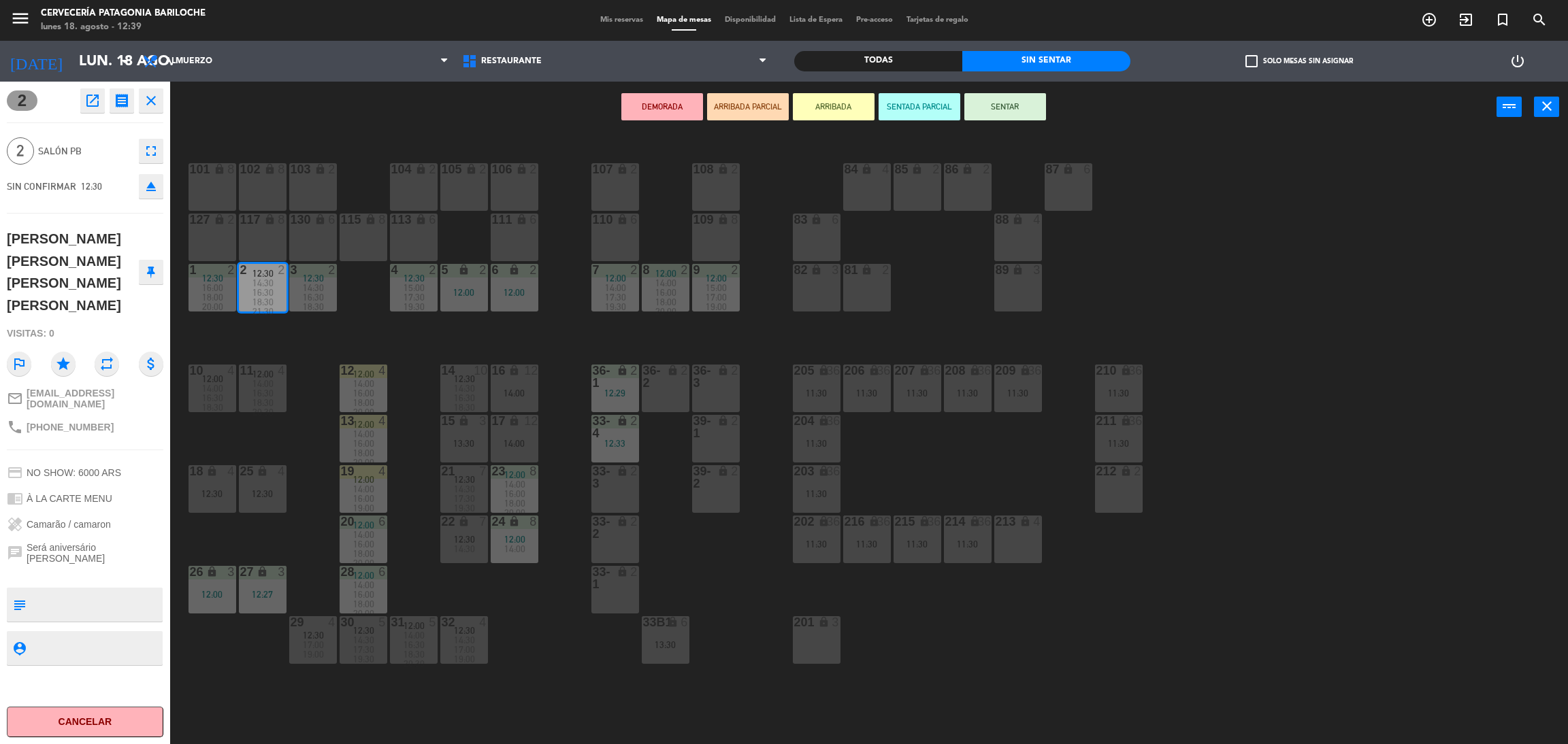
click at [154, 105] on icon "close" at bounding box center [150, 100] width 16 height 16
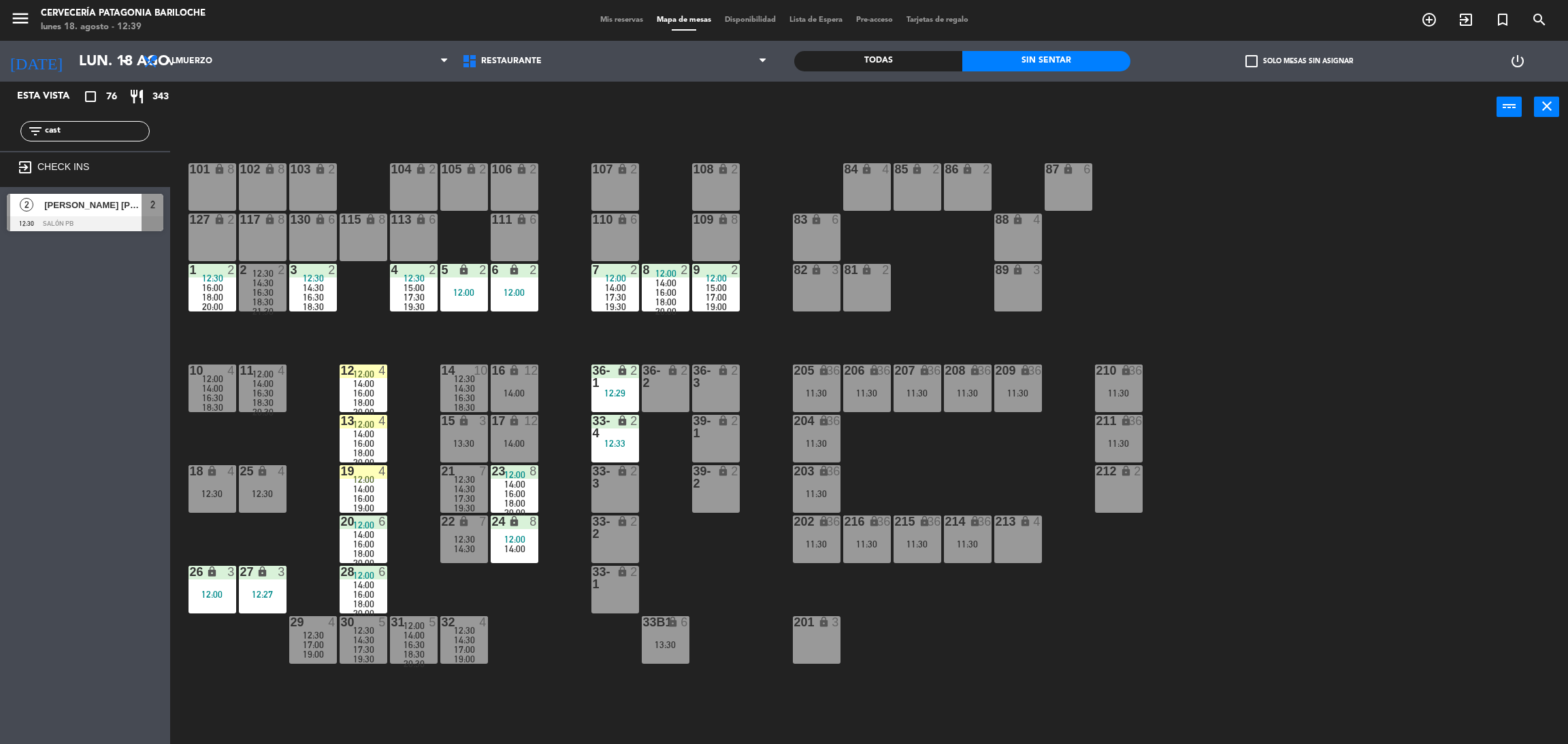
click at [87, 128] on input "cast" at bounding box center [96, 131] width 105 height 15
type input "f"
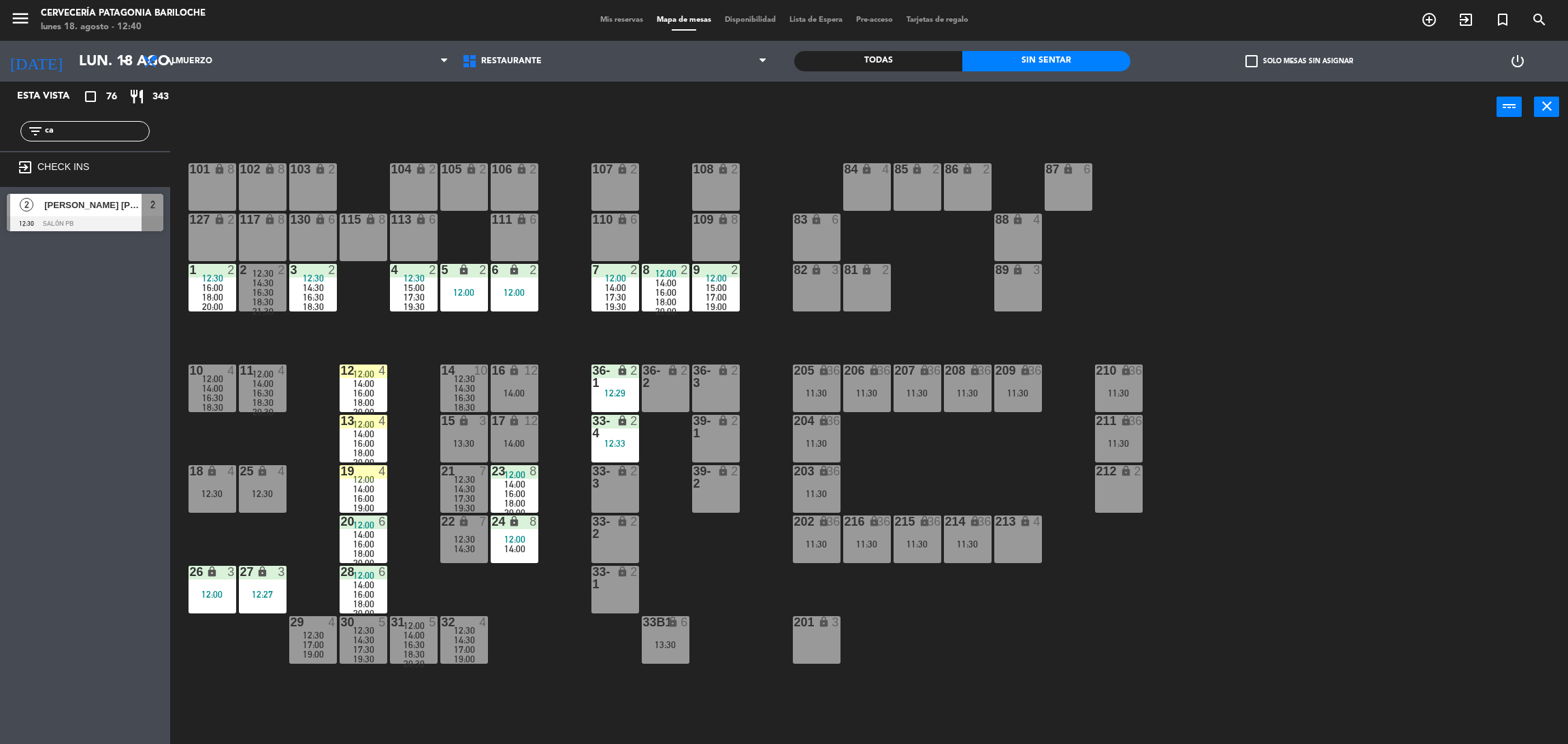
type input "c"
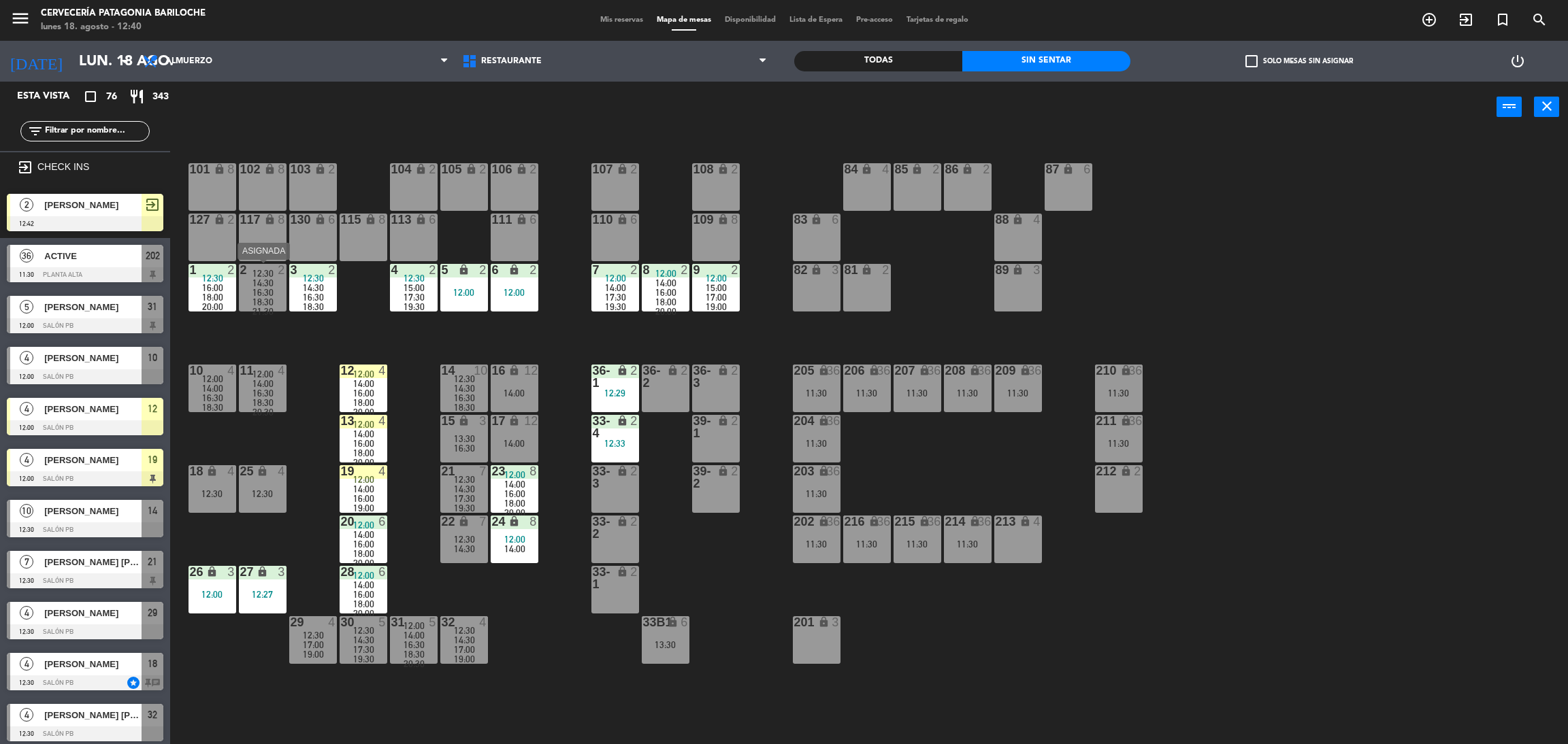
click at [265, 298] on span "18:30" at bounding box center [263, 301] width 21 height 10
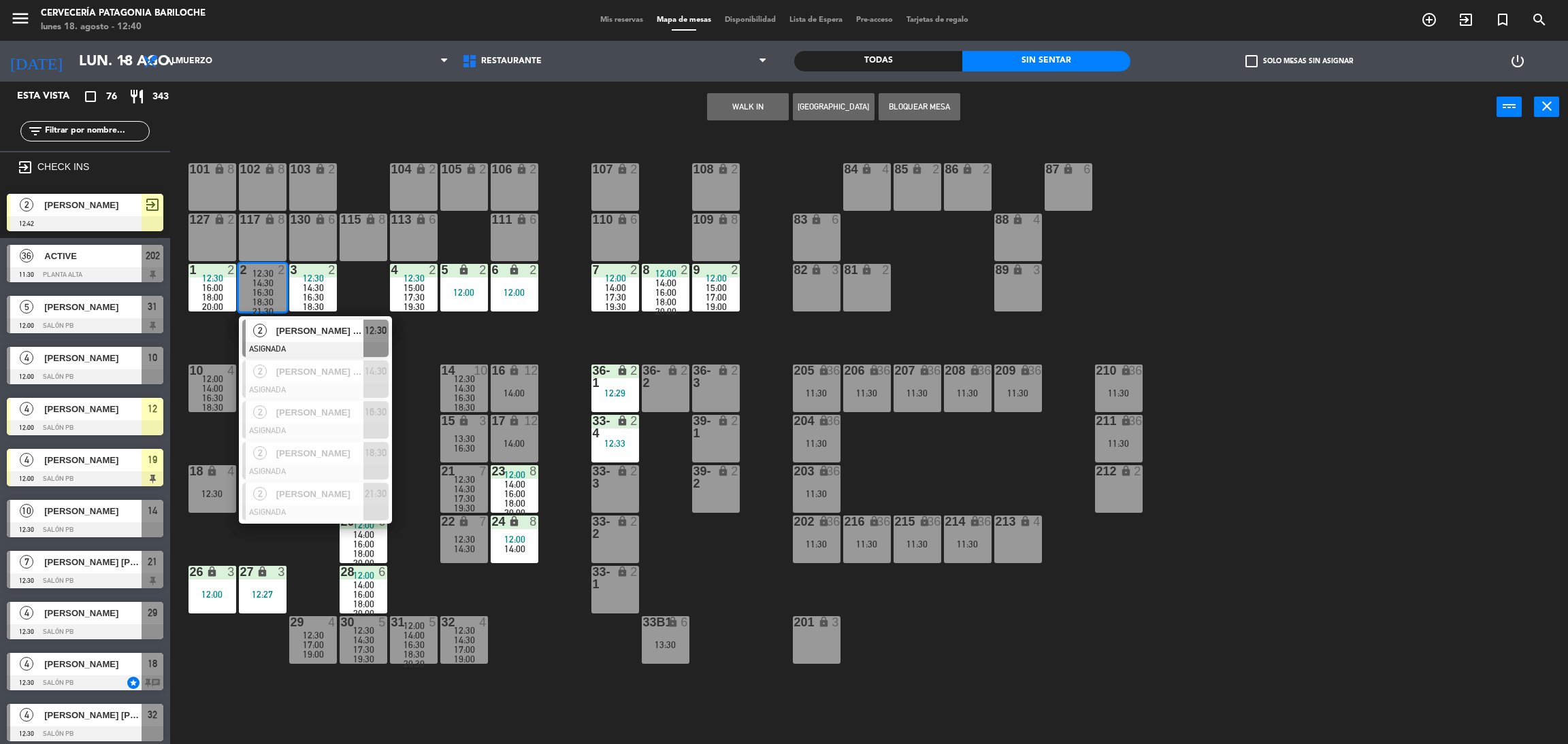
click at [364, 282] on div "101 lock 8 102 lock 8 104 lock 2 105 lock 2 106 lock 2 103 lock 2 107 lock 2 10…" at bounding box center [876, 445] width 1382 height 612
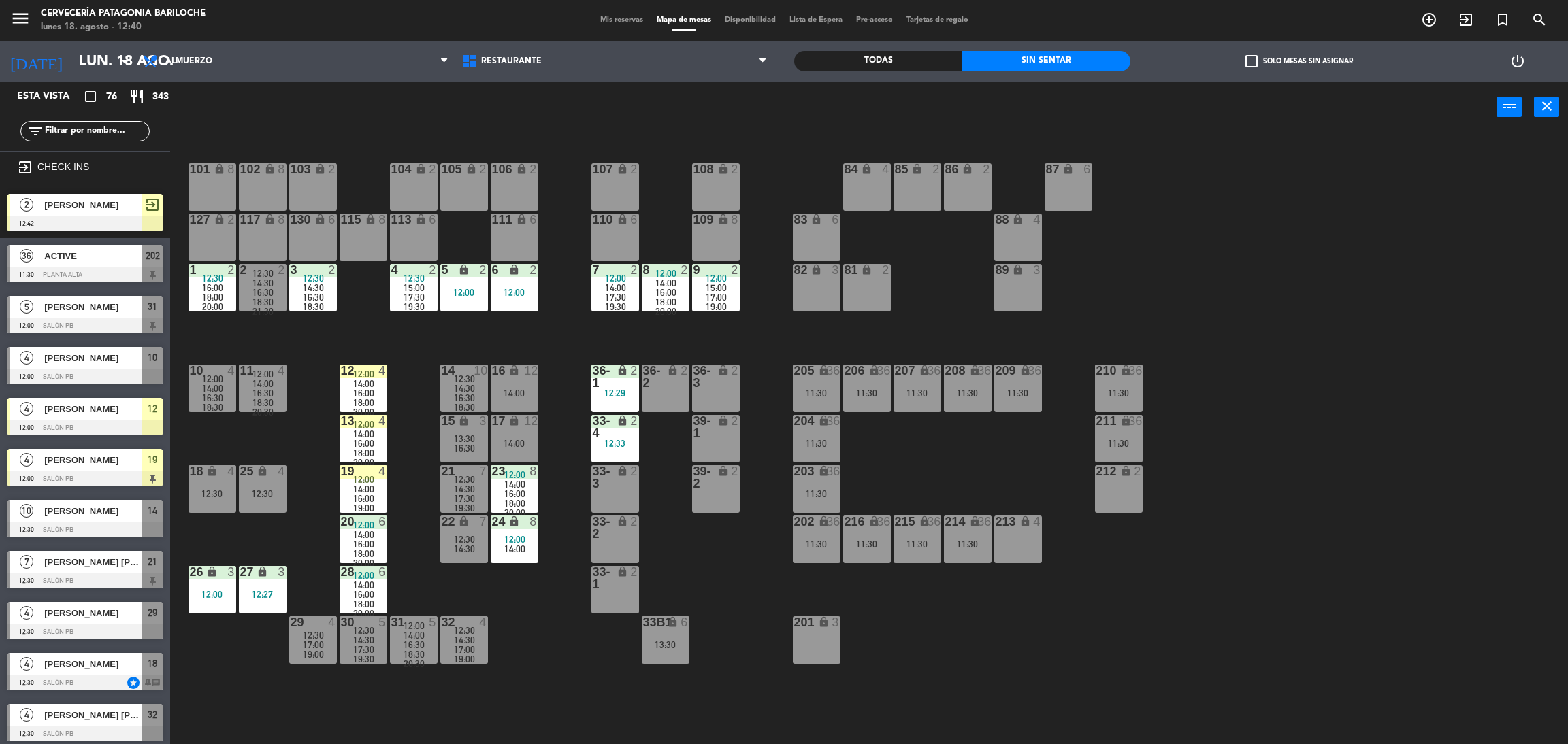
click at [86, 135] on input "text" at bounding box center [96, 131] width 105 height 15
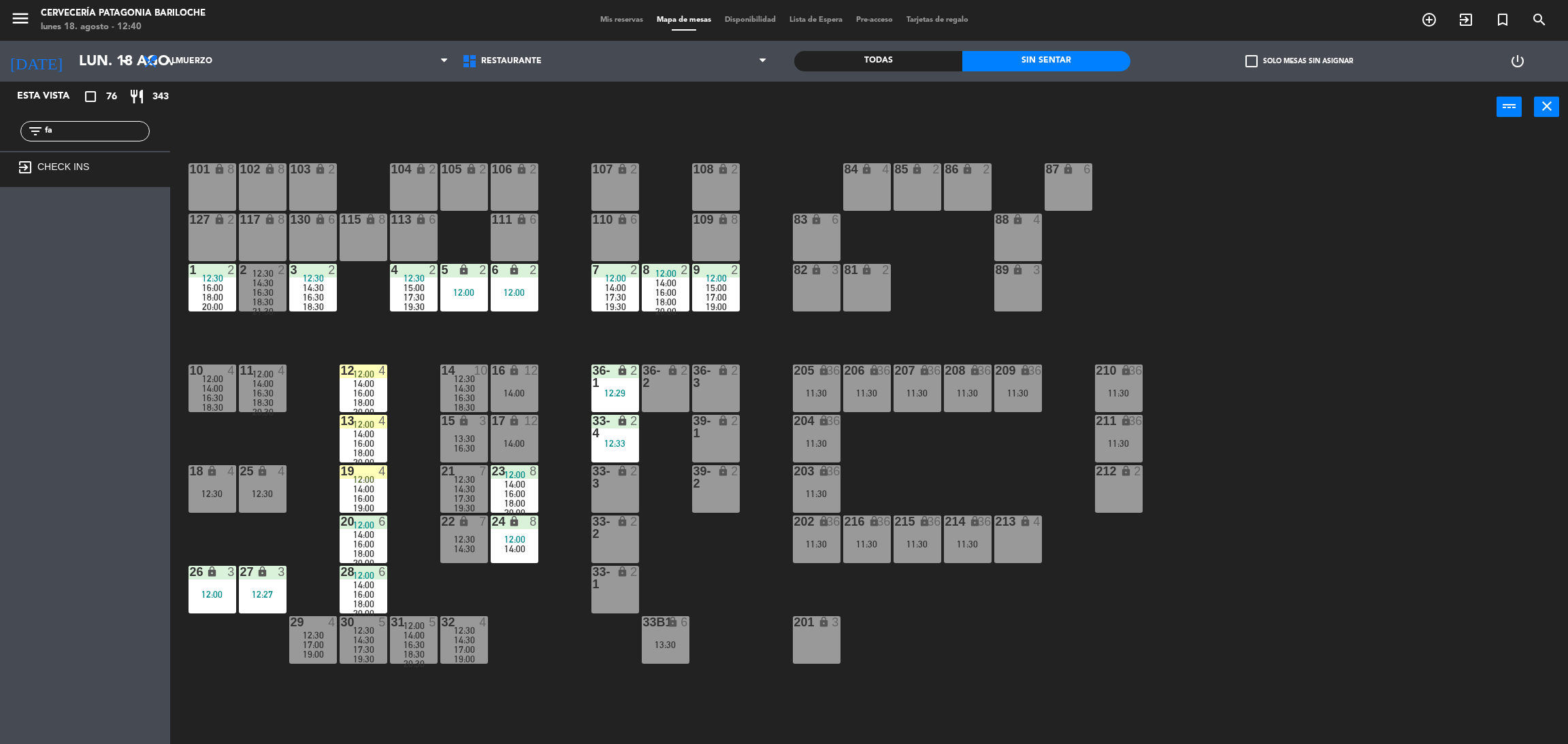
type input "f"
type input "[PERSON_NAME]"
click at [100, 208] on span "[PERSON_NAME] [PERSON_NAME]" at bounding box center [93, 204] width 97 height 14
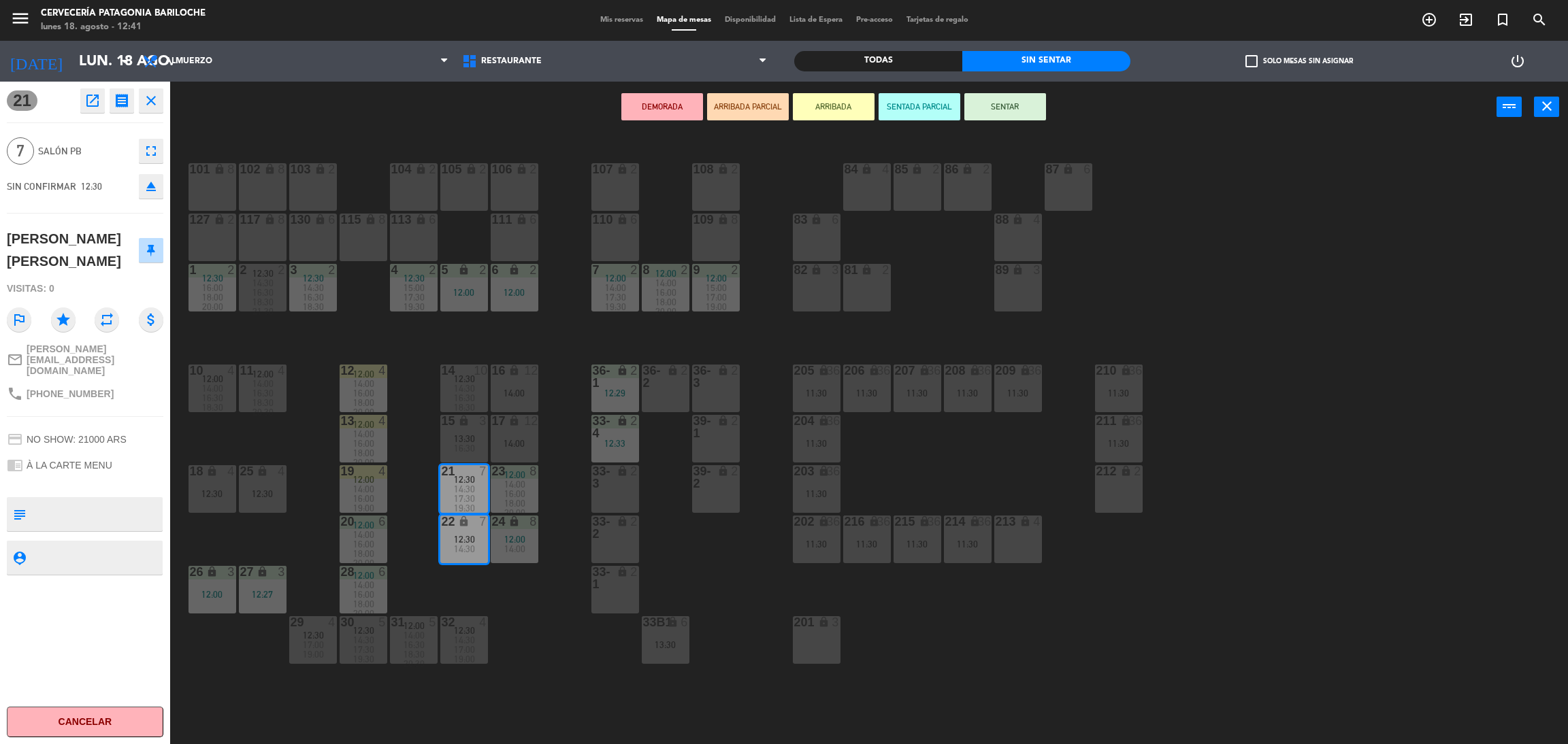
click at [840, 114] on button "ARRIBADA" at bounding box center [833, 106] width 82 height 28
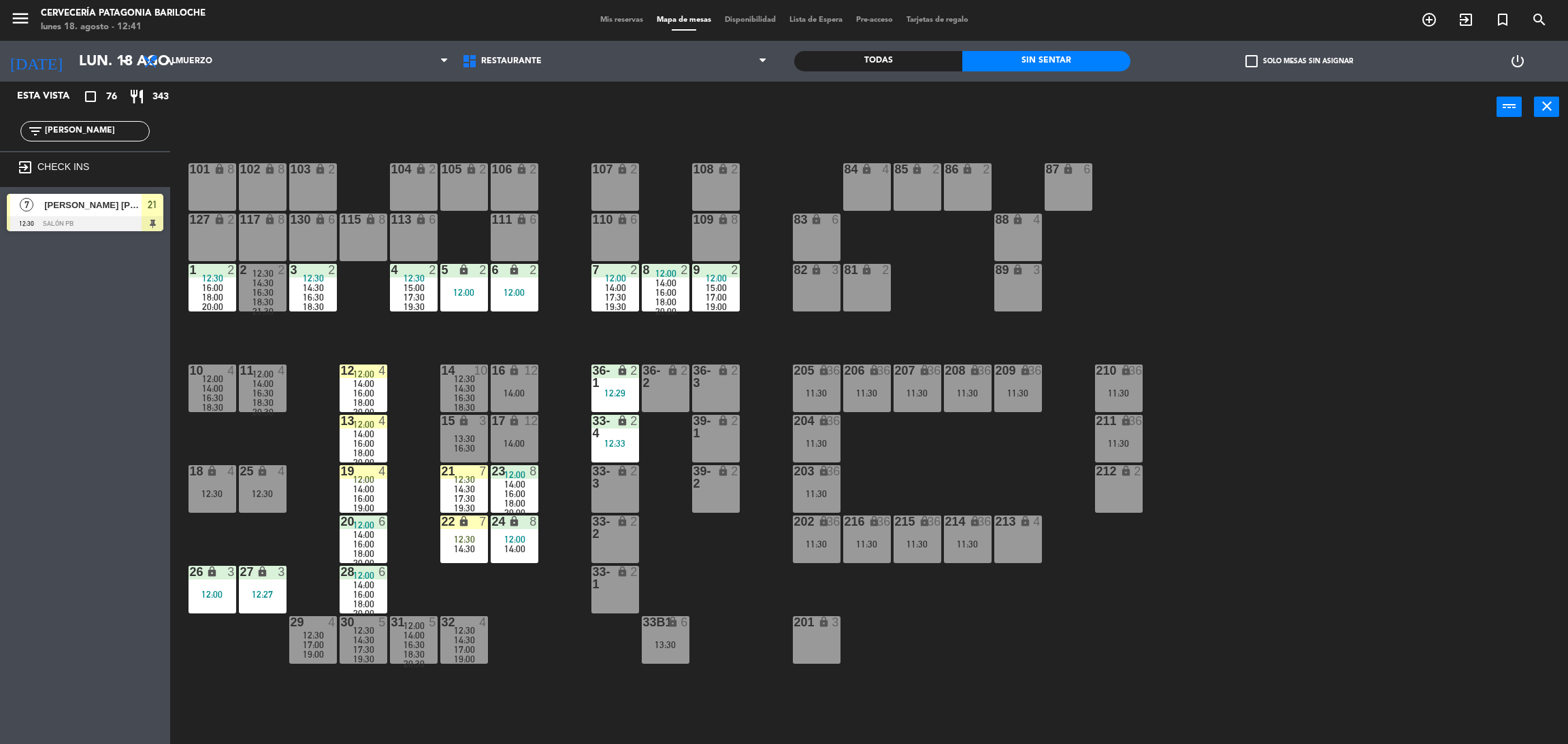
click at [96, 131] on input "[PERSON_NAME]" at bounding box center [96, 131] width 105 height 15
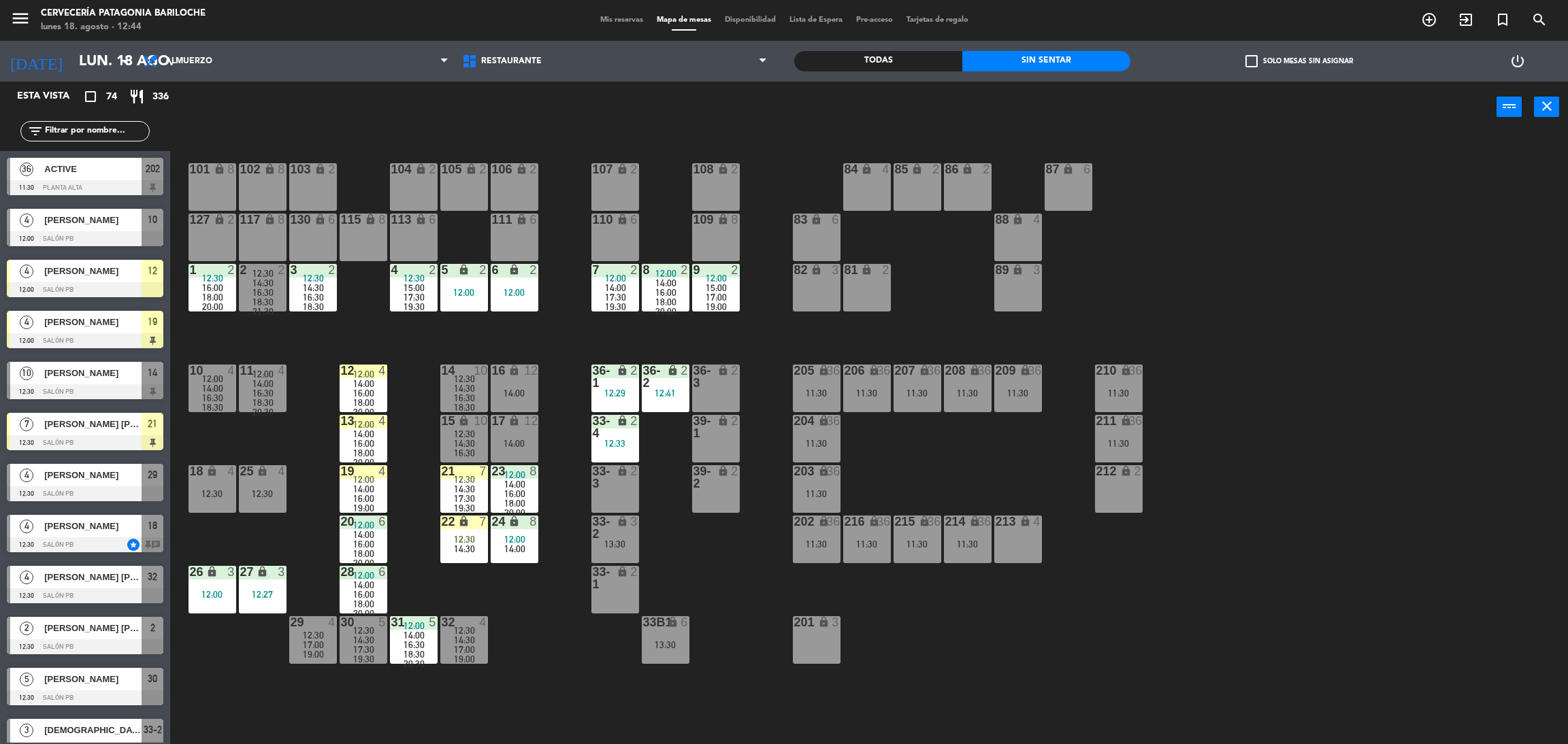
click at [516, 702] on div "101 lock 8 102 lock 8 104 lock 2 105 lock 2 106 lock 2 103 lock 2 107 lock 2 10…" at bounding box center [876, 445] width 1382 height 612
click at [103, 130] on input "text" at bounding box center [96, 131] width 105 height 15
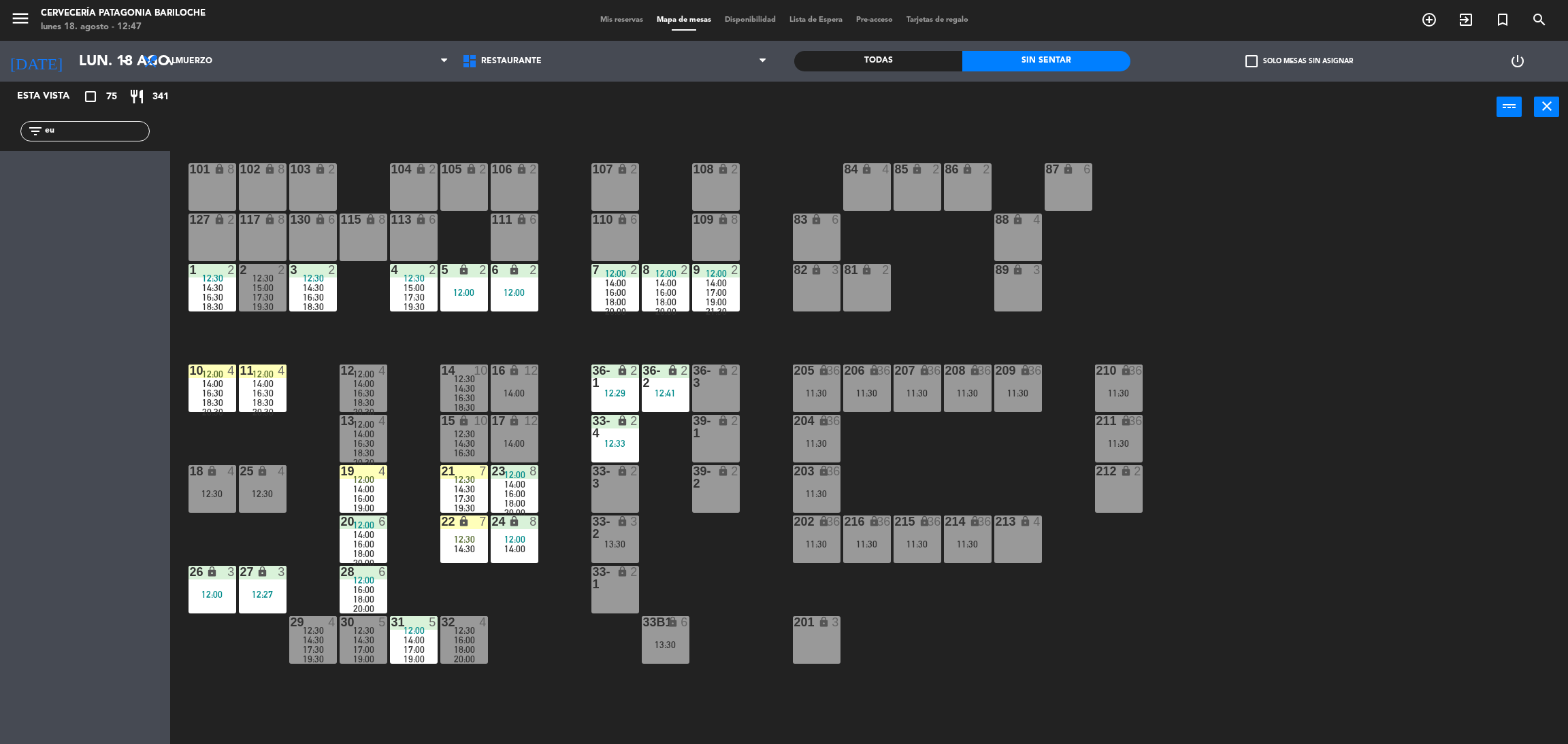
type input "e"
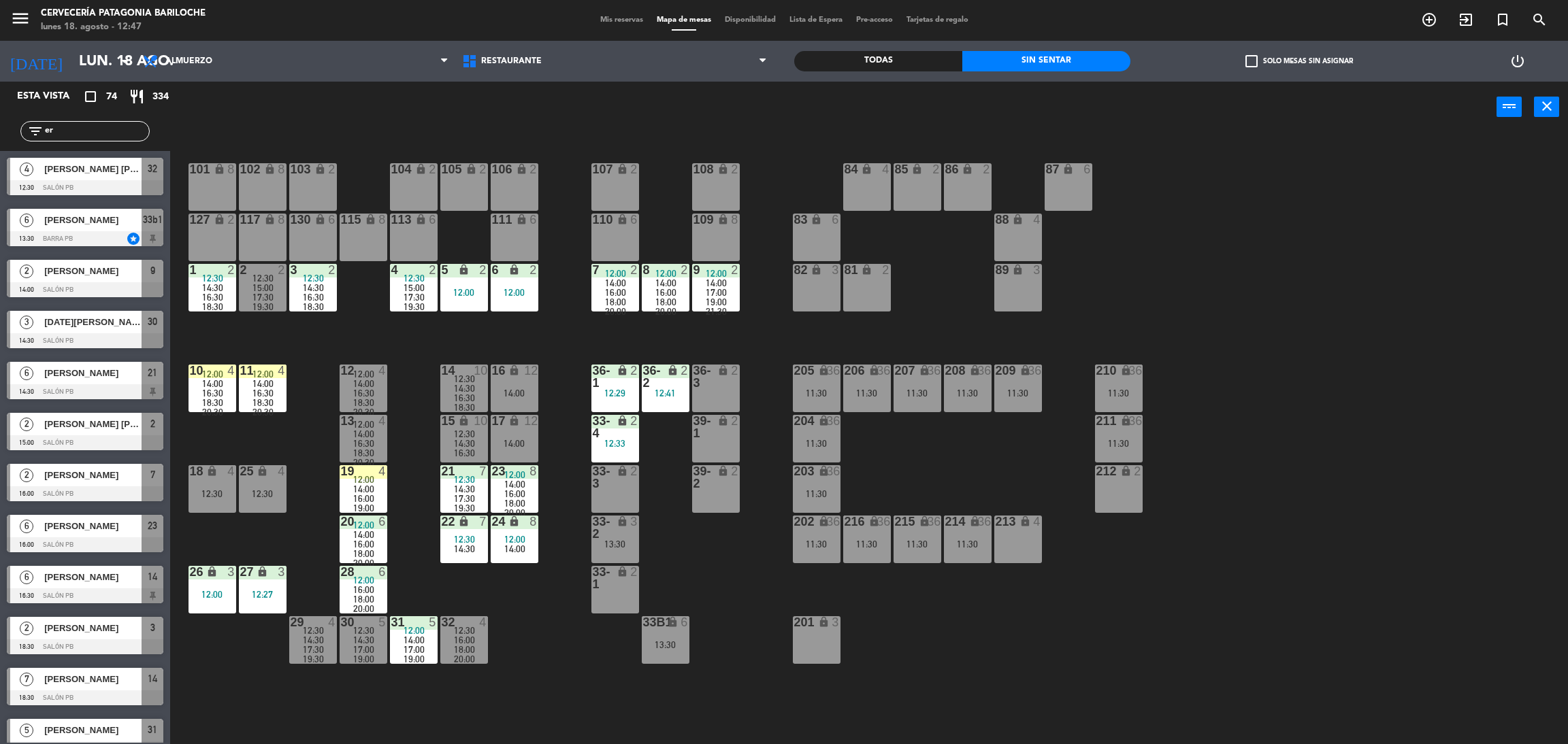
type input "e"
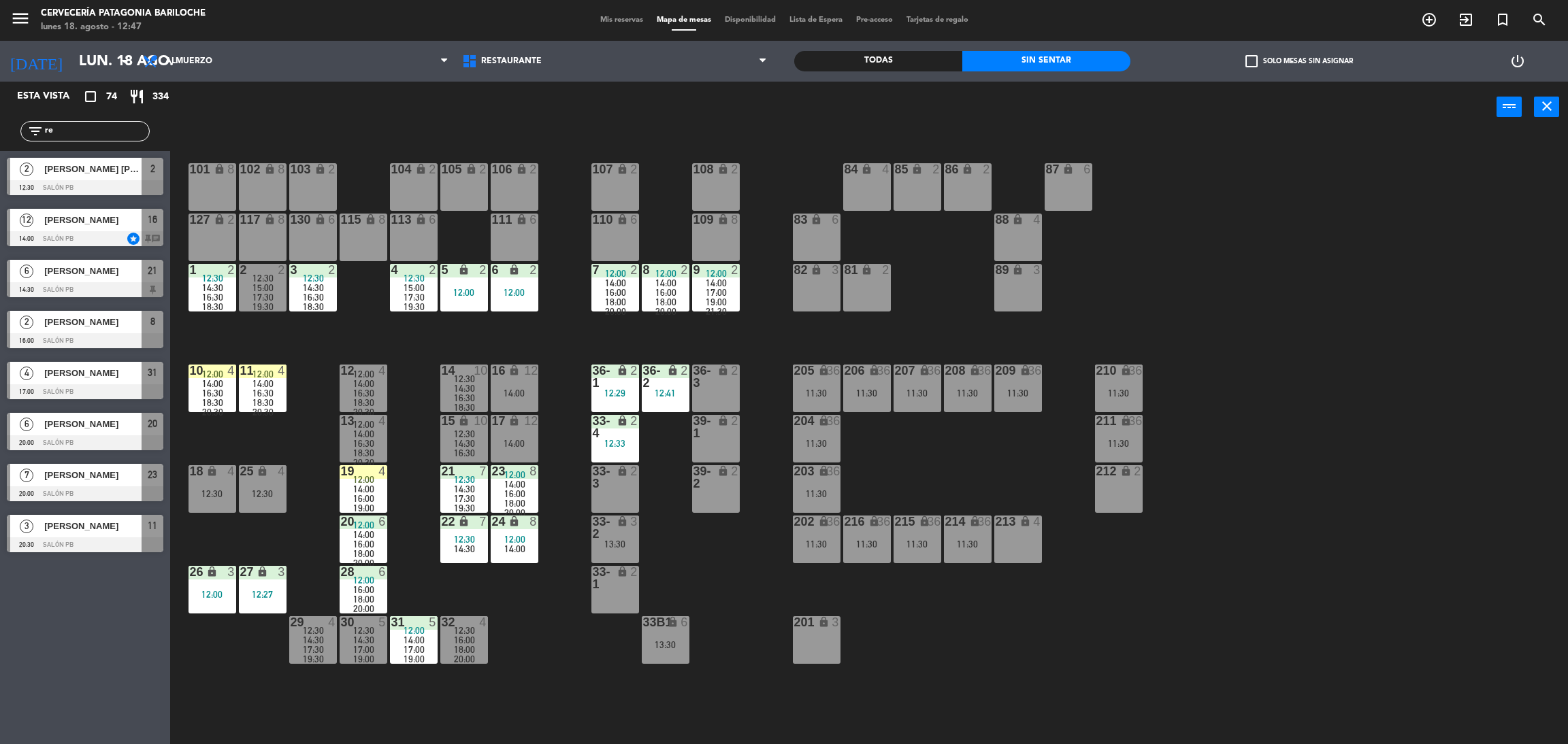
type input "re"
click at [244, 110] on div "power_input close" at bounding box center [833, 107] width 1327 height 51
click at [87, 176] on span "[PERSON_NAME] [PERSON_NAME] [PERSON_NAME] [PERSON_NAME]" at bounding box center [93, 168] width 97 height 14
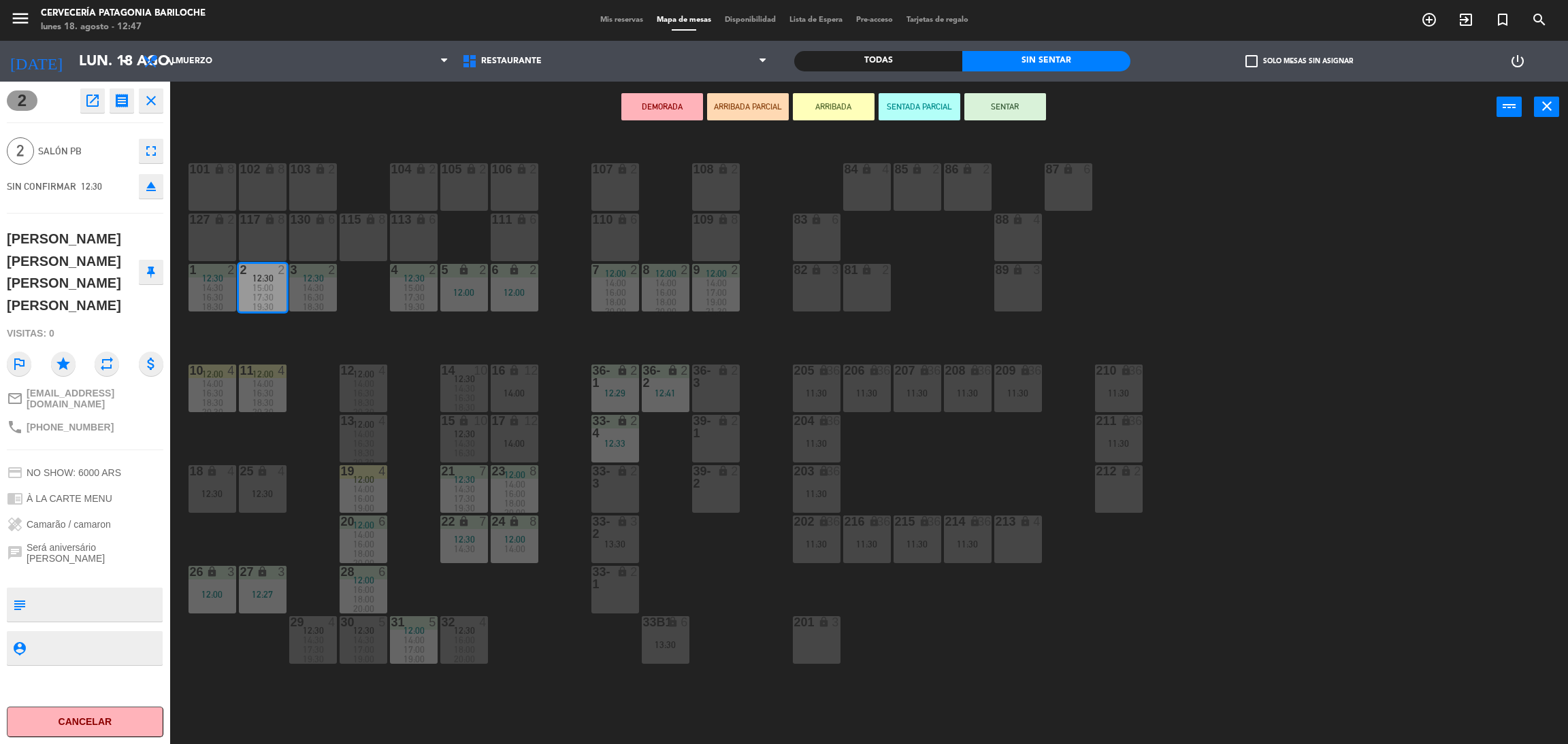
click at [824, 106] on button "ARRIBADA" at bounding box center [833, 106] width 82 height 28
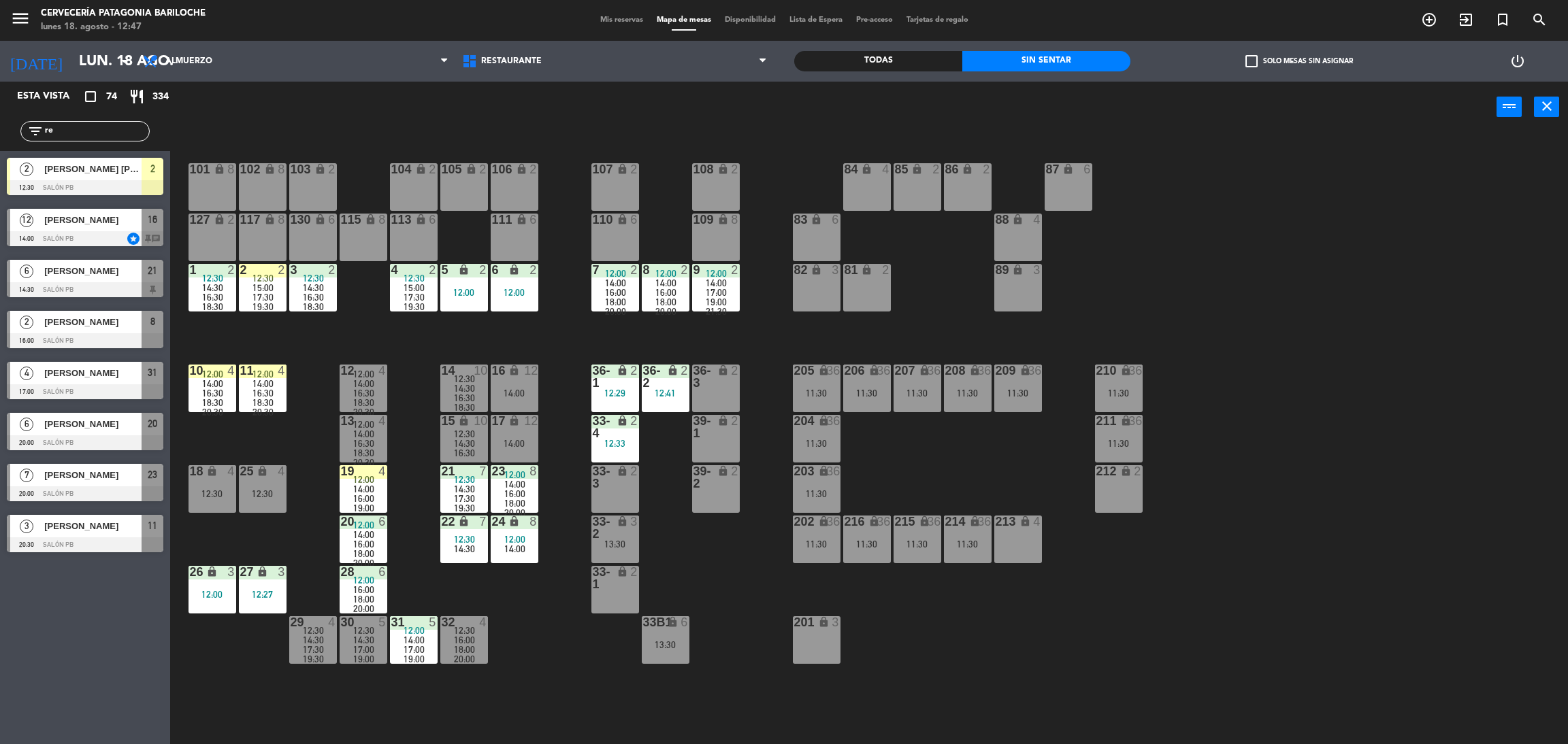
click at [132, 131] on input "re" at bounding box center [96, 131] width 105 height 15
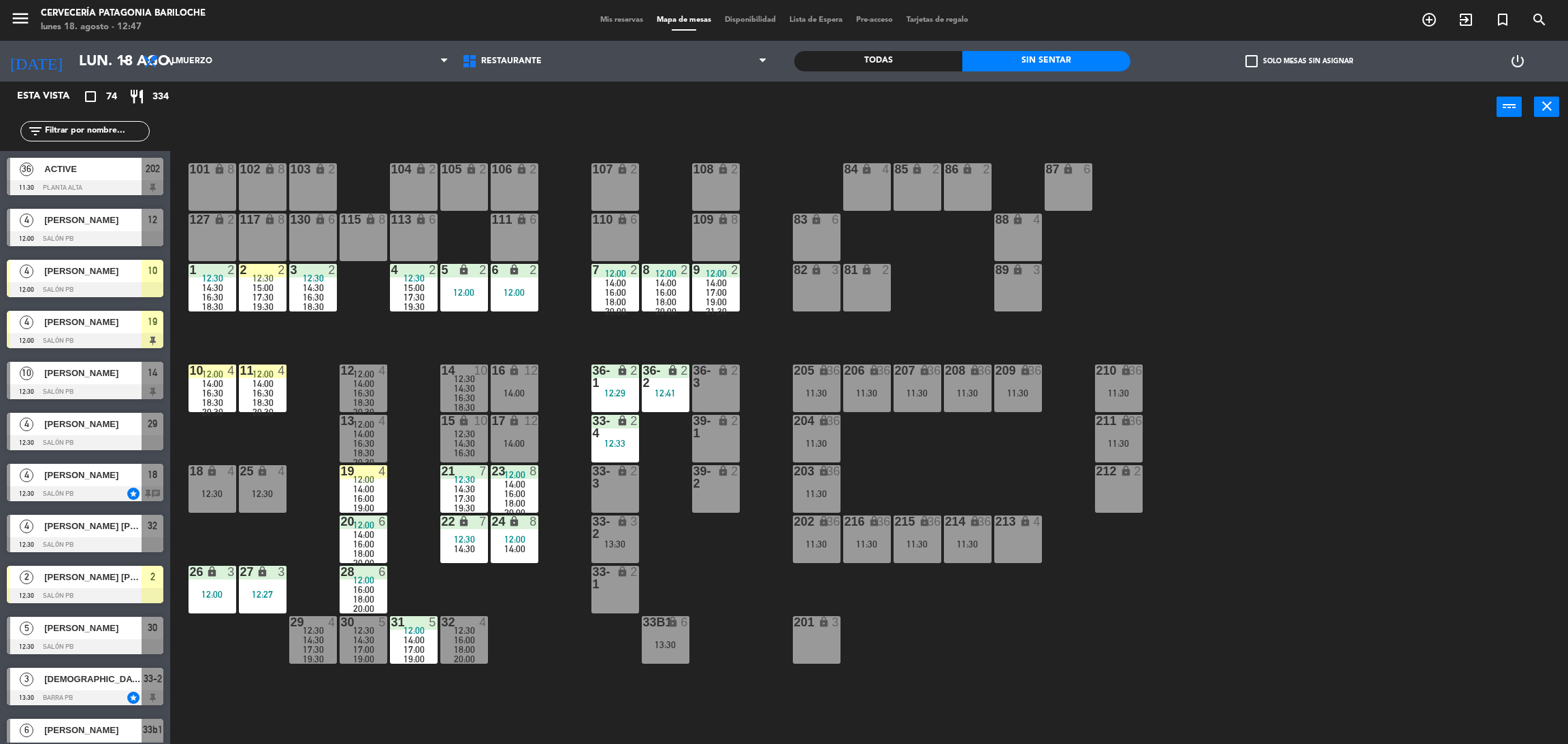
click at [576, 111] on div "power_input close" at bounding box center [833, 107] width 1327 height 51
click at [235, 479] on div "18 lock 4 12:30" at bounding box center [212, 489] width 48 height 48
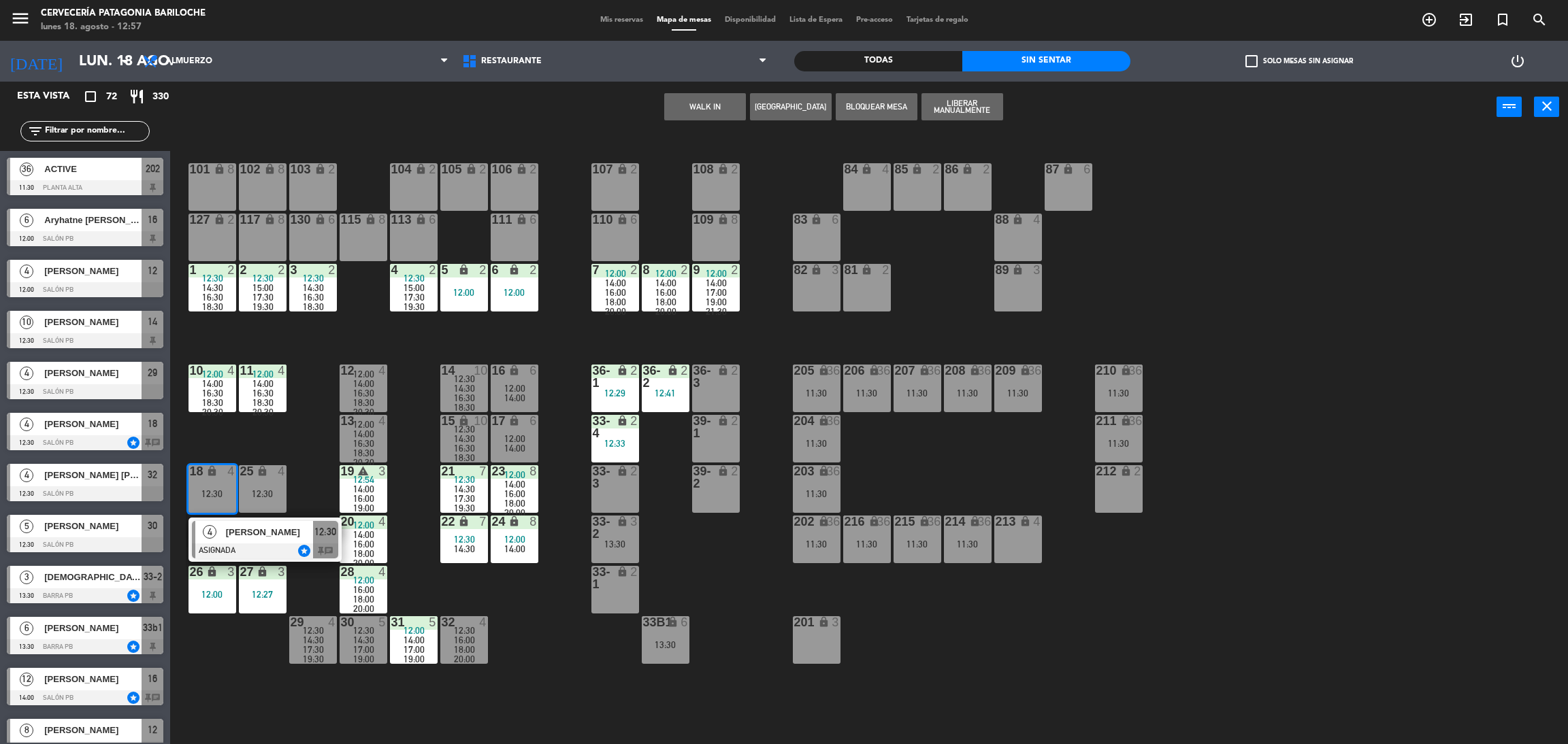
click at [256, 432] on div "101 lock 8 102 lock 8 104 lock 2 105 lock 2 106 lock 2 103 lock 2 107 lock 2 10…" at bounding box center [876, 445] width 1382 height 612
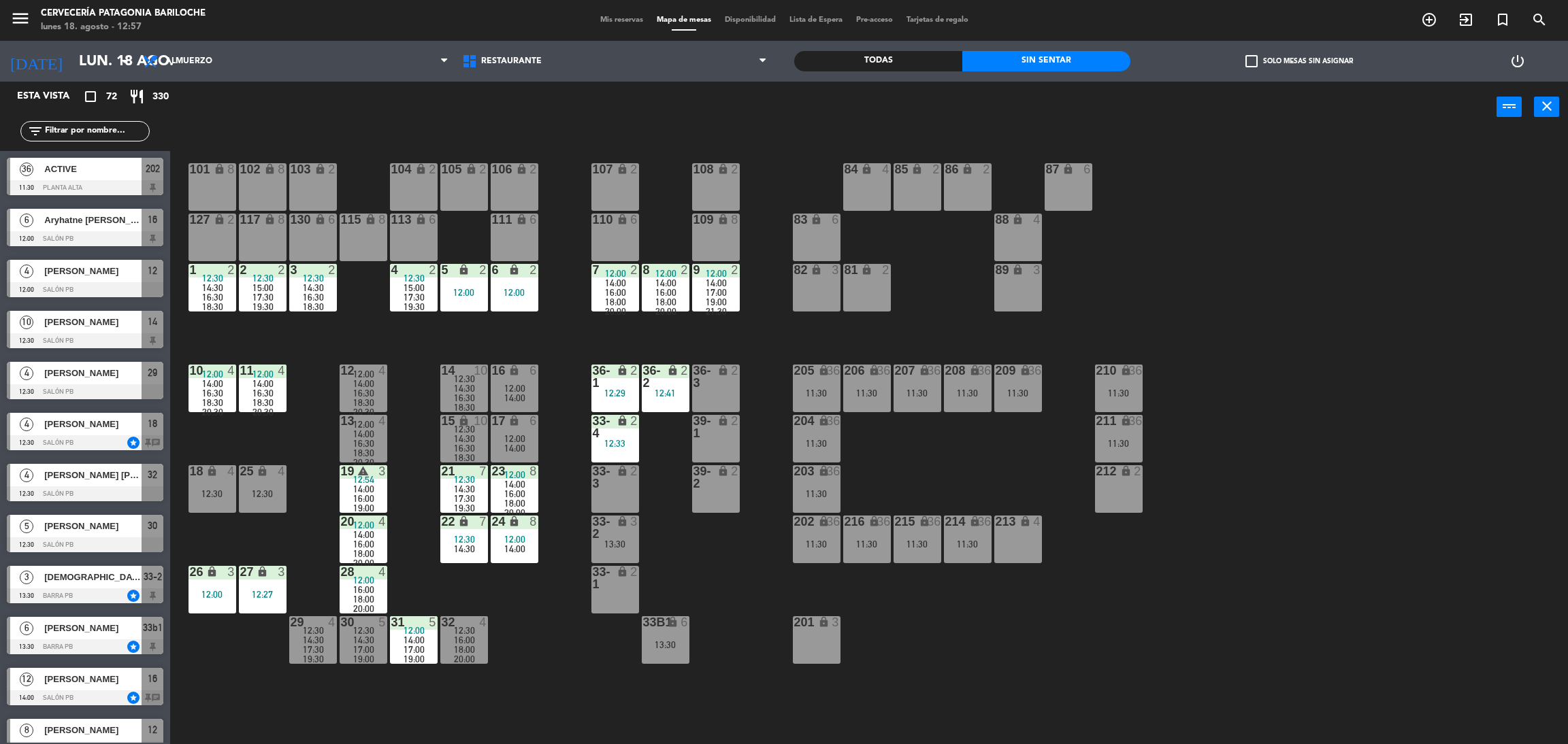
click at [316, 462] on div "101 lock 8 102 lock 8 104 lock 2 105 lock 2 106 lock 2 103 lock 2 107 lock 2 10…" at bounding box center [876, 445] width 1382 height 612
click at [223, 677] on div "101 lock 8 102 lock 8 104 lock 2 105 lock 2 106 lock 2 103 lock 2 107 lock 2 10…" at bounding box center [876, 445] width 1382 height 612
click at [190, 467] on div "18" at bounding box center [190, 471] width 1 height 12
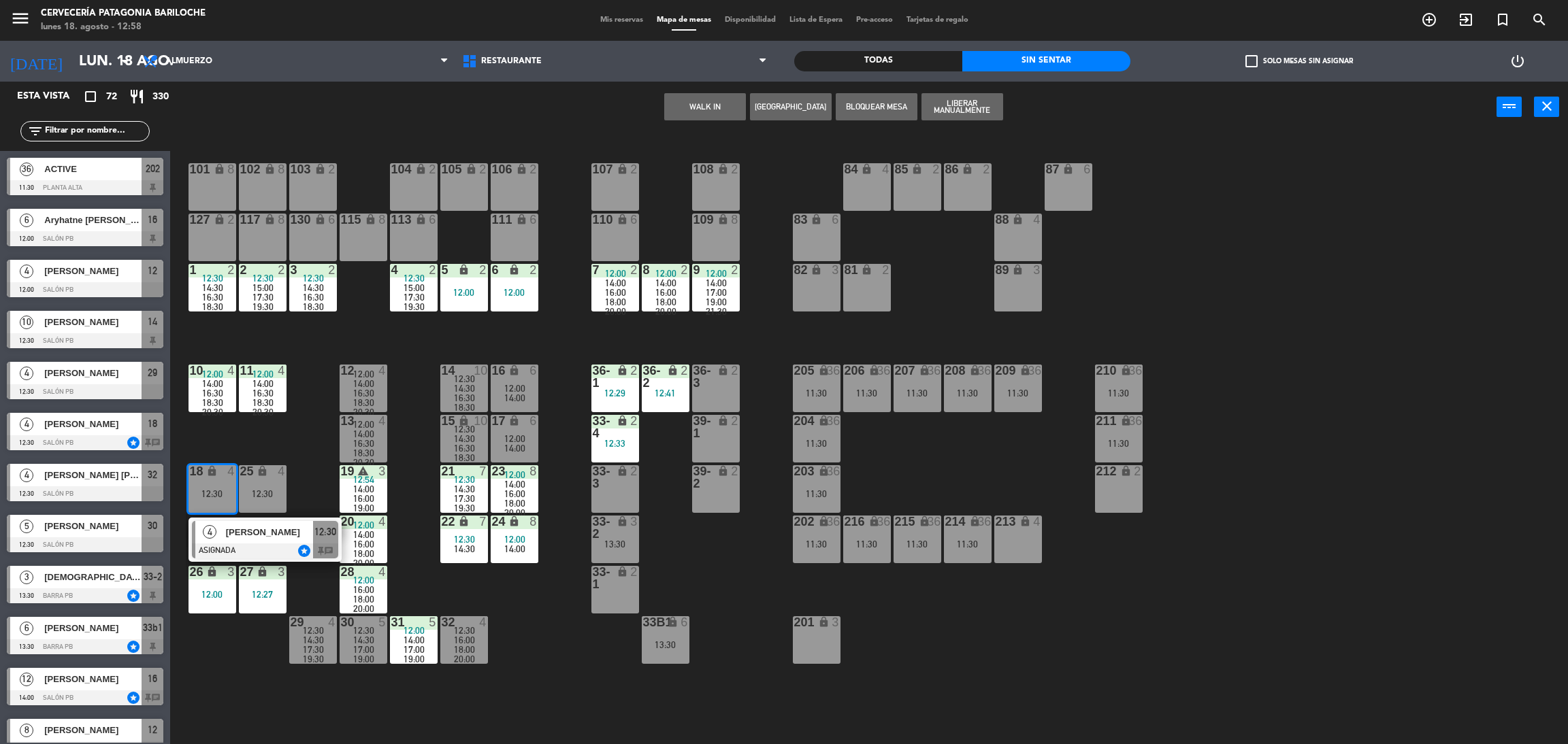
click at [303, 553] on div at bounding box center [265, 551] width 146 height 15
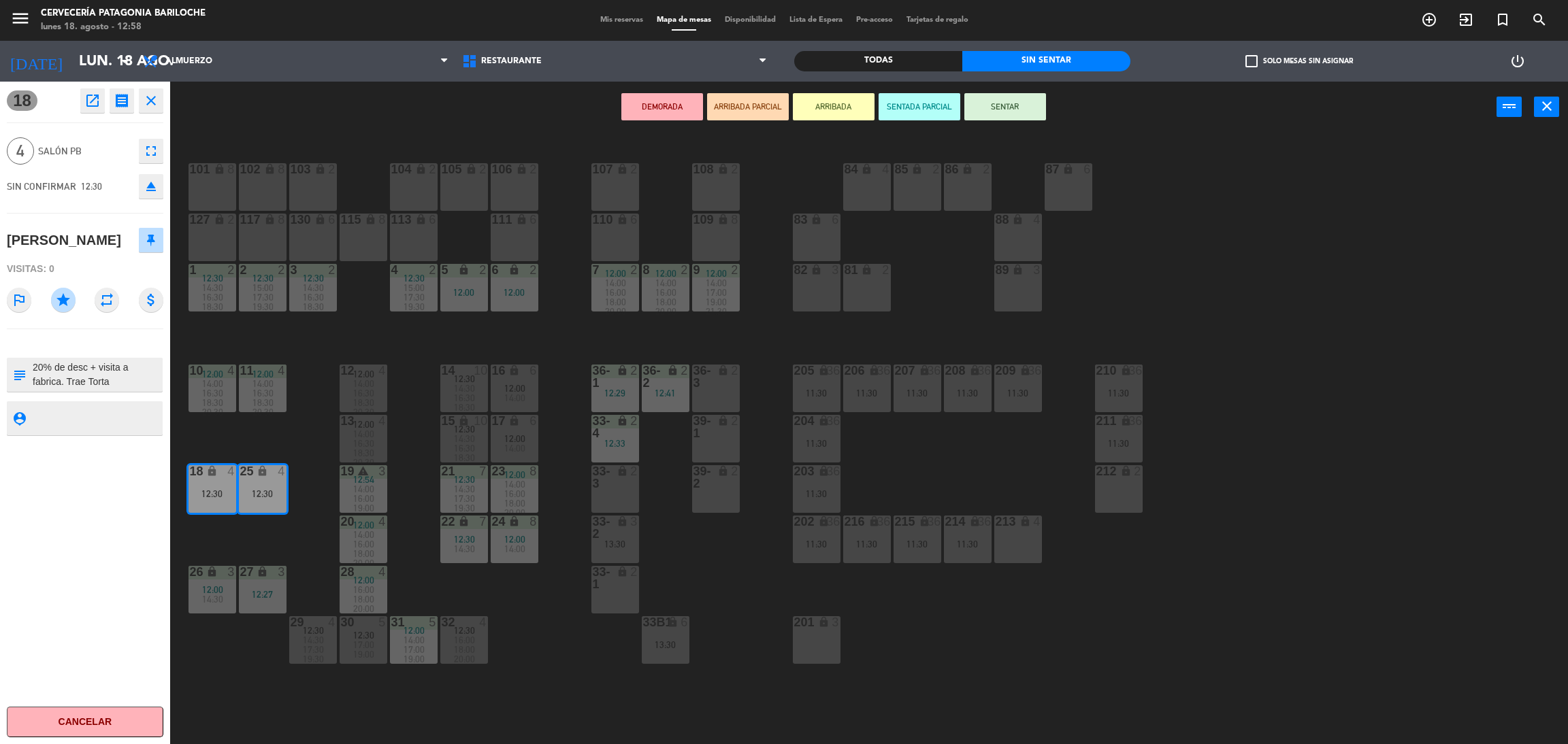
click at [308, 699] on div "101 lock 8 102 lock 8 104 lock 2 105 lock 2 106 lock 2 103 lock 2 107 lock 2 10…" at bounding box center [876, 445] width 1382 height 612
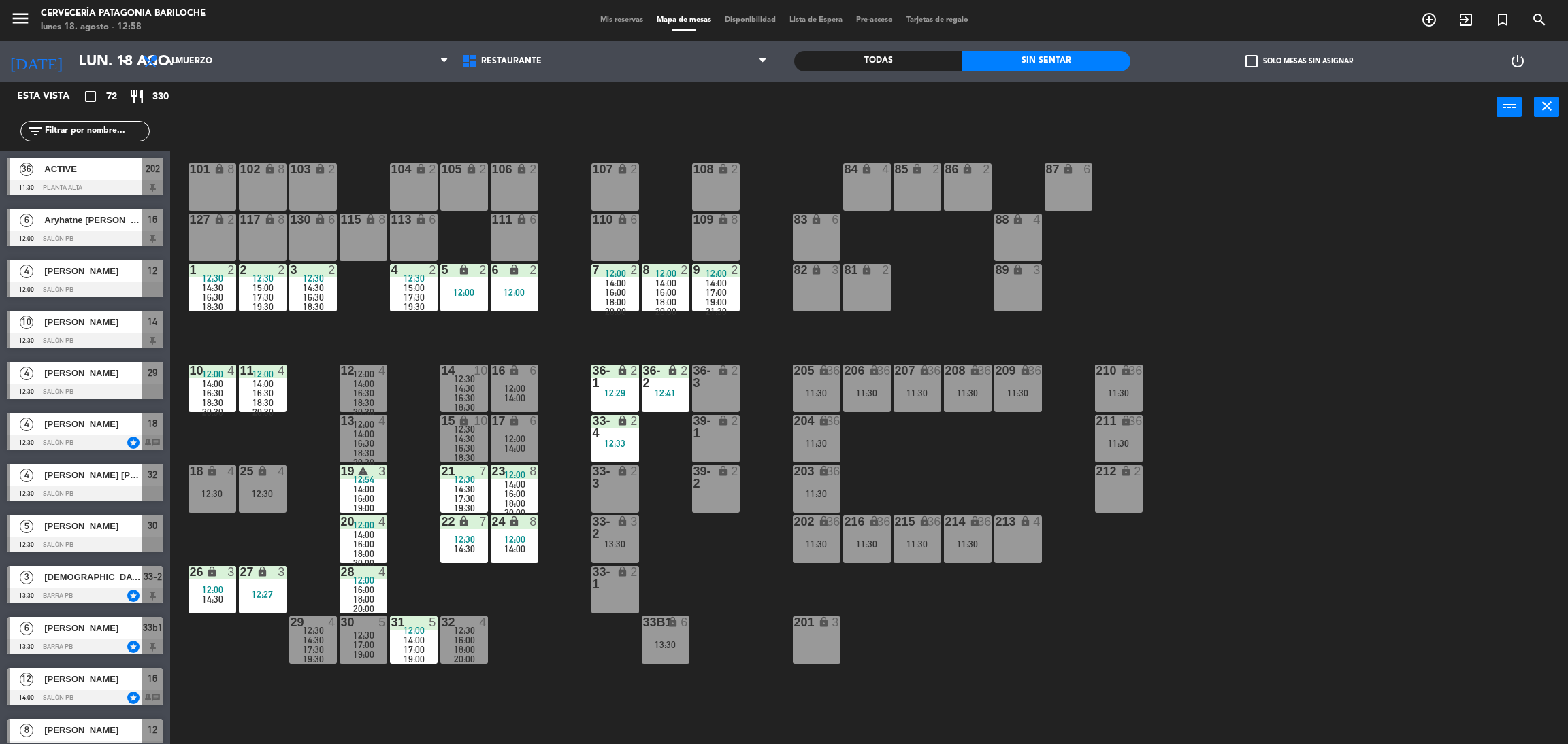
click at [86, 135] on input "text" at bounding box center [96, 131] width 105 height 15
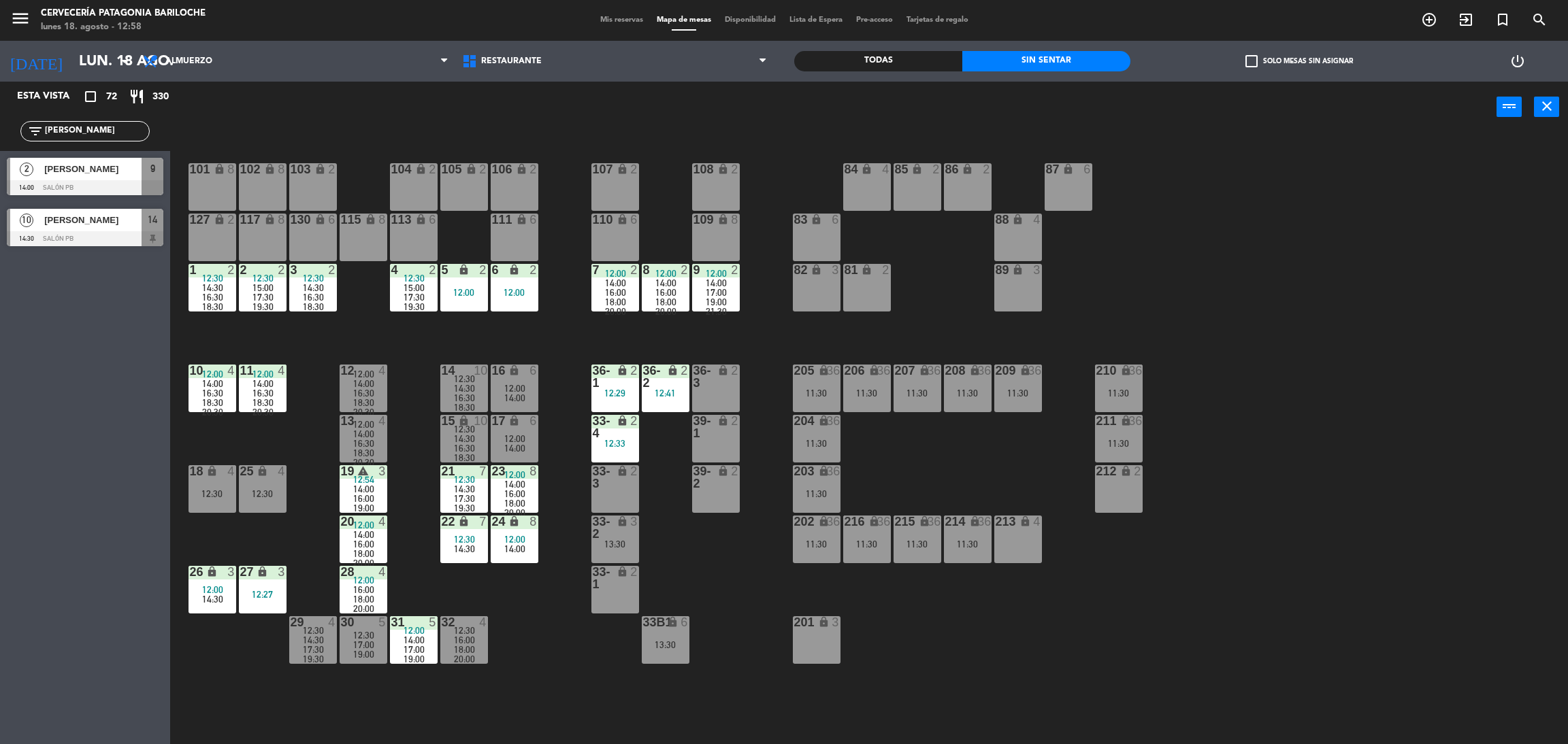
type input "[PERSON_NAME]"
click at [34, 351] on div "Esta vista crop_square 72 restaurant 330 filter_list franco 2 [PERSON_NAME] 14:…" at bounding box center [85, 412] width 170 height 662
click at [105, 172] on span "[PERSON_NAME]" at bounding box center [93, 168] width 97 height 14
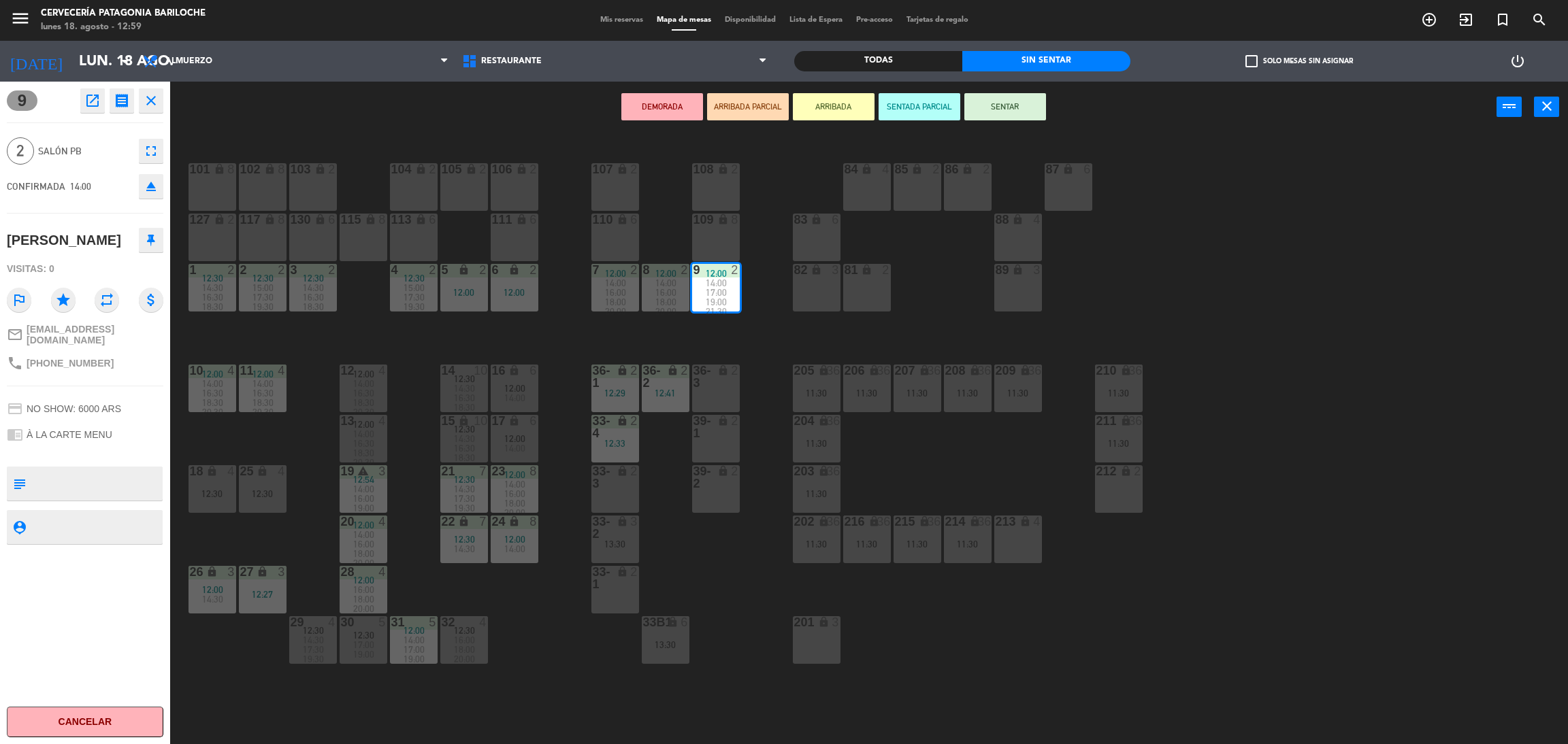
click at [840, 106] on button "ARRIBADA" at bounding box center [833, 106] width 82 height 28
click at [828, 104] on button "ARRIBADA" at bounding box center [833, 106] width 82 height 28
click at [767, 328] on div "101 lock 8 102 lock 8 104 lock 2 105 lock 2 106 lock 2 103 lock 2 107 lock 2 10…" at bounding box center [876, 445] width 1382 height 612
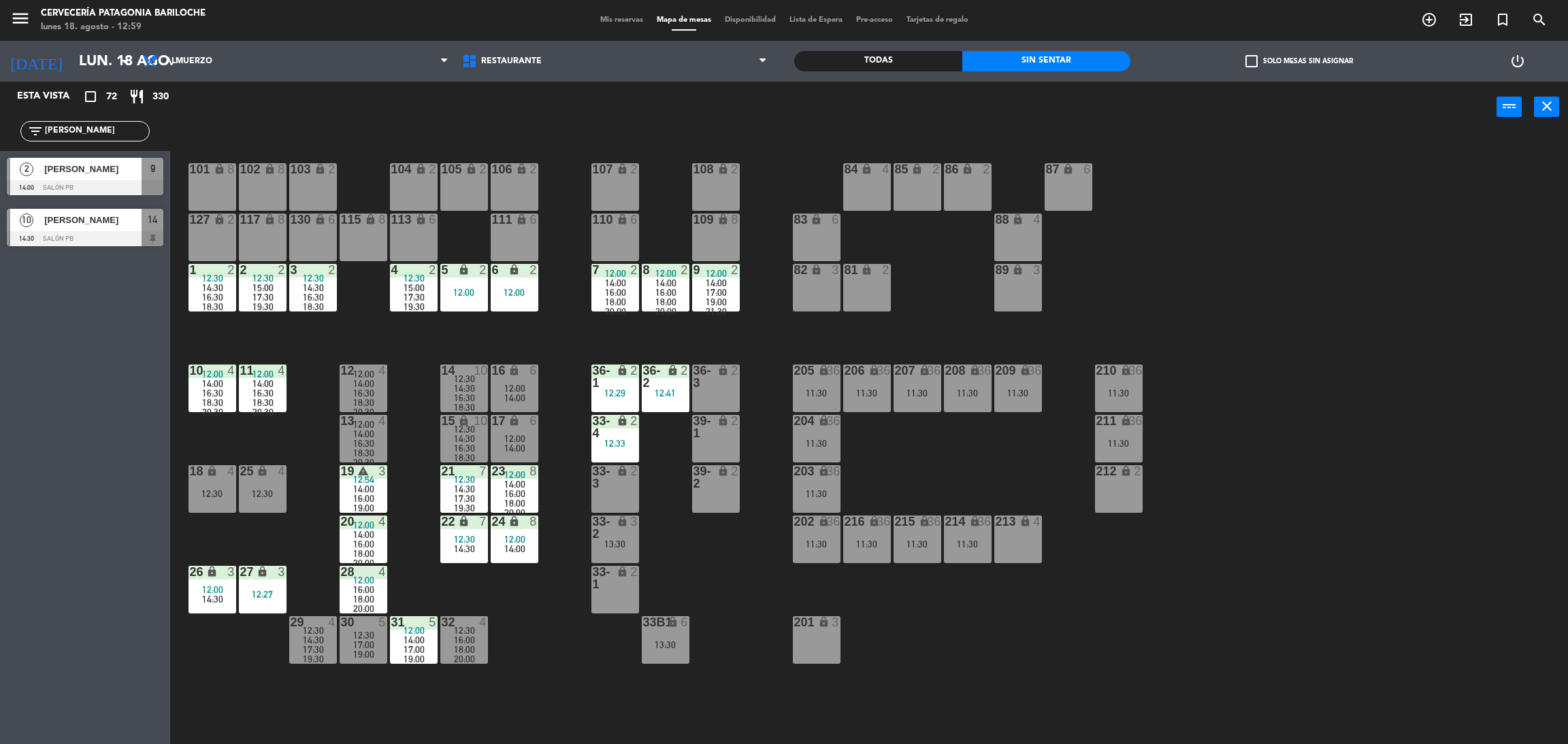
click at [716, 291] on span "17:00" at bounding box center [717, 292] width 21 height 10
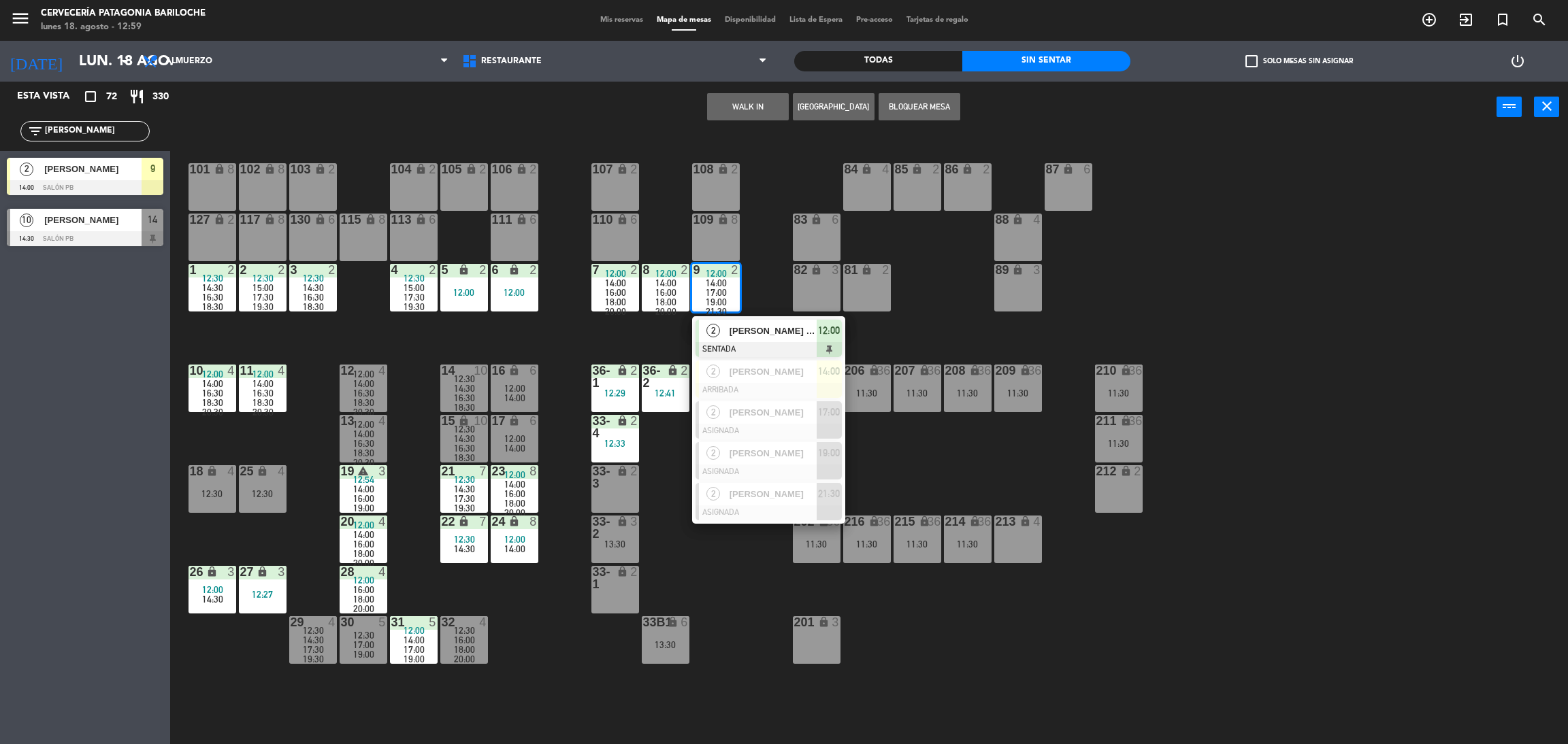
click at [634, 130] on div "WALK IN [GEOGRAPHIC_DATA] Bloquear Mesa power_input close" at bounding box center [833, 107] width 1327 height 51
click at [30, 520] on div "Esta vista crop_square 72 restaurant 330 filter_list franco 2 [PERSON_NAME] 14:…" at bounding box center [85, 412] width 170 height 662
click at [583, 646] on div "101 lock 8 102 lock 8 104 lock 2 105 lock 2 106 lock 2 103 lock 2 107 lock 2 10…" at bounding box center [876, 445] width 1382 height 612
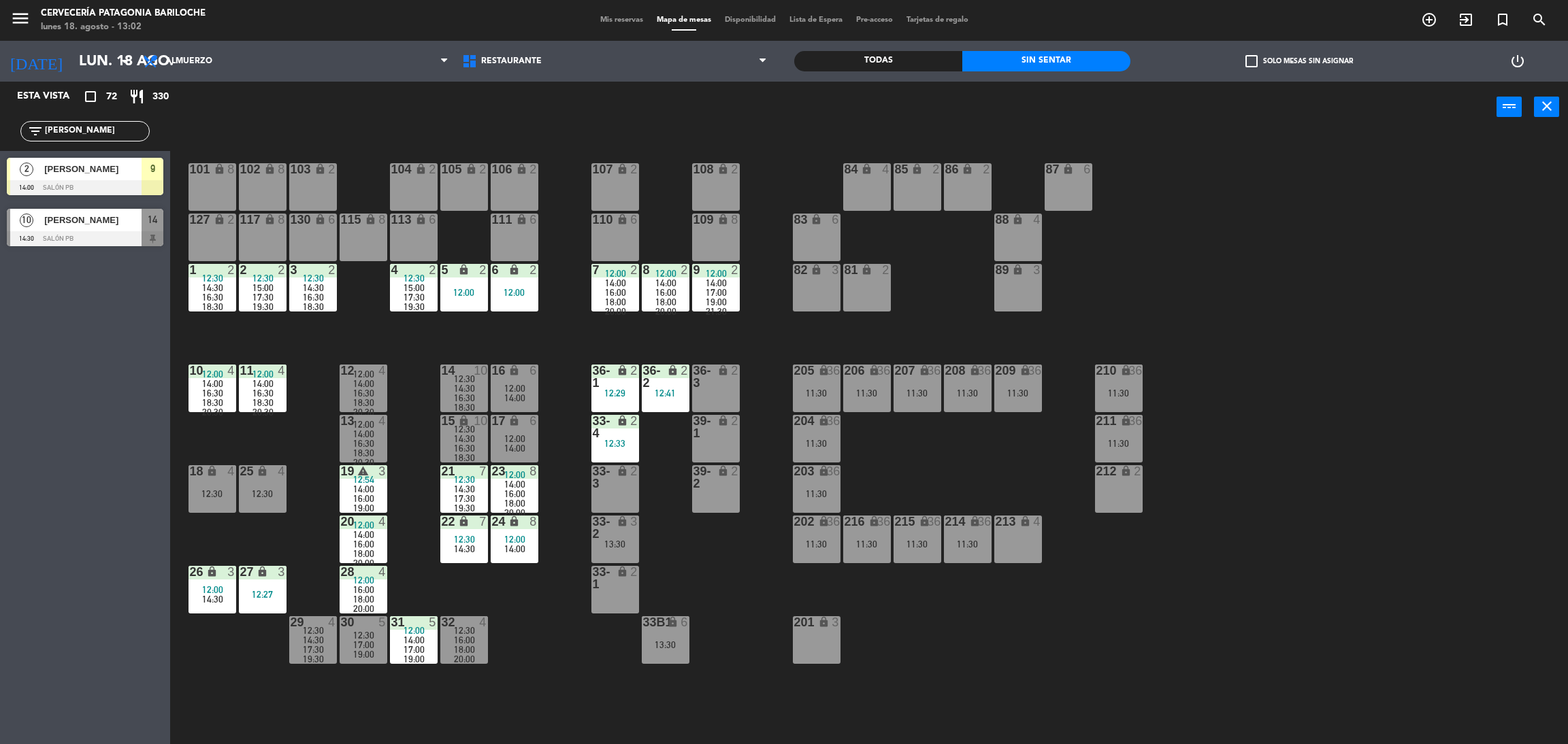
click at [103, 128] on input "[PERSON_NAME]" at bounding box center [96, 131] width 105 height 15
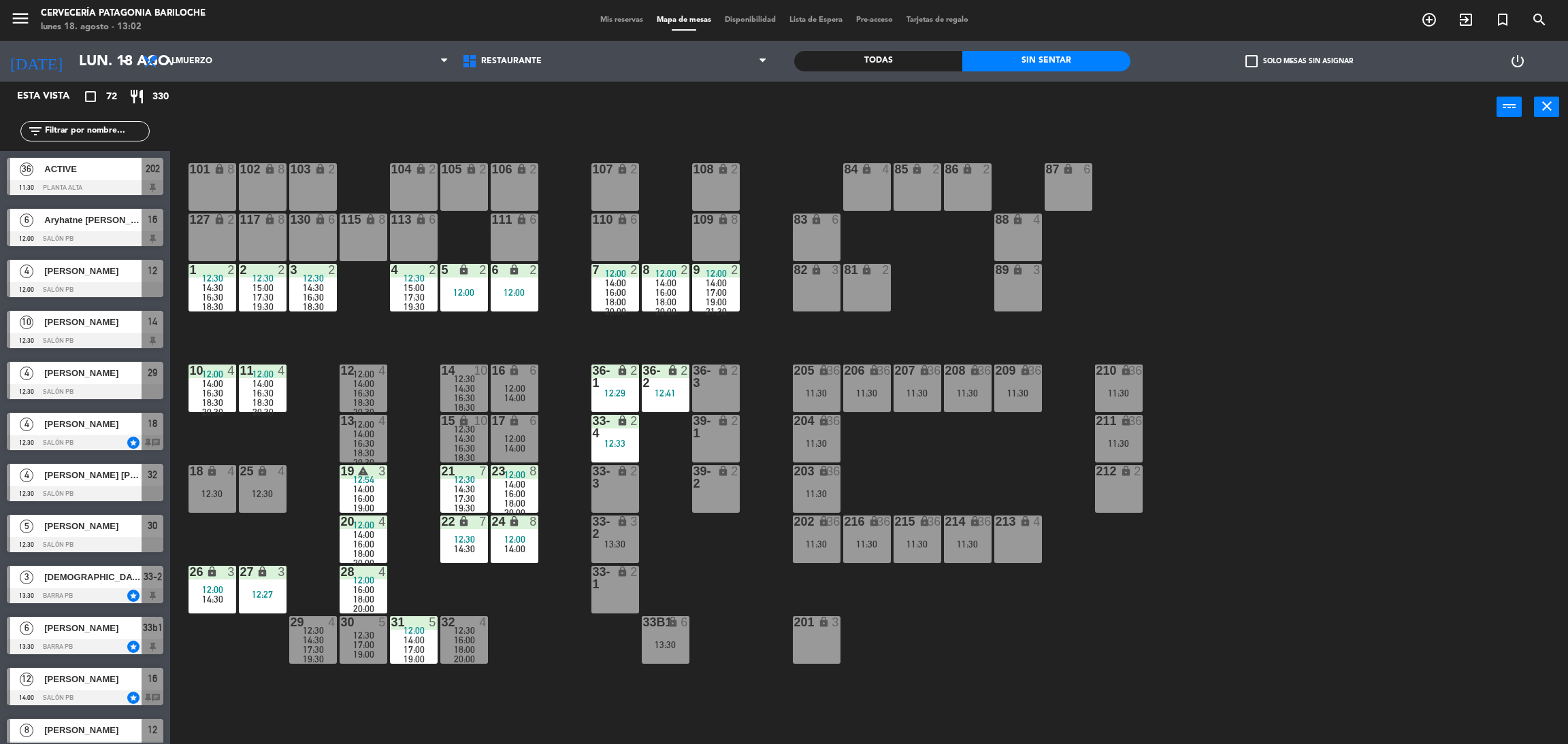
click at [405, 99] on div "power_input close" at bounding box center [833, 107] width 1327 height 51
click at [83, 492] on div at bounding box center [85, 494] width 157 height 15
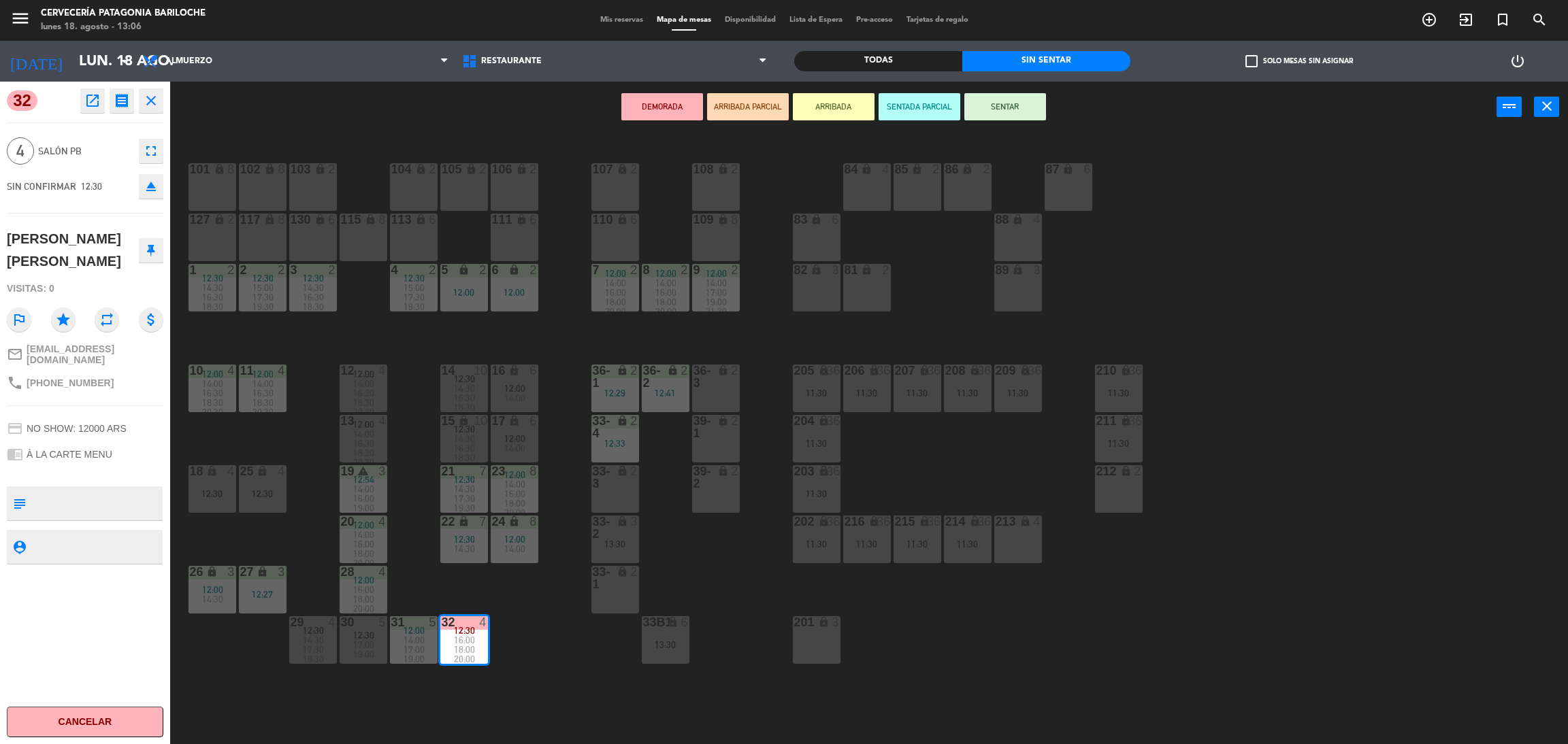
click at [847, 100] on button "ARRIBADA" at bounding box center [833, 106] width 82 height 28
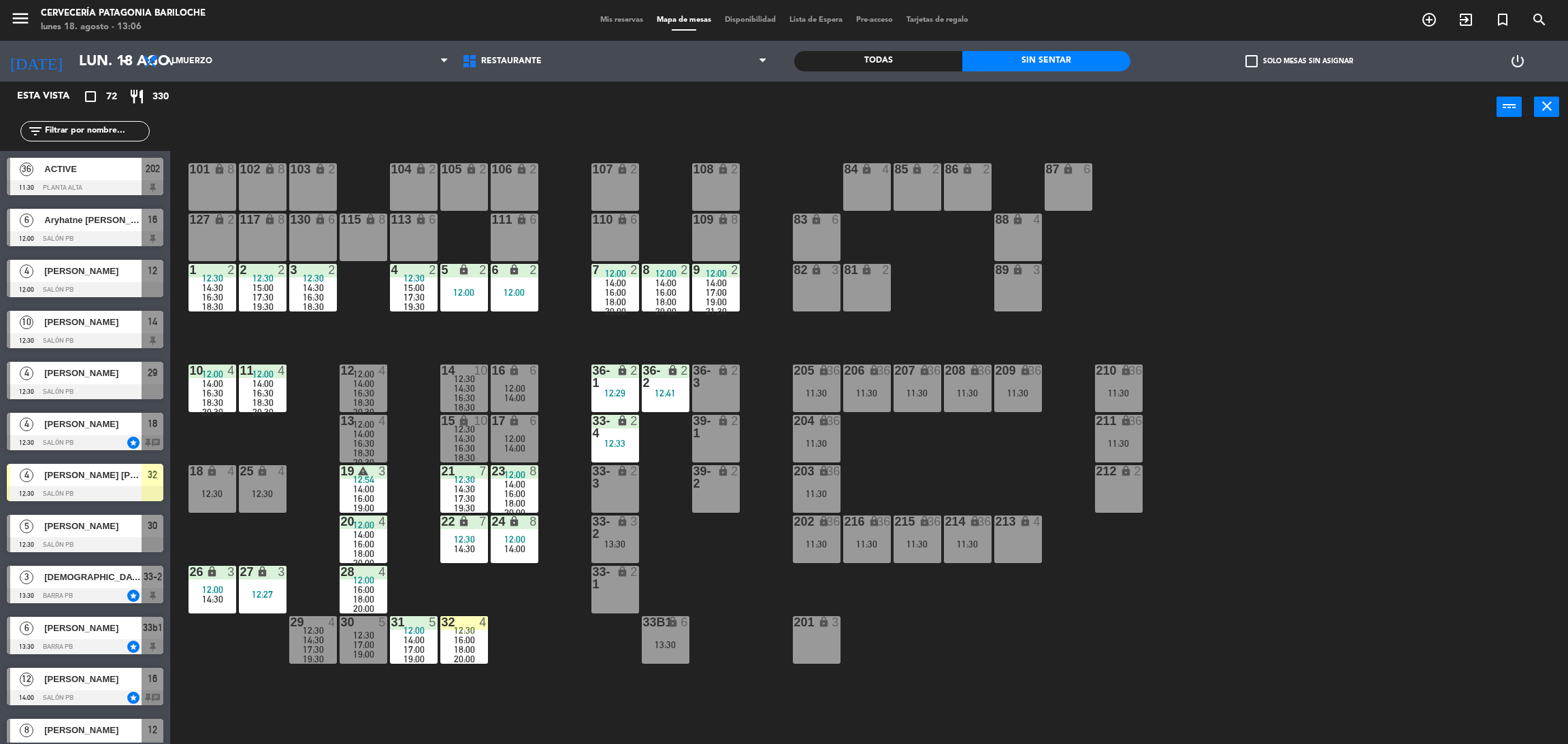
click at [1391, 355] on div "101 lock 8 102 lock 8 104 lock 2 105 lock 2 106 lock 2 103 lock 2 107 lock 2 10…" at bounding box center [876, 445] width 1382 height 612
